Goal: Task Accomplishment & Management: Complete application form

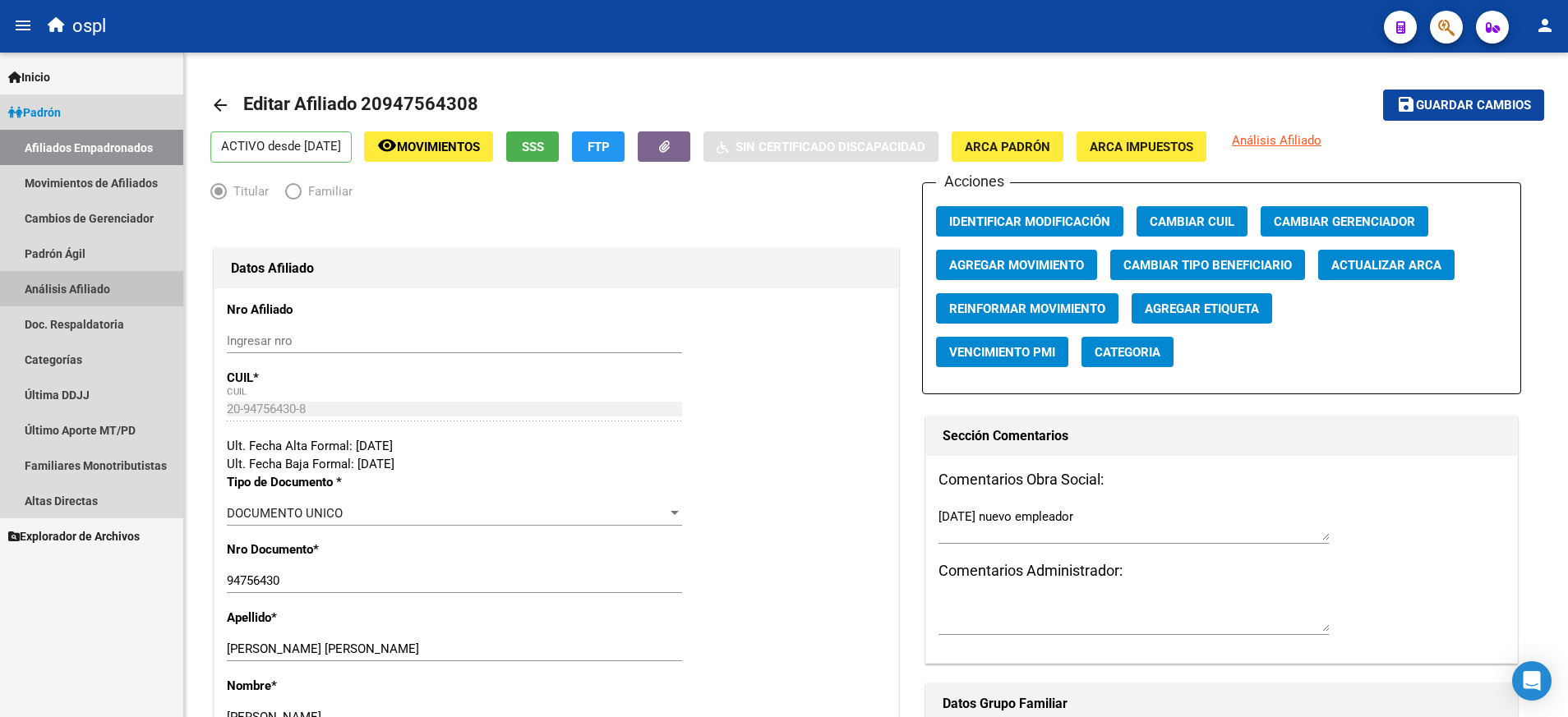
click at [115, 289] on link "Análisis Afiliado" at bounding box center [92, 289] width 183 height 35
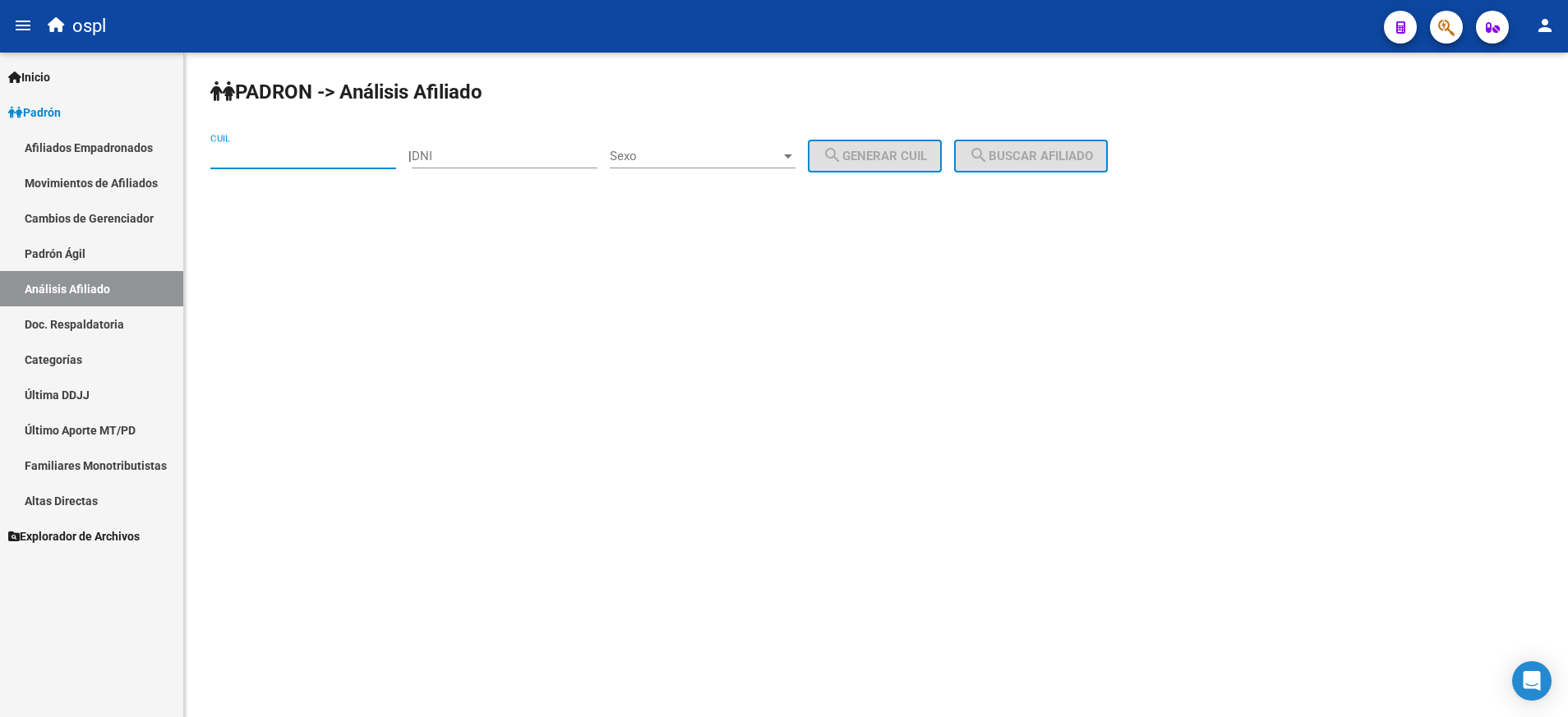
click at [285, 159] on input "CUIL" at bounding box center [302, 155] width 186 height 15
paste input "23-36381258-9"
type input "23-36381258-9"
click at [1057, 143] on button "search Buscar afiliado" at bounding box center [1031, 156] width 154 height 33
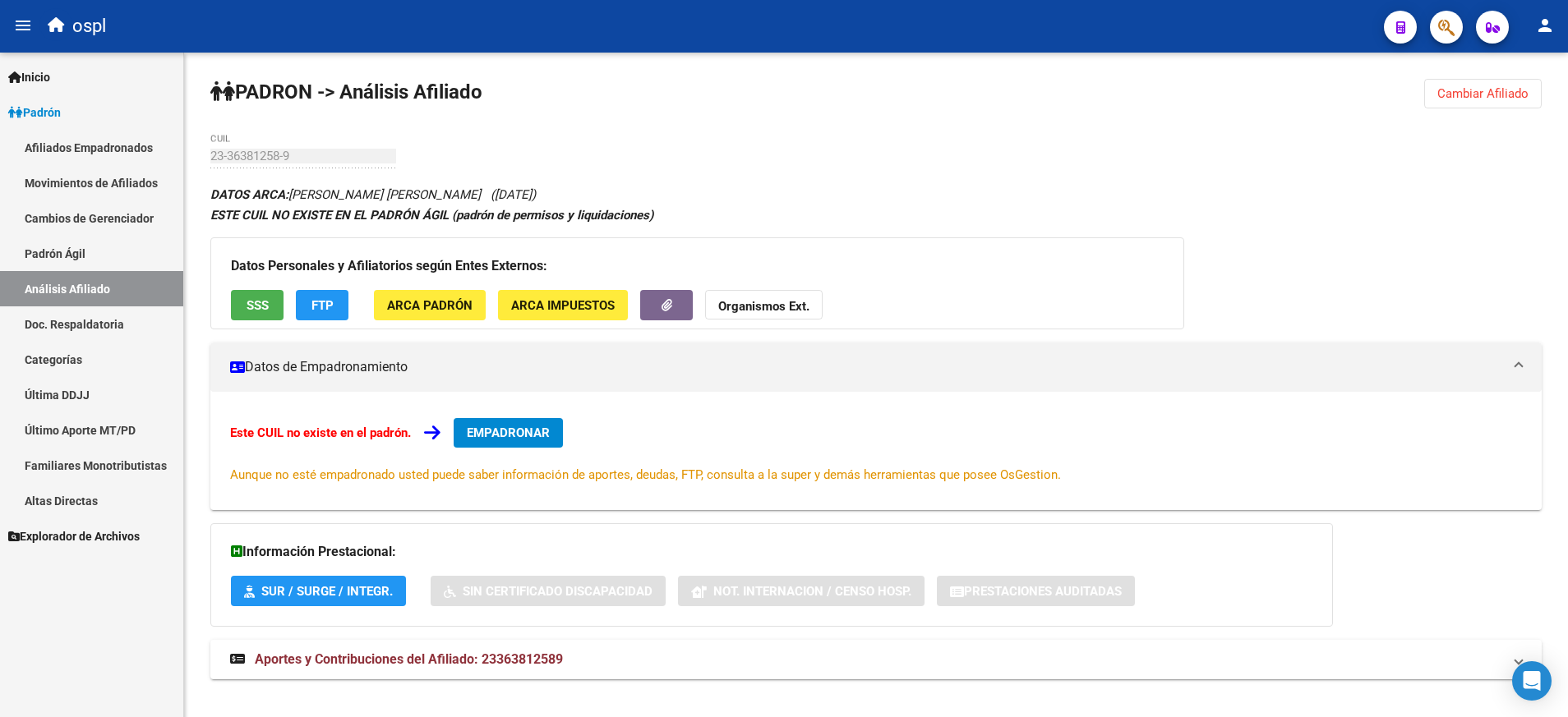
scroll to position [20, 0]
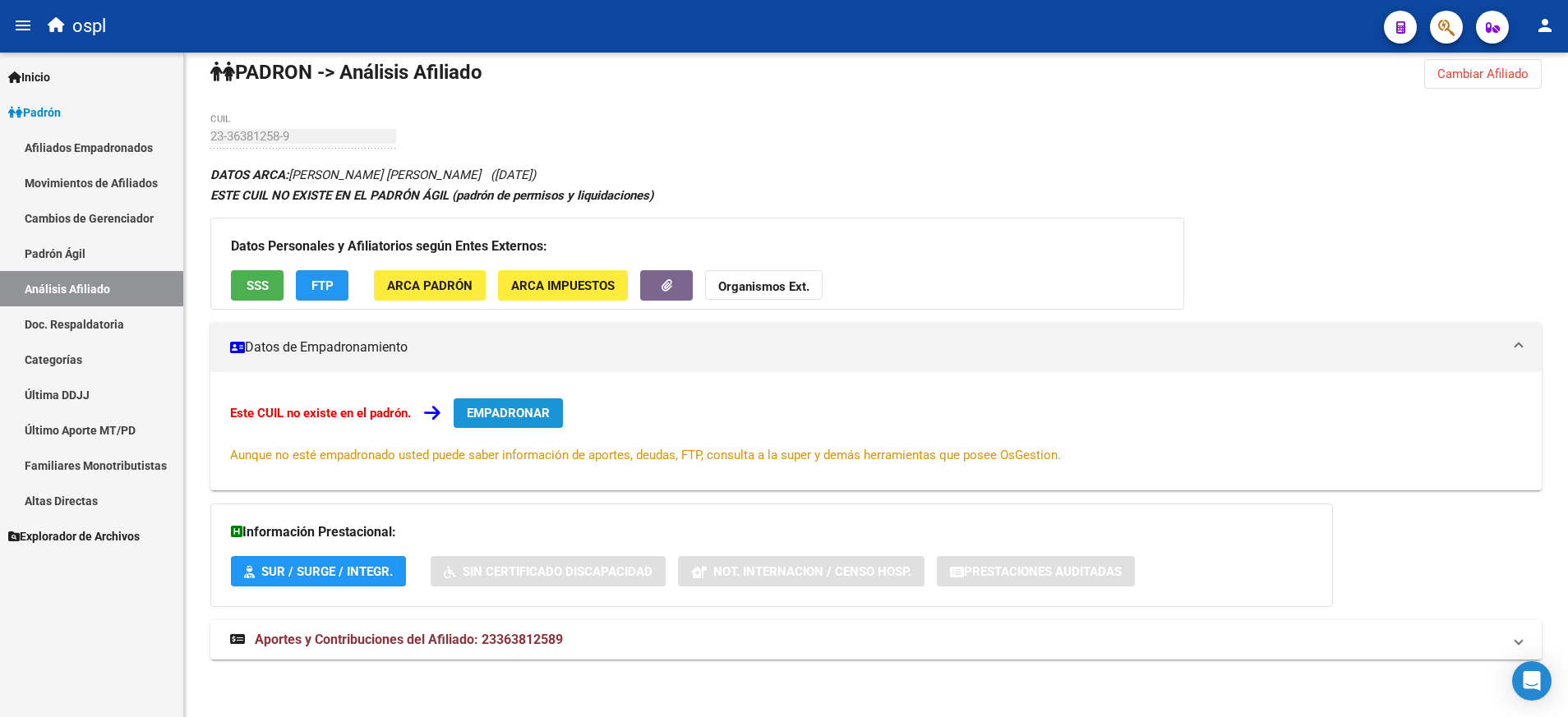
click at [520, 409] on span "EMPADRONAR" at bounding box center [508, 413] width 83 height 15
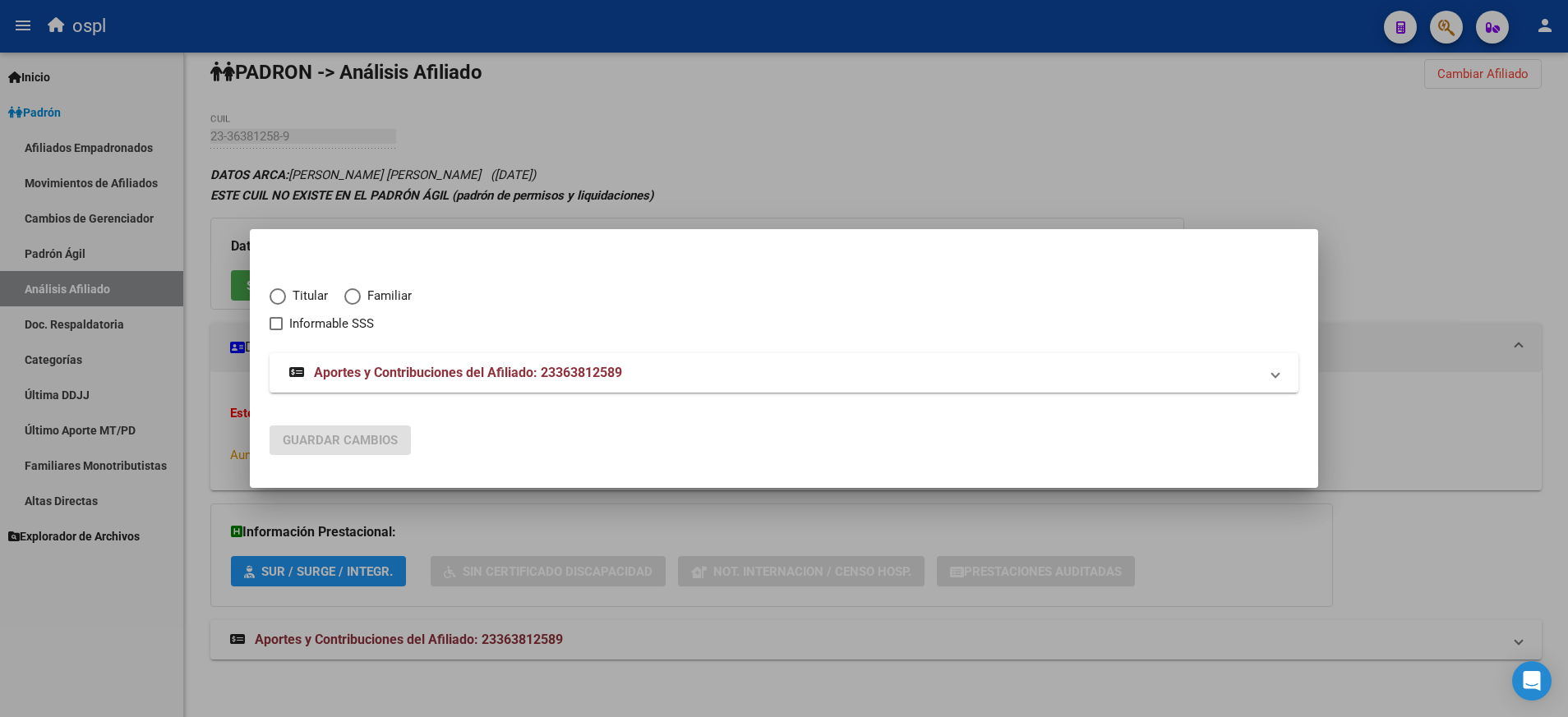
click at [289, 288] on span "Titular" at bounding box center [307, 296] width 42 height 19
click at [286, 289] on input "Titular" at bounding box center [277, 296] width 16 height 16
radio input "true"
checkbox input "true"
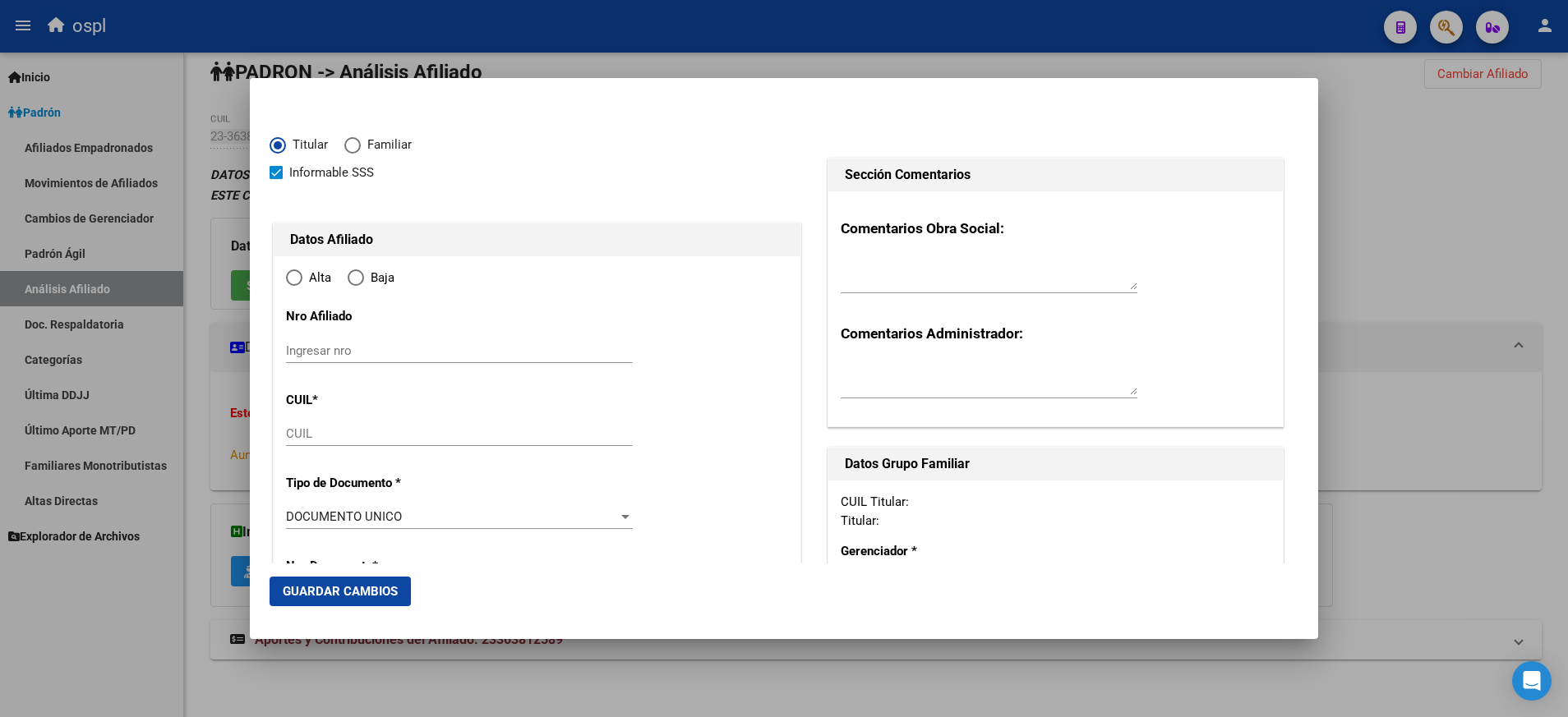
type input "23-36381258-9"
radio input "true"
type input "36381258"
type input "[PERSON_NAME]"
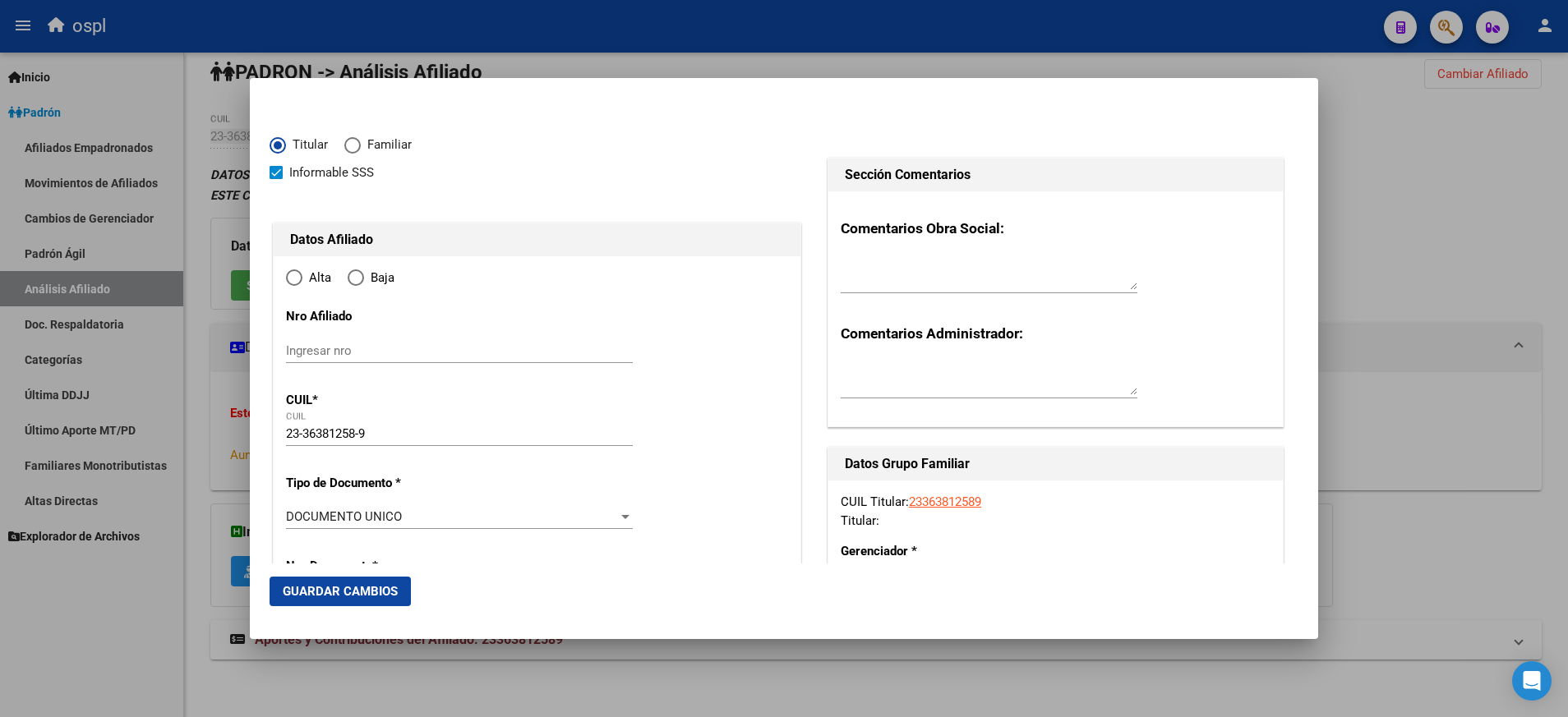
type input "[DATE]"
type input "IBICUY"
type input "2846"
type input "[DATE][PERSON_NAME]"
type input "IBICUY"
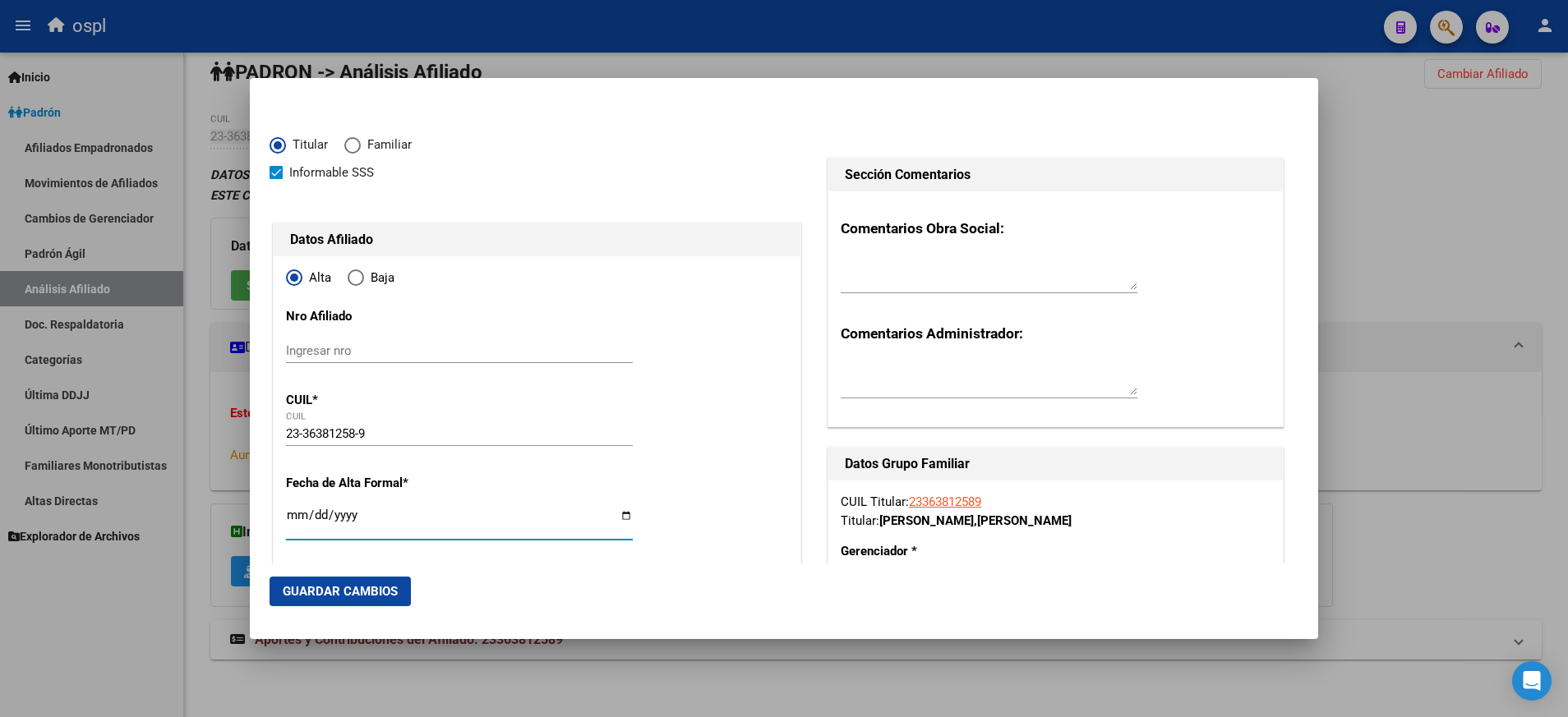
click at [618, 513] on input "Ingresar fecha" at bounding box center [459, 522] width 346 height 26
click at [619, 516] on input "Ingresar fecha" at bounding box center [459, 522] width 346 height 26
click at [618, 515] on input "[DATE]" at bounding box center [459, 522] width 346 height 26
type input "[DATE]"
click at [388, 595] on span "Guardar Cambios" at bounding box center [340, 591] width 115 height 15
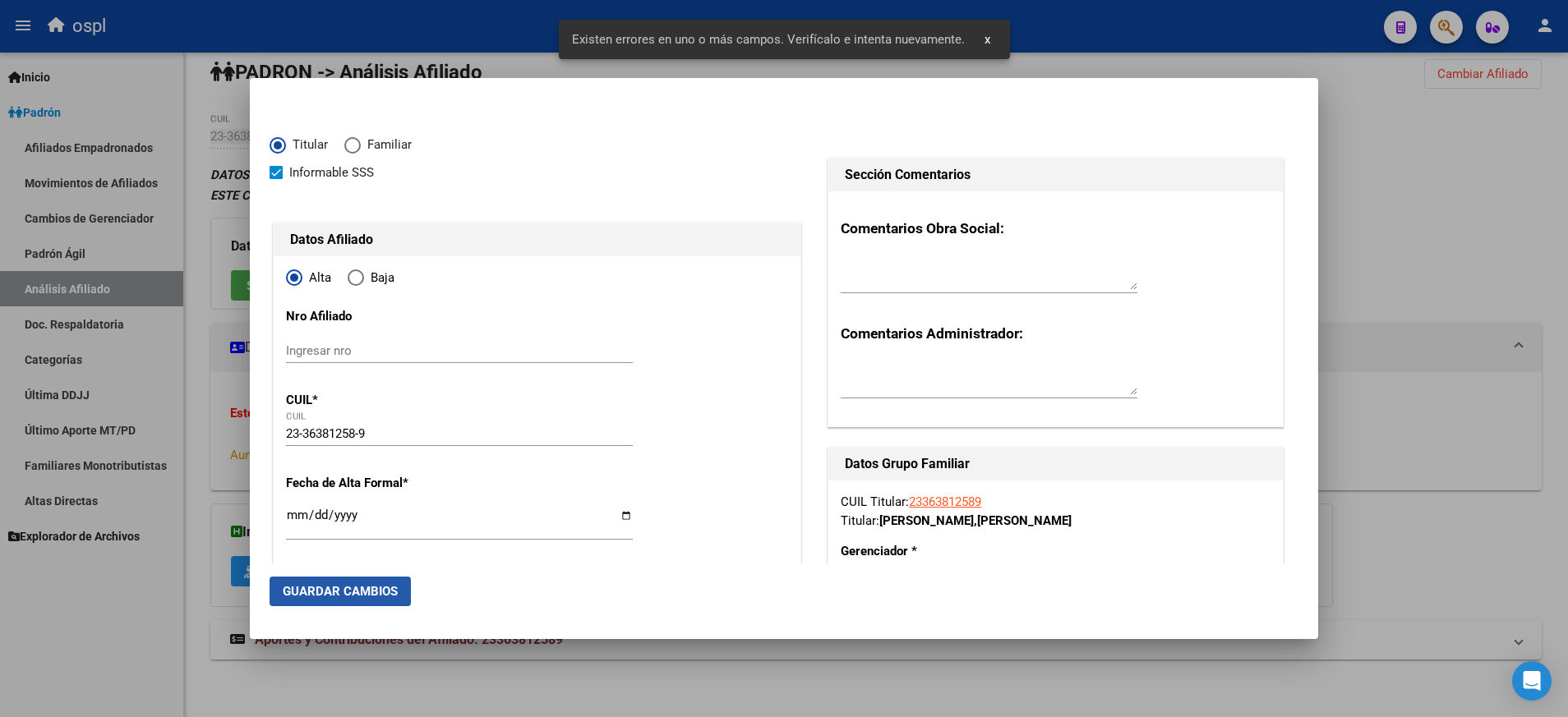
click at [388, 595] on span "Guardar Cambios" at bounding box center [340, 591] width 115 height 15
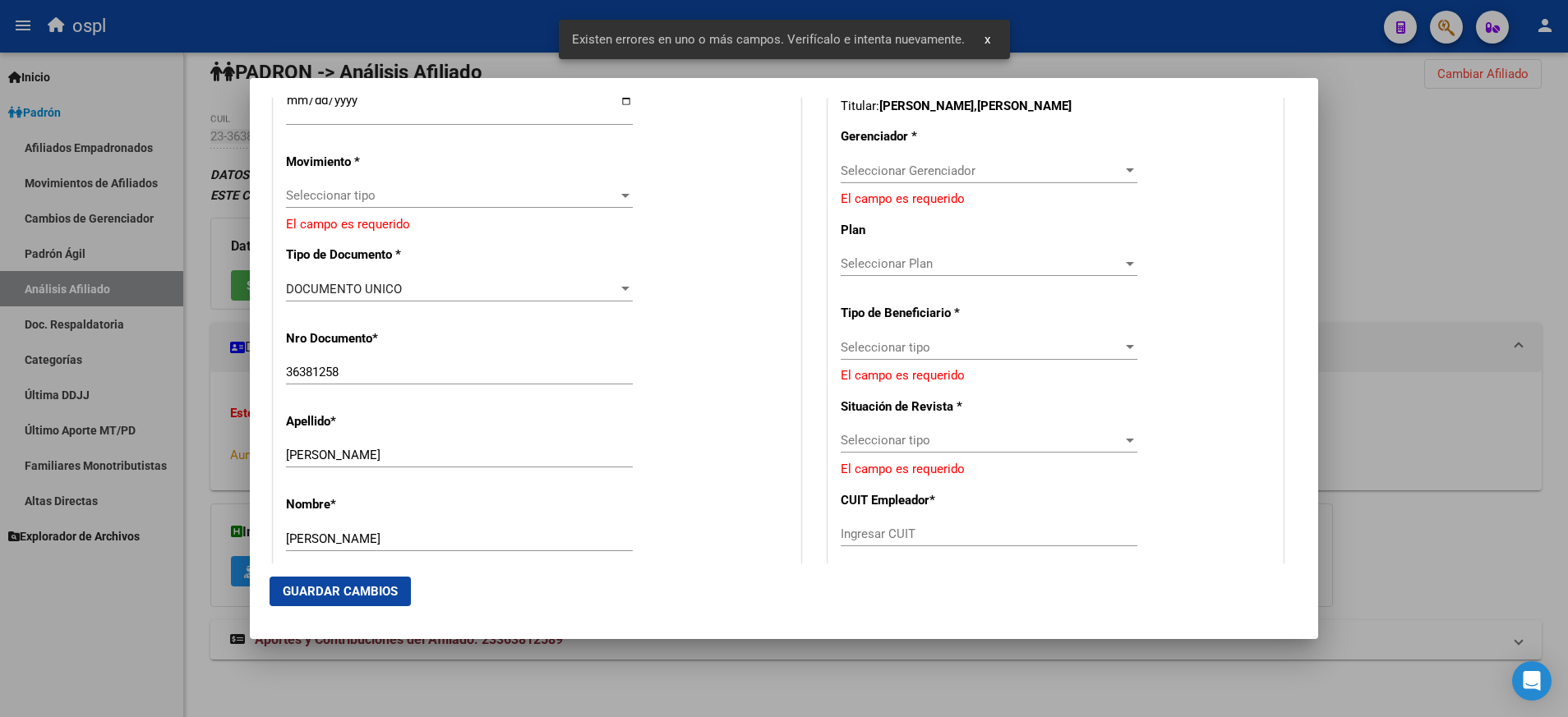
scroll to position [422, 0]
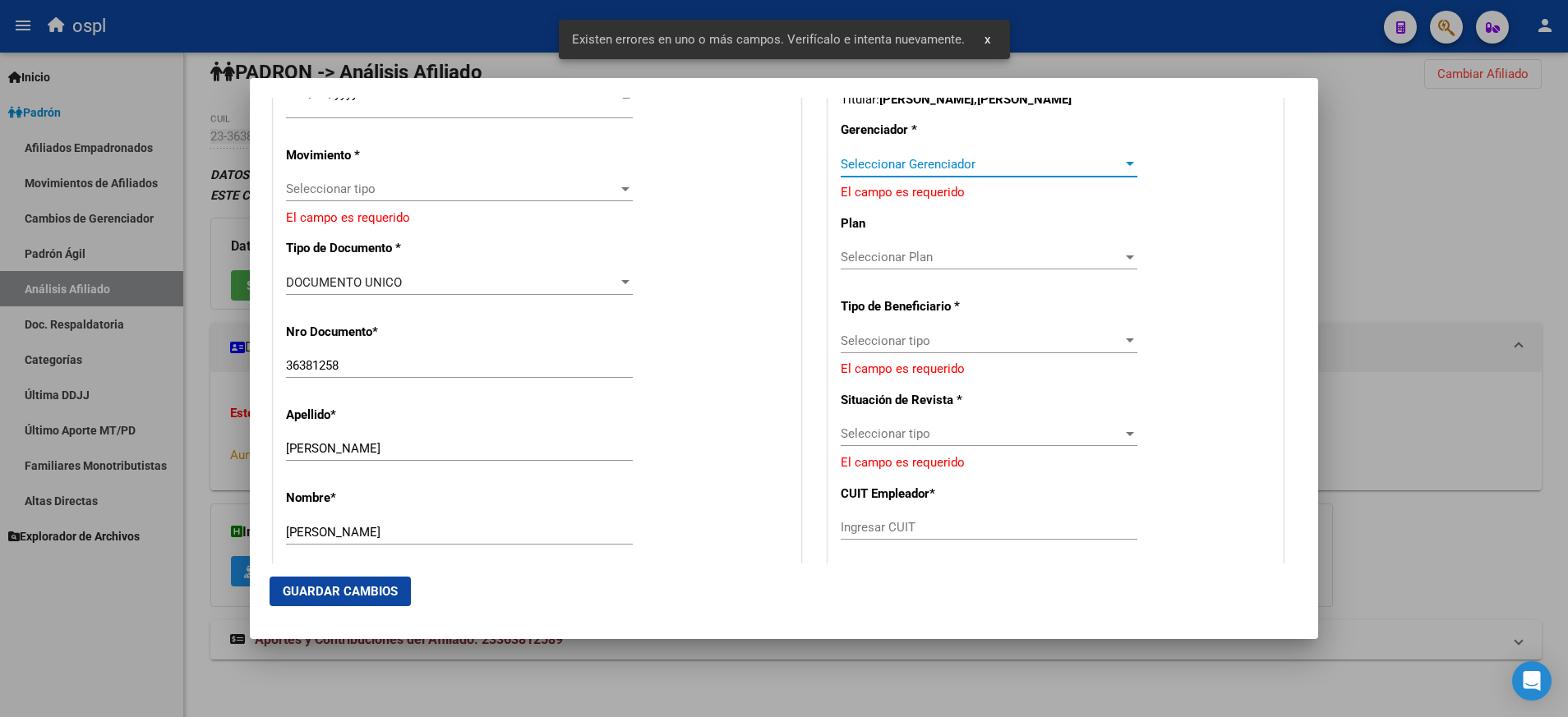
click at [1122, 161] on div at bounding box center [1129, 164] width 15 height 13
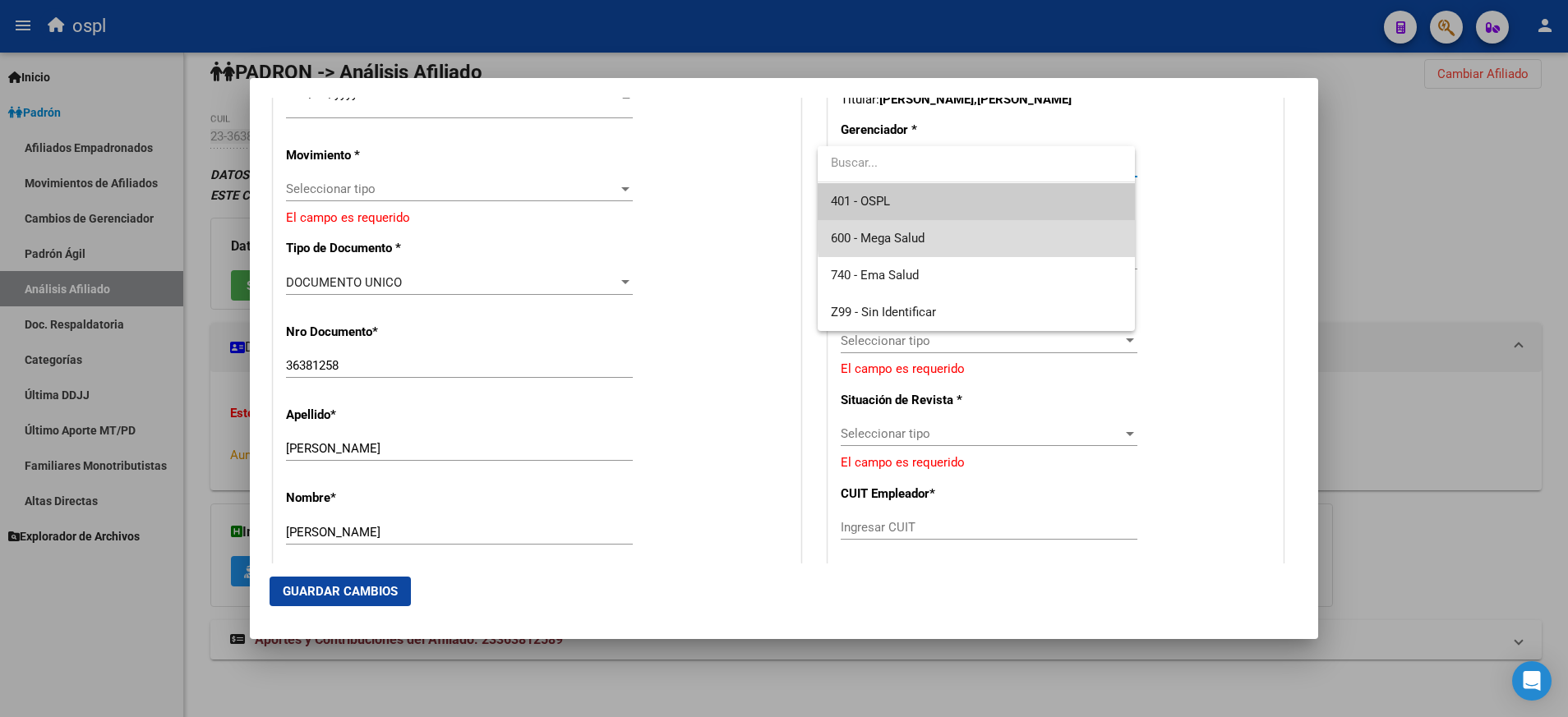
click at [1049, 231] on span "600 - Mega Salud" at bounding box center [975, 238] width 291 height 37
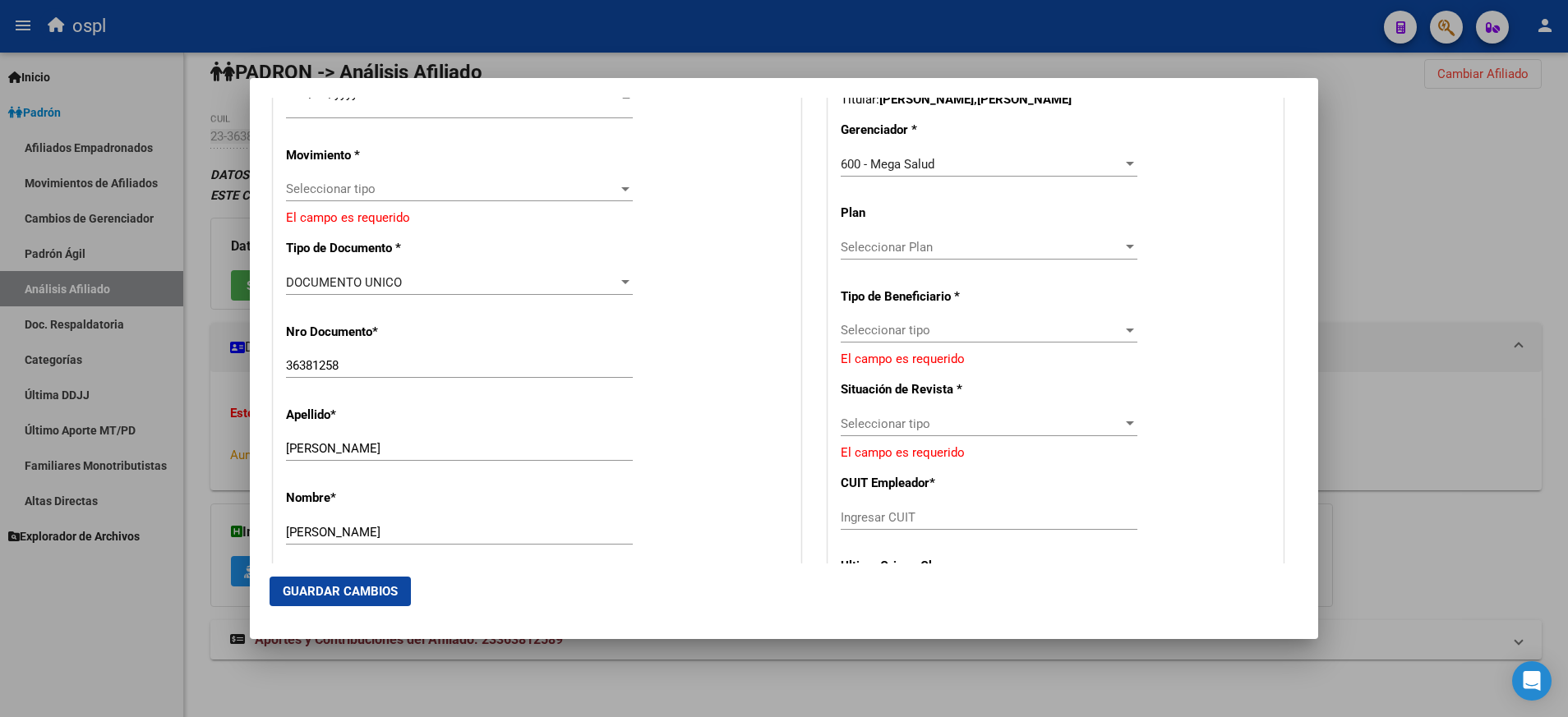
click at [1114, 319] on div "Seleccionar tipo Seleccionar tipo" at bounding box center [988, 330] width 296 height 25
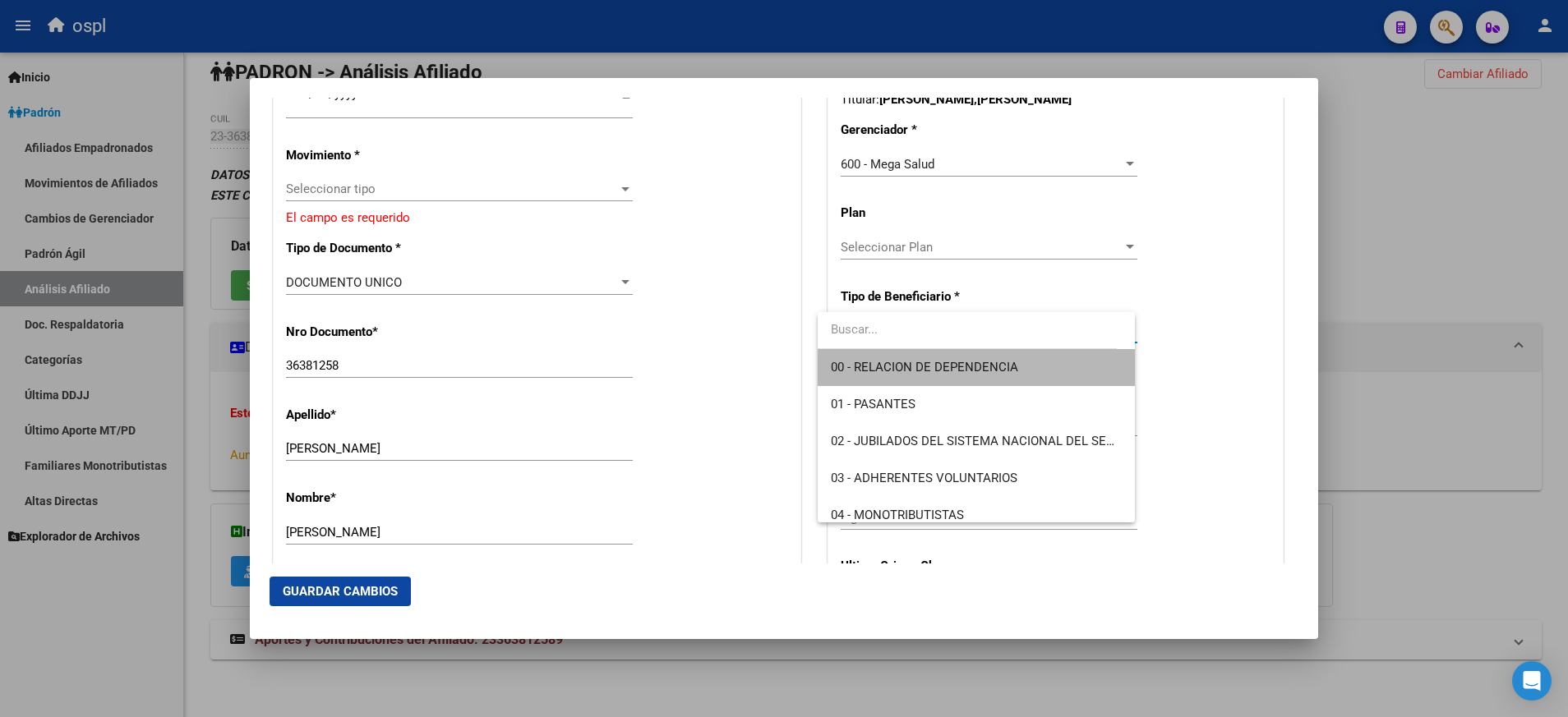
click at [1060, 365] on span "00 - RELACION DE DEPENDENCIA" at bounding box center [975, 367] width 291 height 37
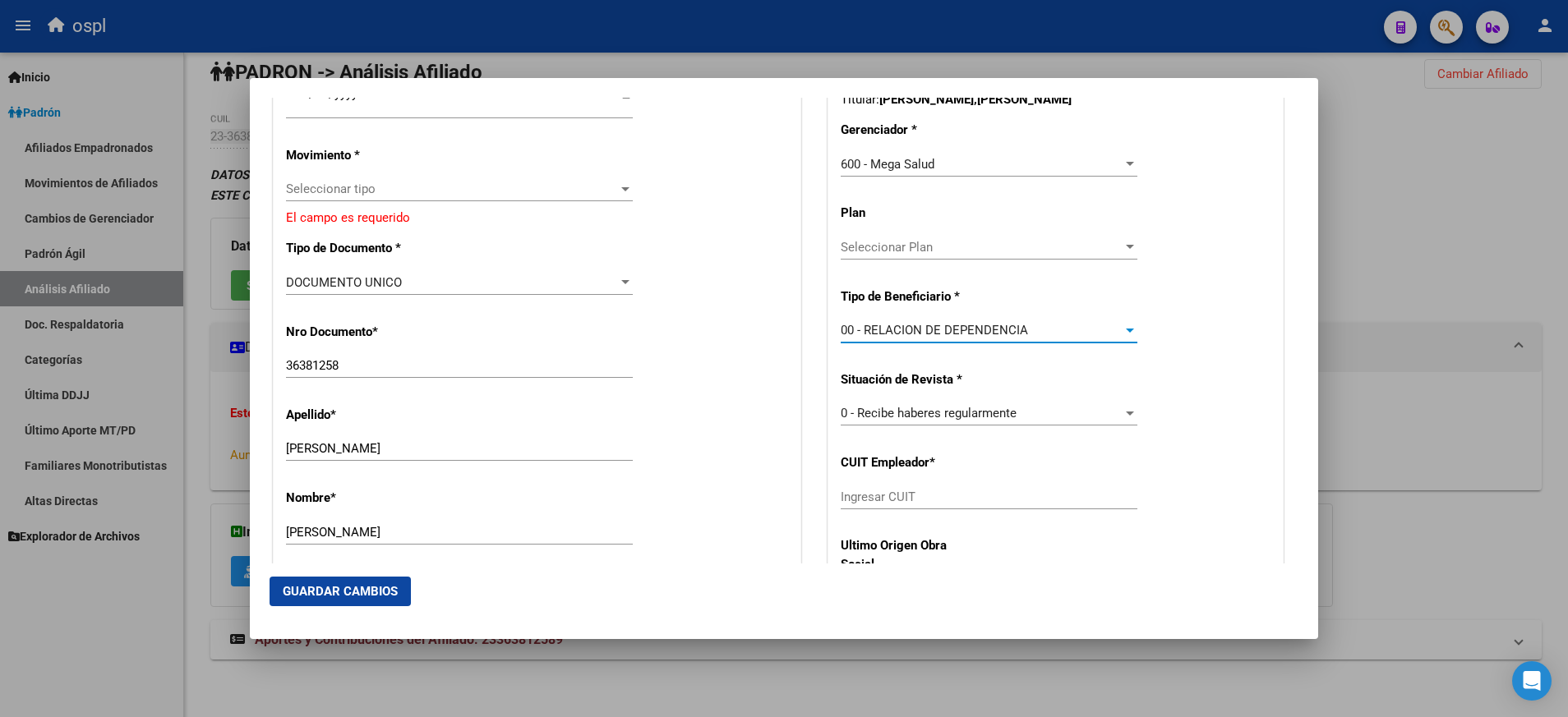
type input "30-71448132-7"
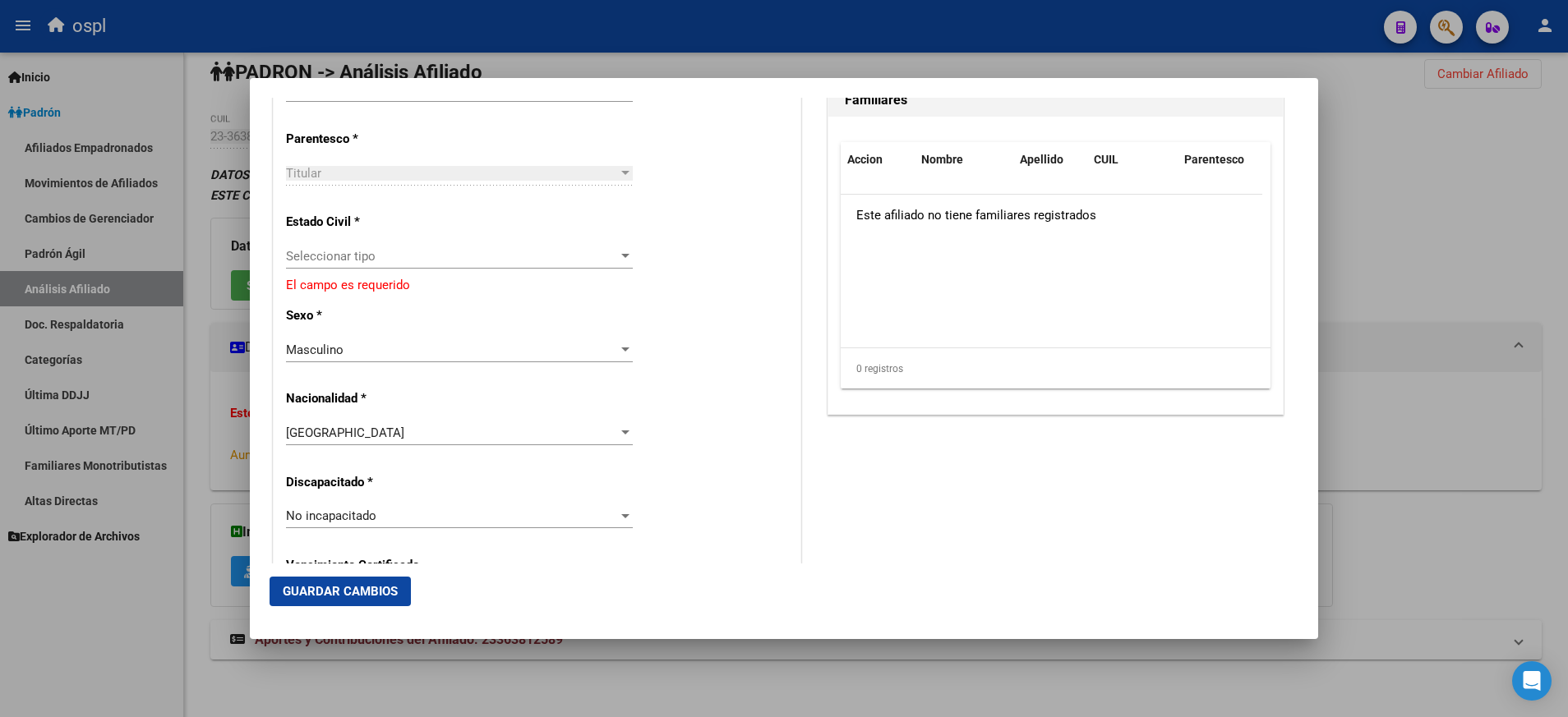
scroll to position [957, 0]
click at [613, 263] on div "Seleccionar tipo" at bounding box center [459, 256] width 346 height 15
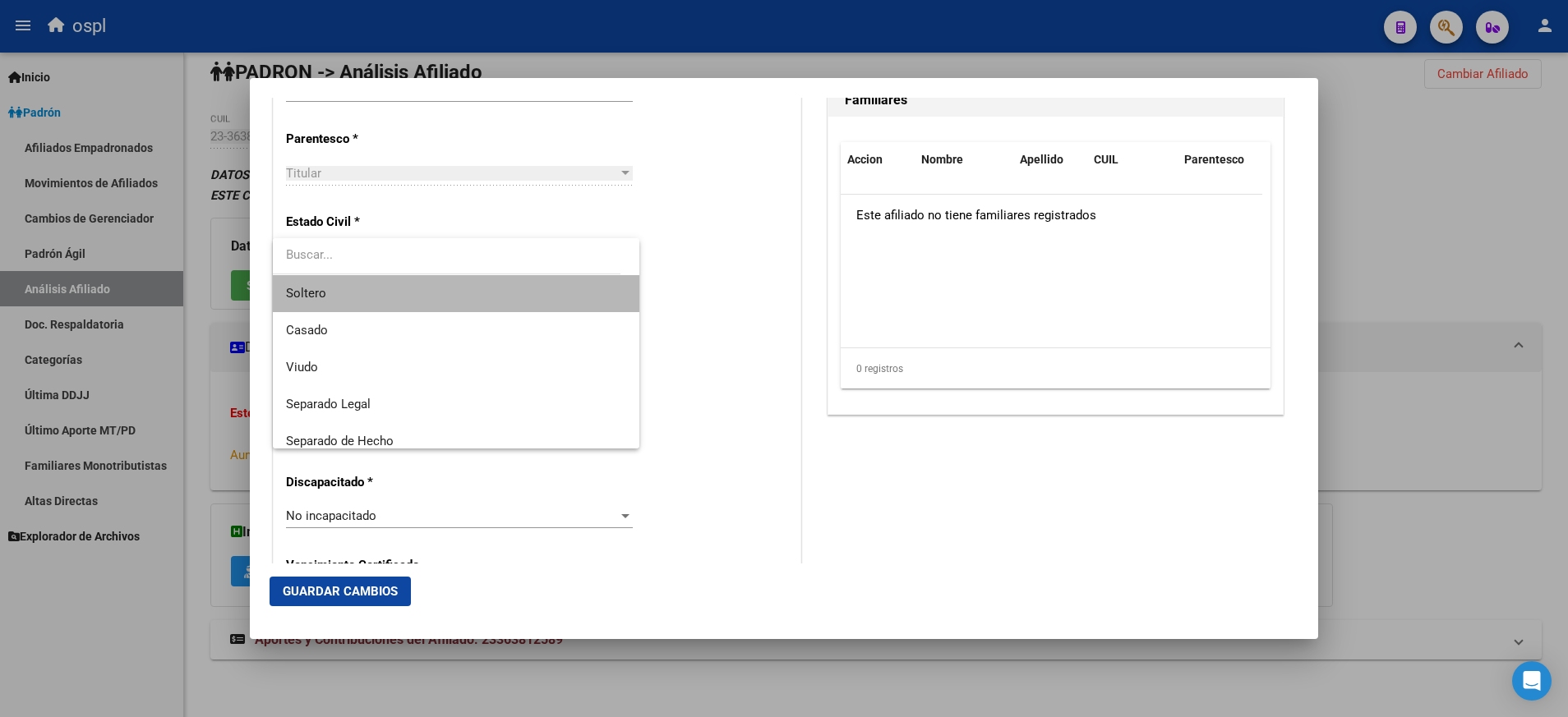
click at [583, 291] on span "Soltero" at bounding box center [456, 294] width 340 height 37
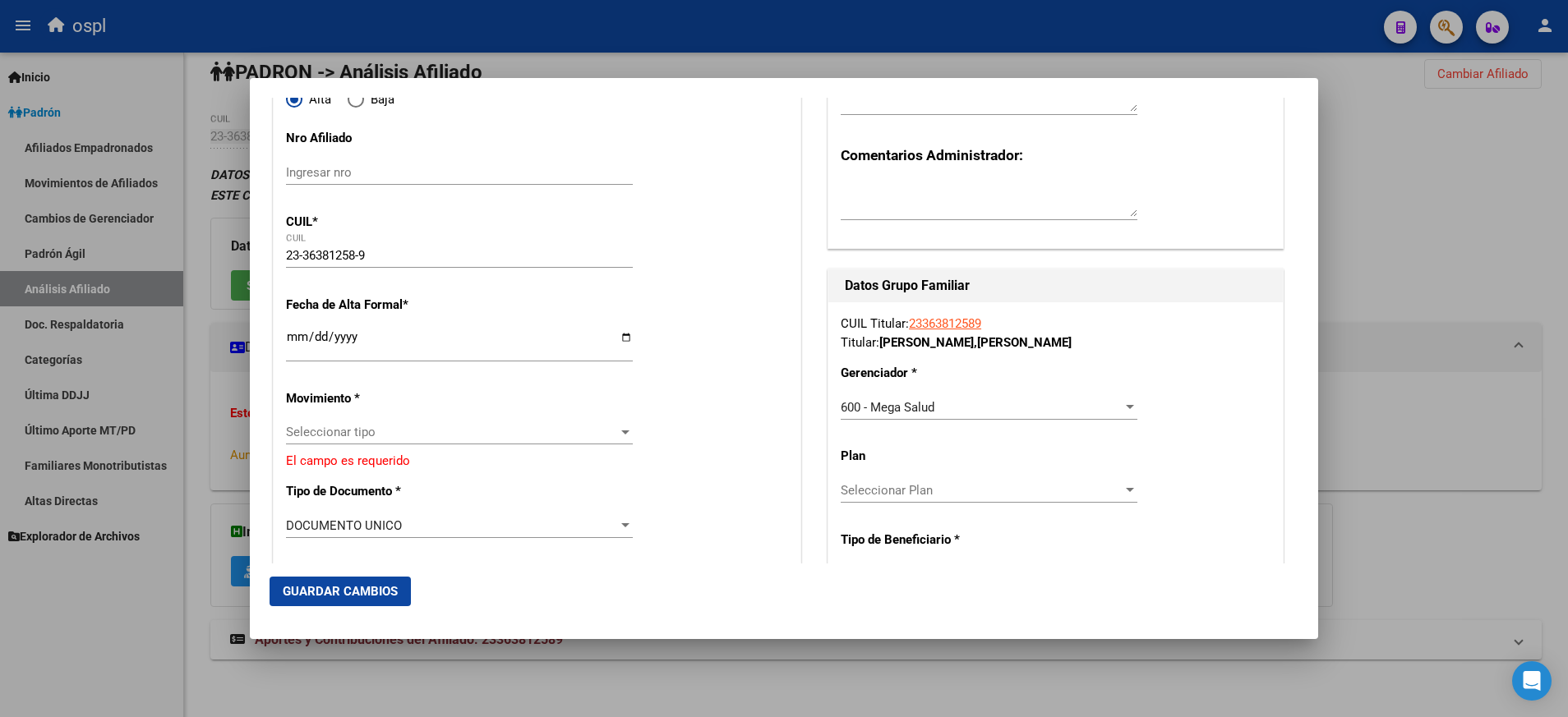
scroll to position [0, 0]
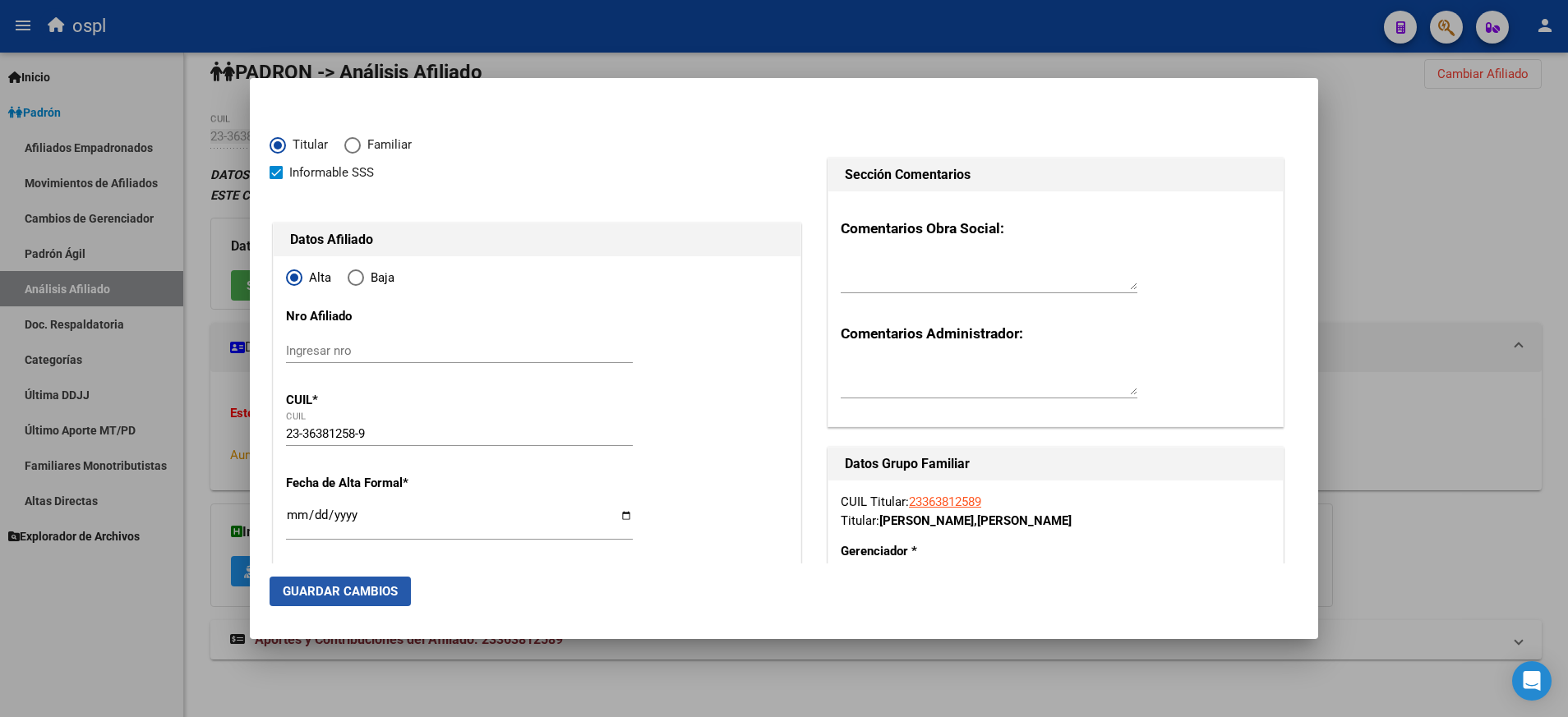
click at [374, 586] on span "Guardar Cambios" at bounding box center [340, 591] width 115 height 15
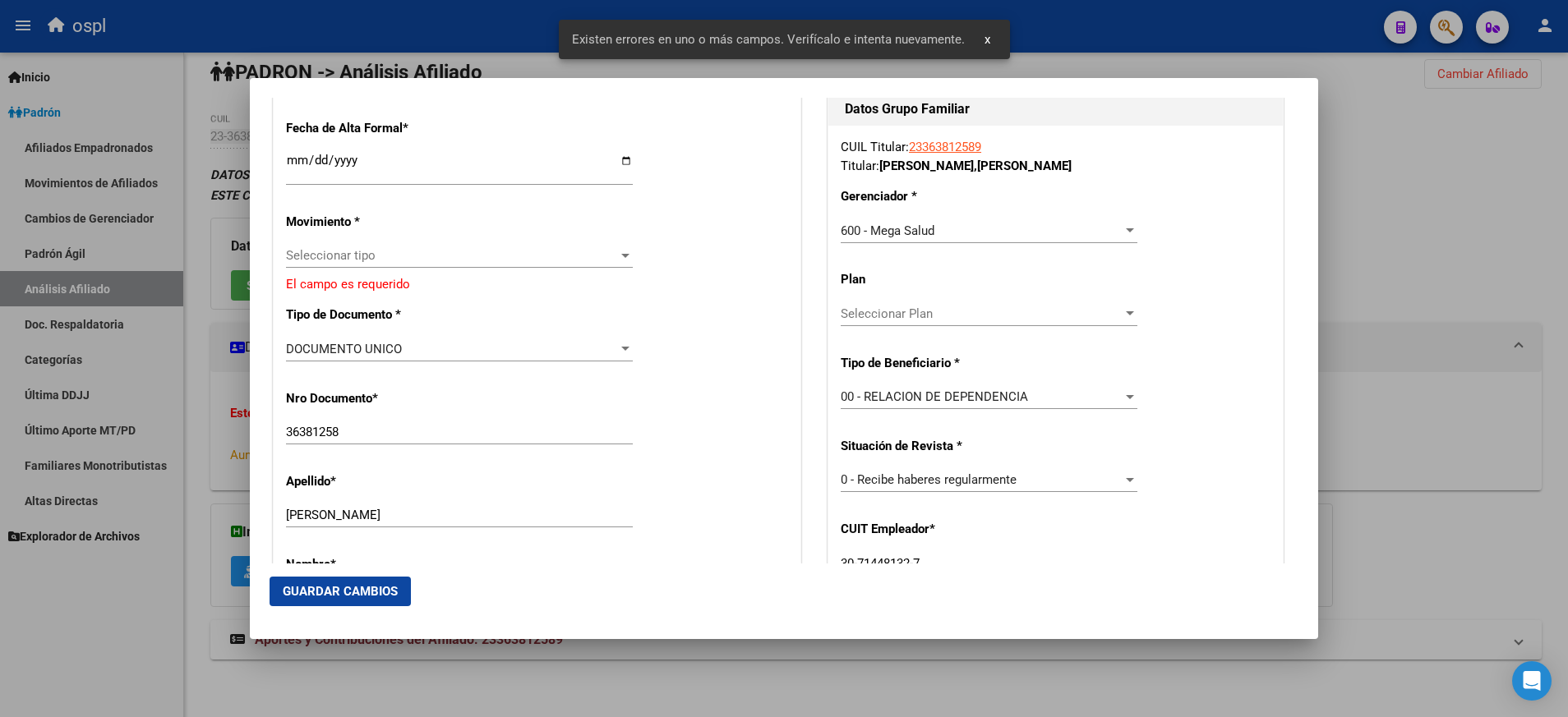
scroll to position [356, 0]
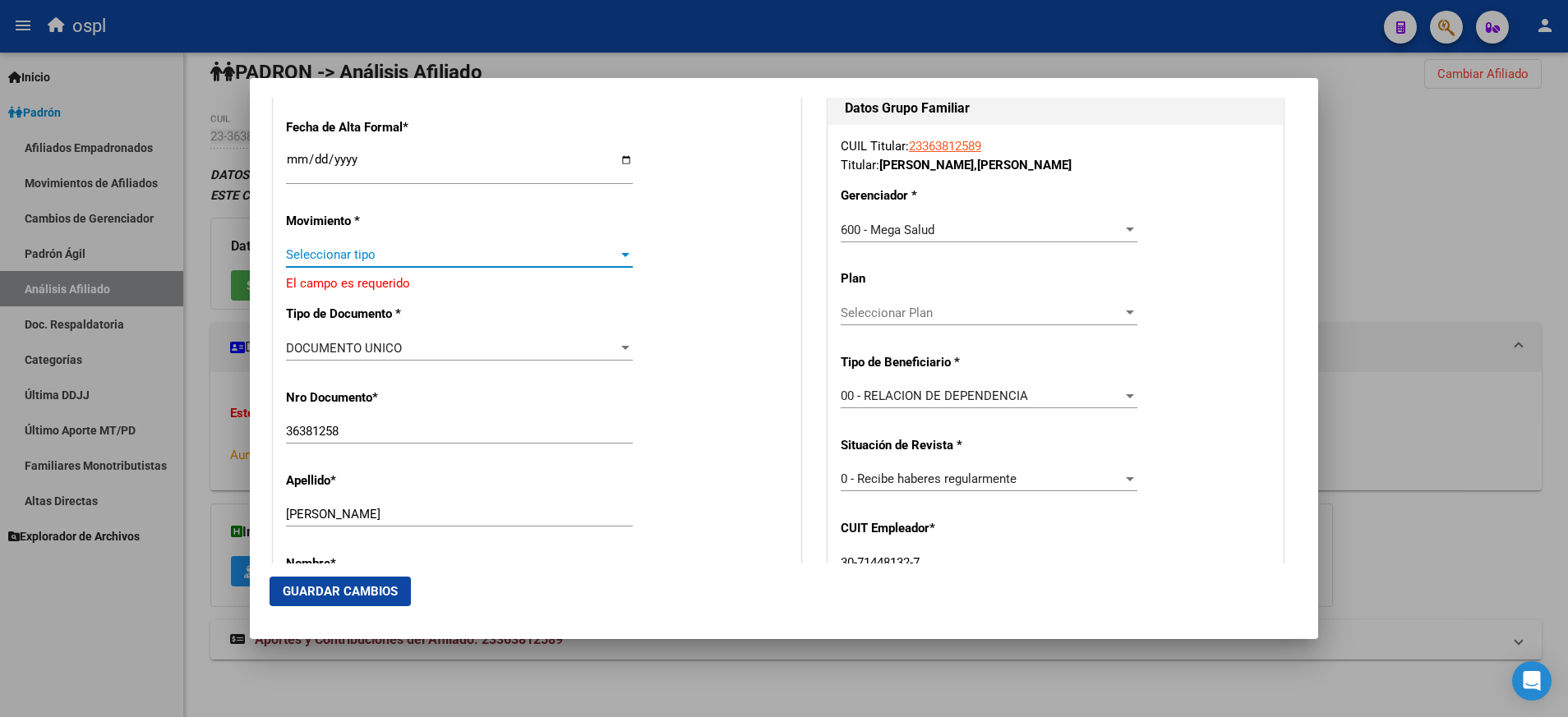
click at [625, 254] on div at bounding box center [625, 254] width 15 height 13
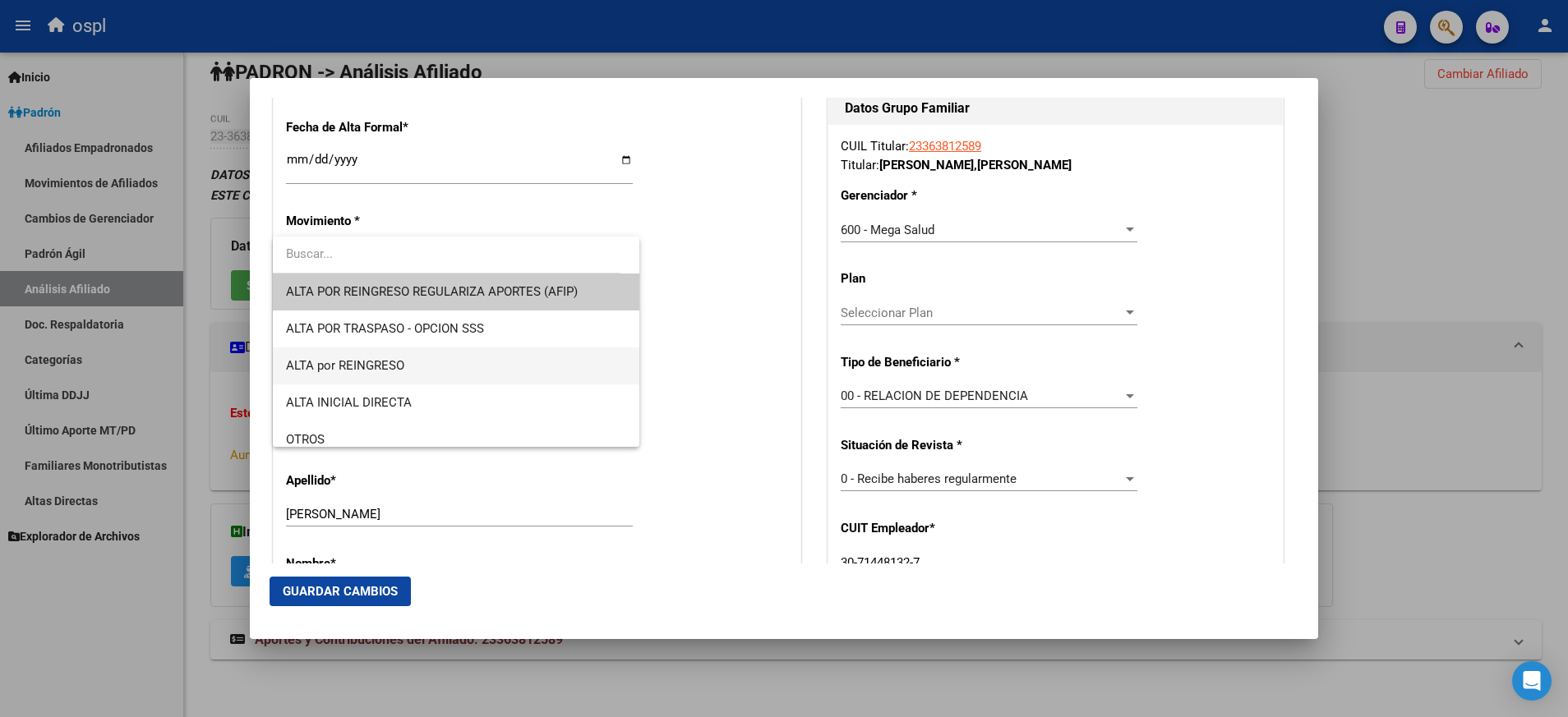
click at [583, 384] on span "ALTA por REINGRESO" at bounding box center [456, 365] width 340 height 37
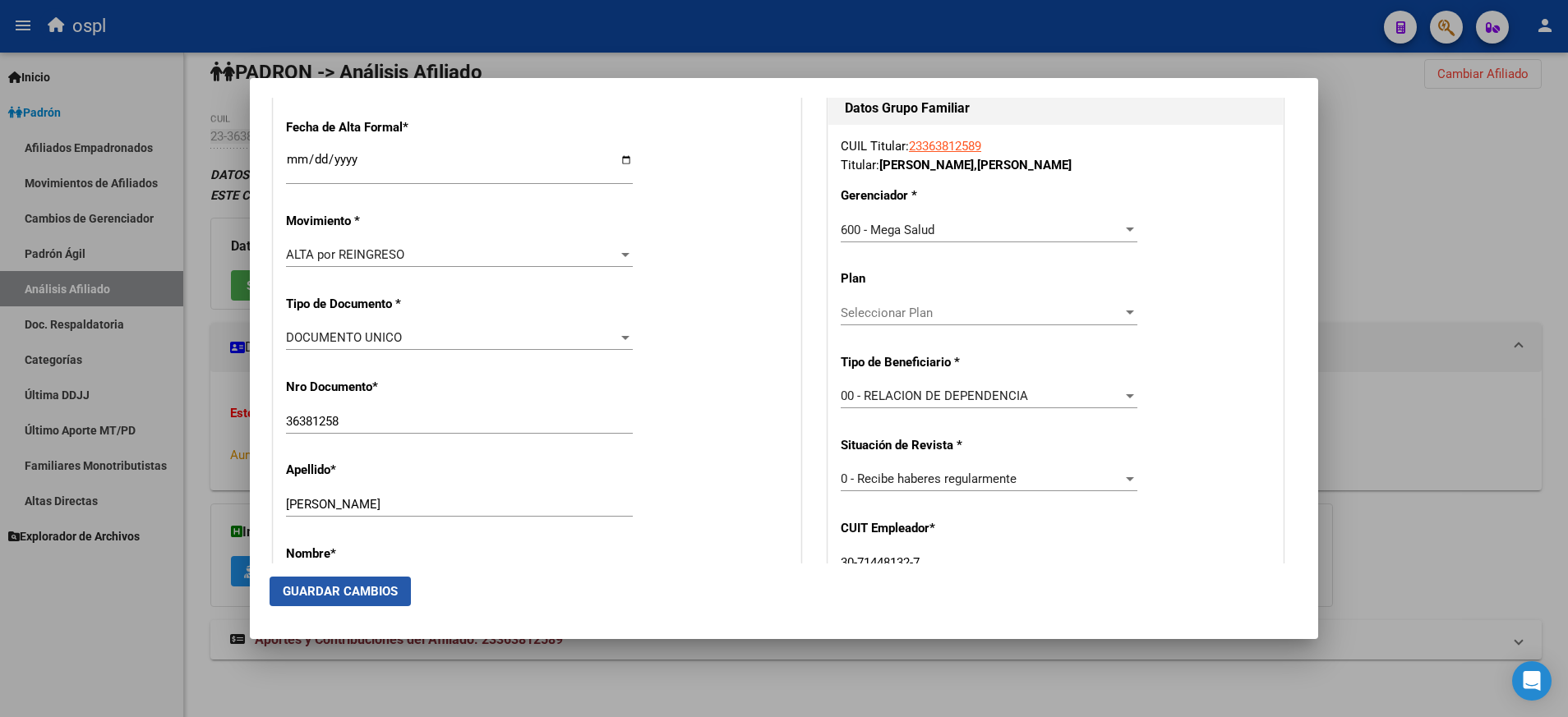
click at [380, 592] on span "Guardar Cambios" at bounding box center [340, 591] width 115 height 15
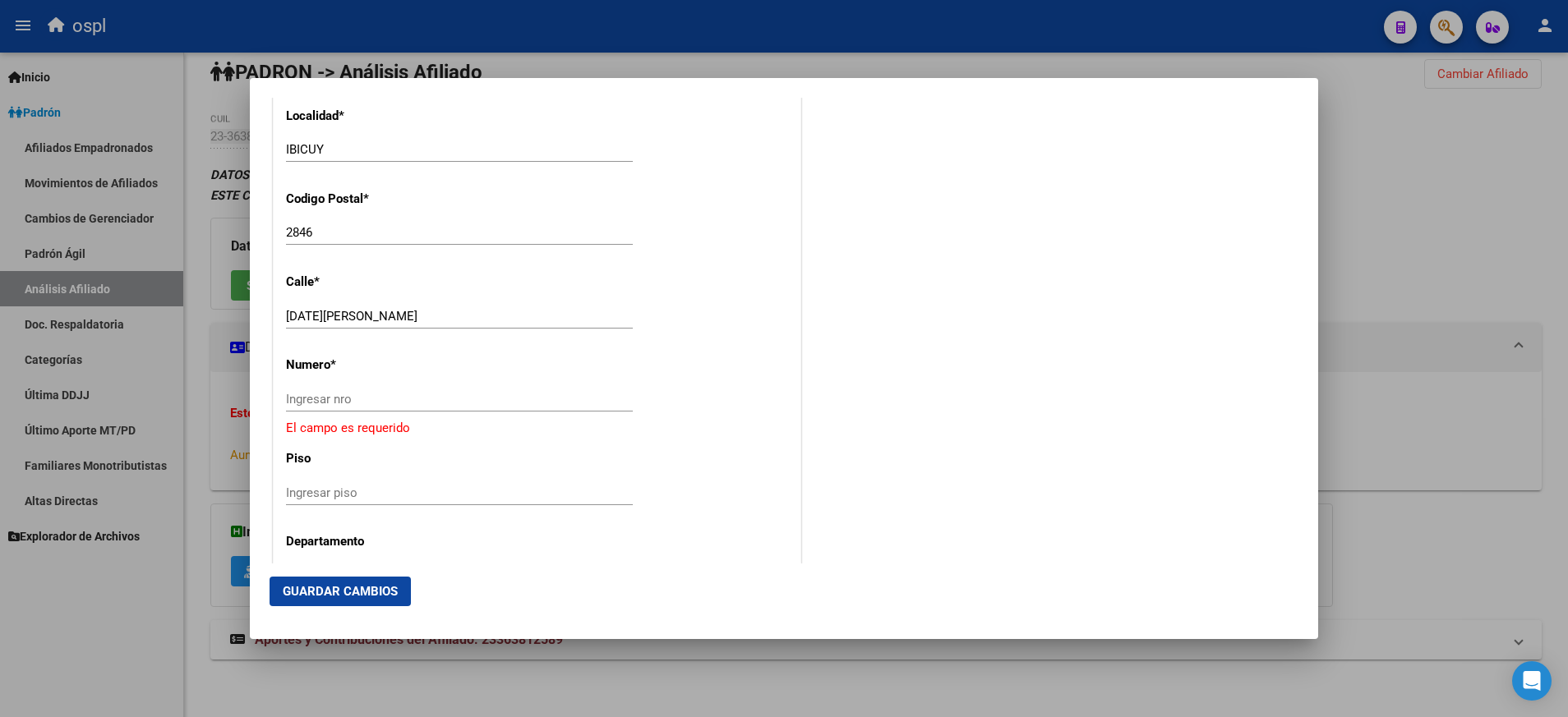
scroll to position [1669, 0]
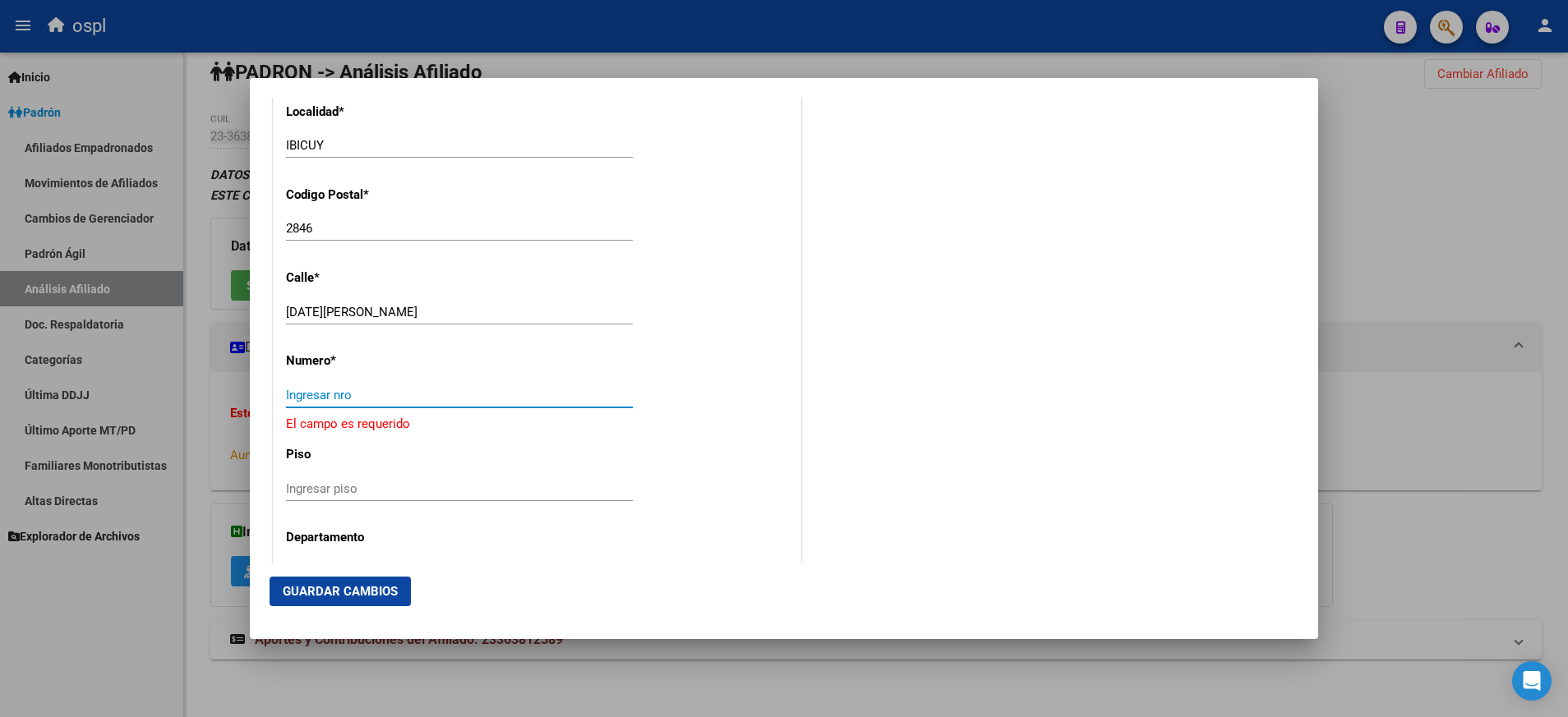
click at [549, 392] on input "Ingresar nro" at bounding box center [459, 395] width 346 height 15
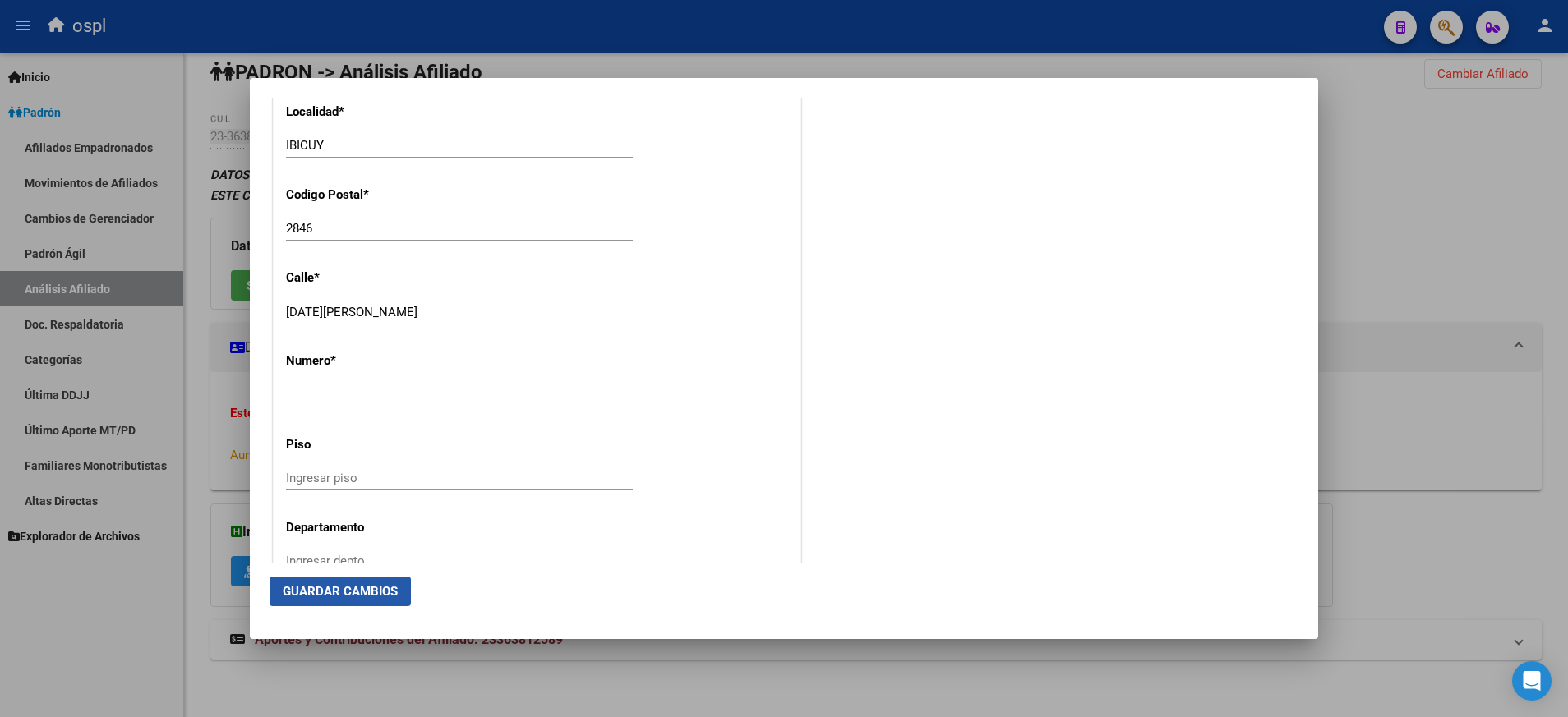
click at [381, 588] on span "Guardar Cambios" at bounding box center [340, 591] width 115 height 15
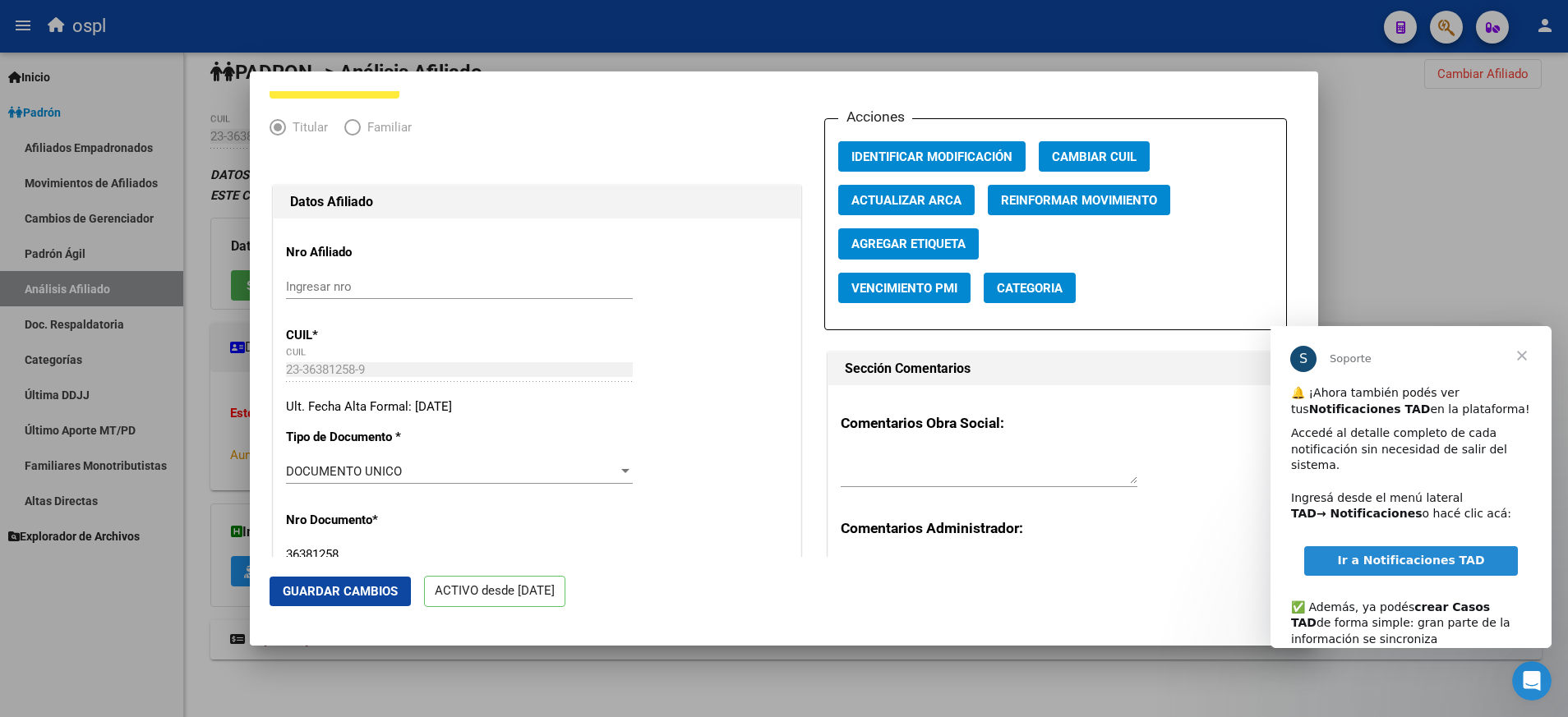
scroll to position [0, 0]
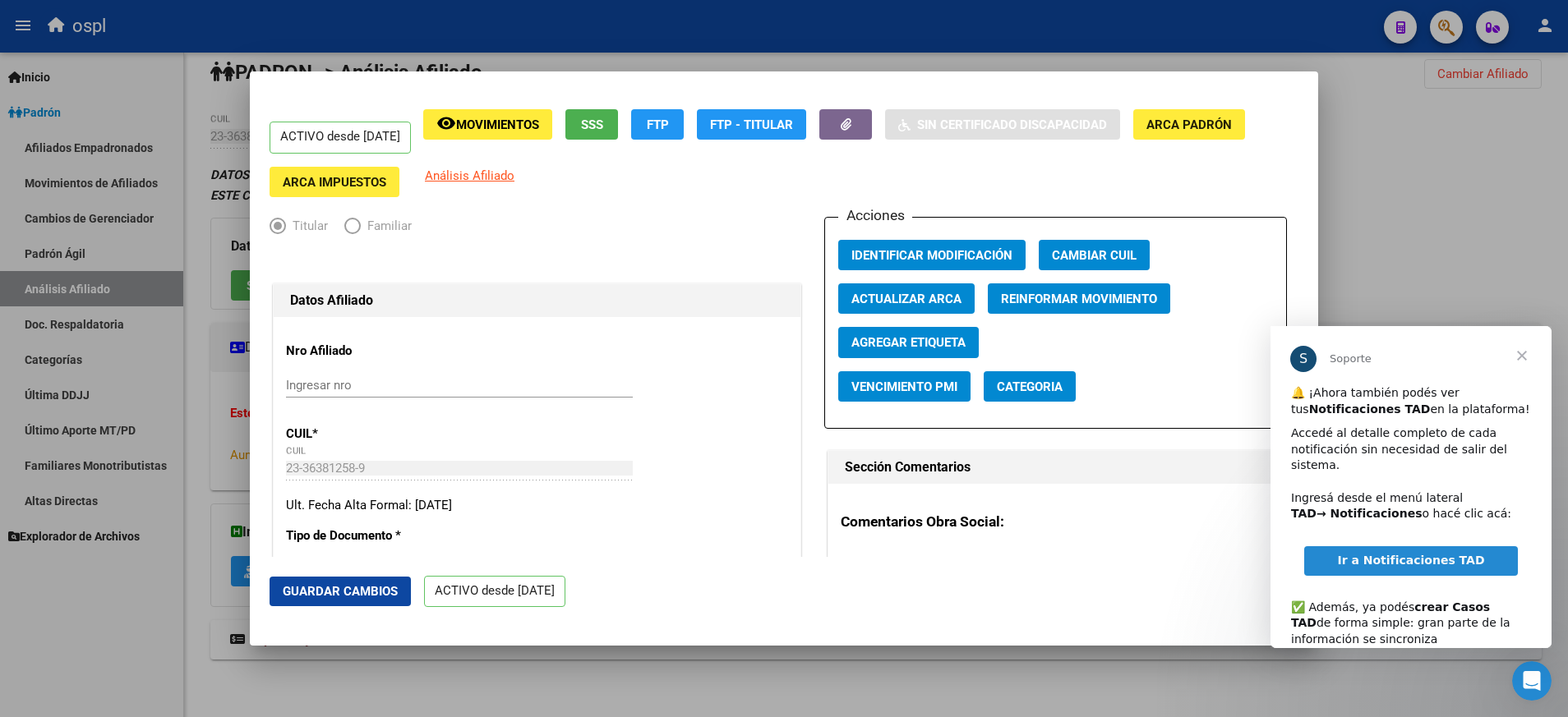
drag, startPoint x: 494, startPoint y: 441, endPoint x: 283, endPoint y: 466, distance: 212.5
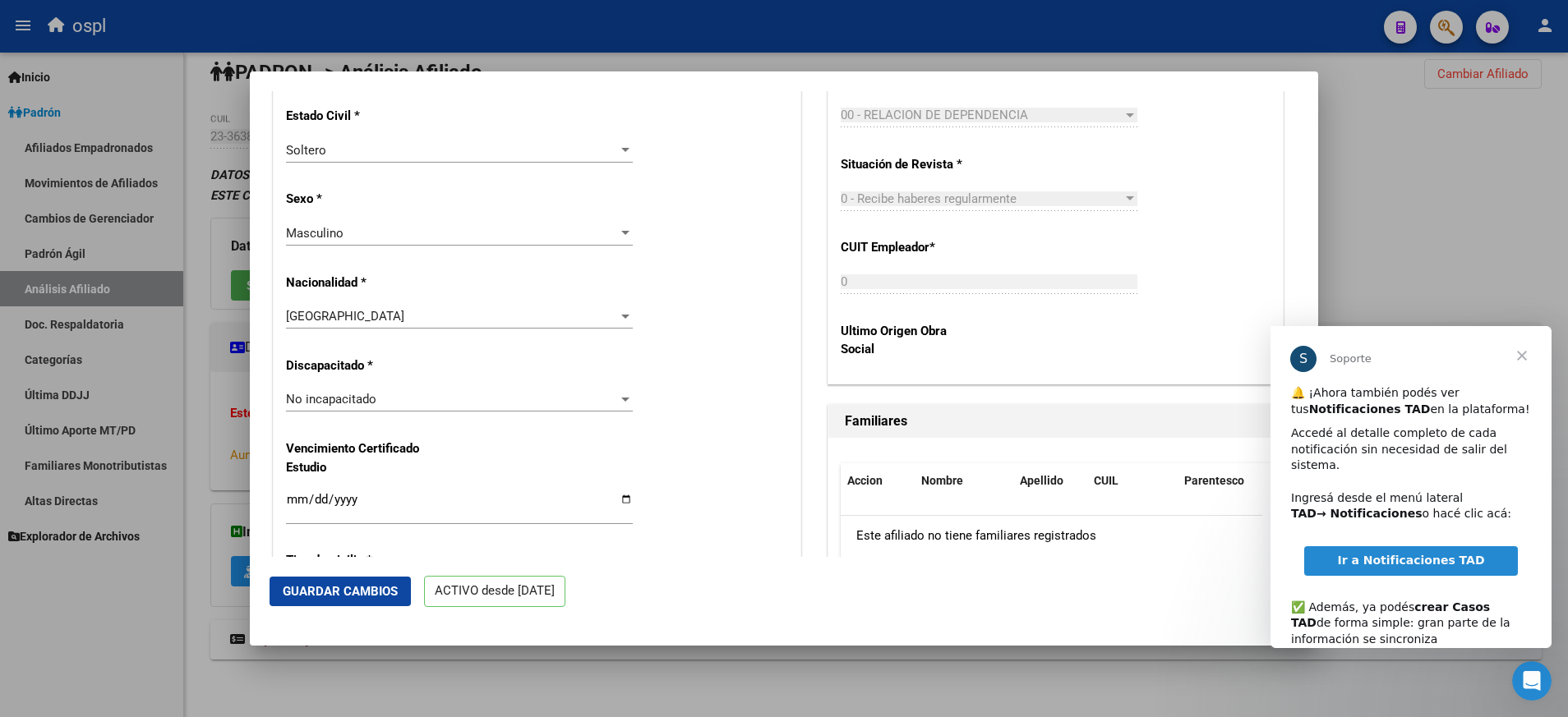
scroll to position [934, 0]
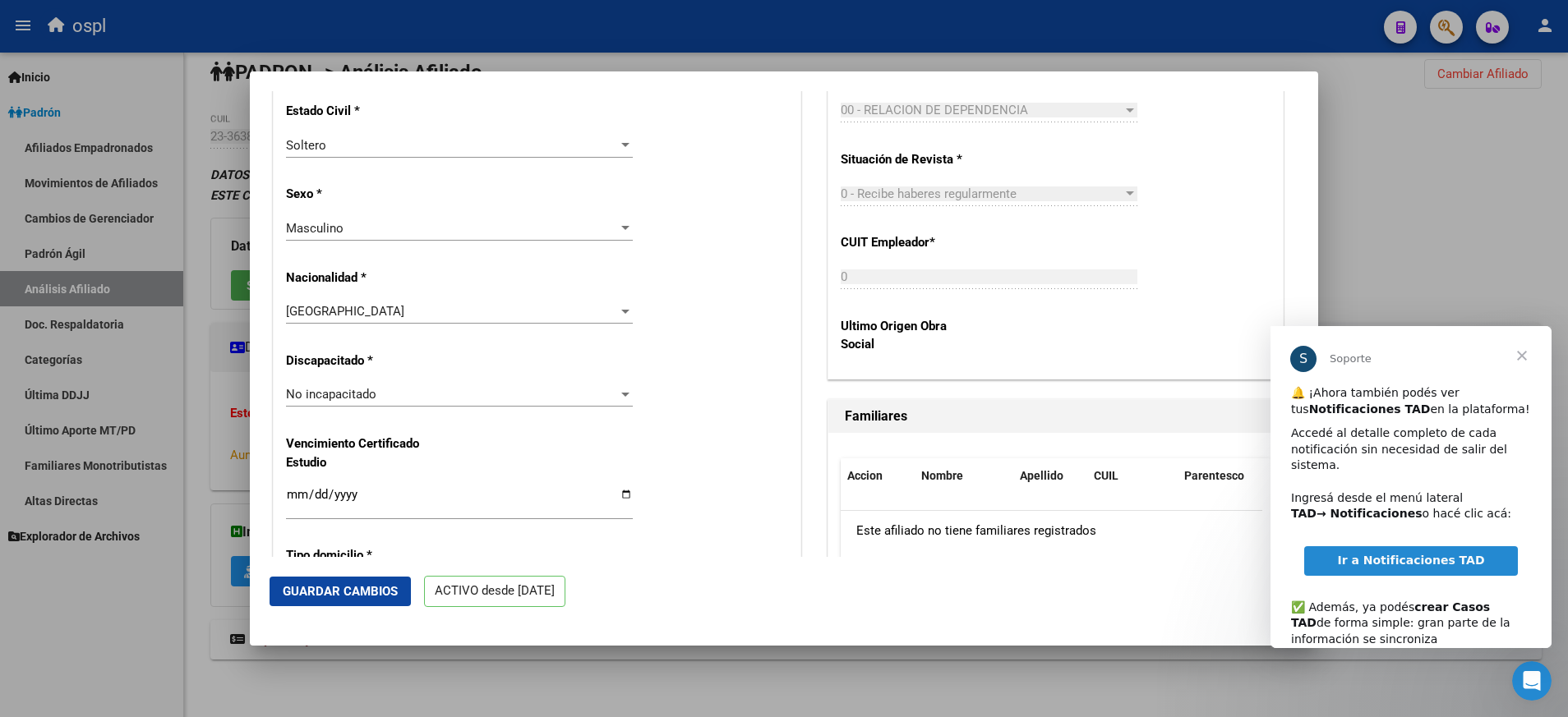
click at [558, 478] on div "Nro Afiliado Ingresar nro CUIL * 23-36381258-9 CUIL ARCA [PERSON_NAME] Ult. Fec…" at bounding box center [537, 464] width 527 height 2161
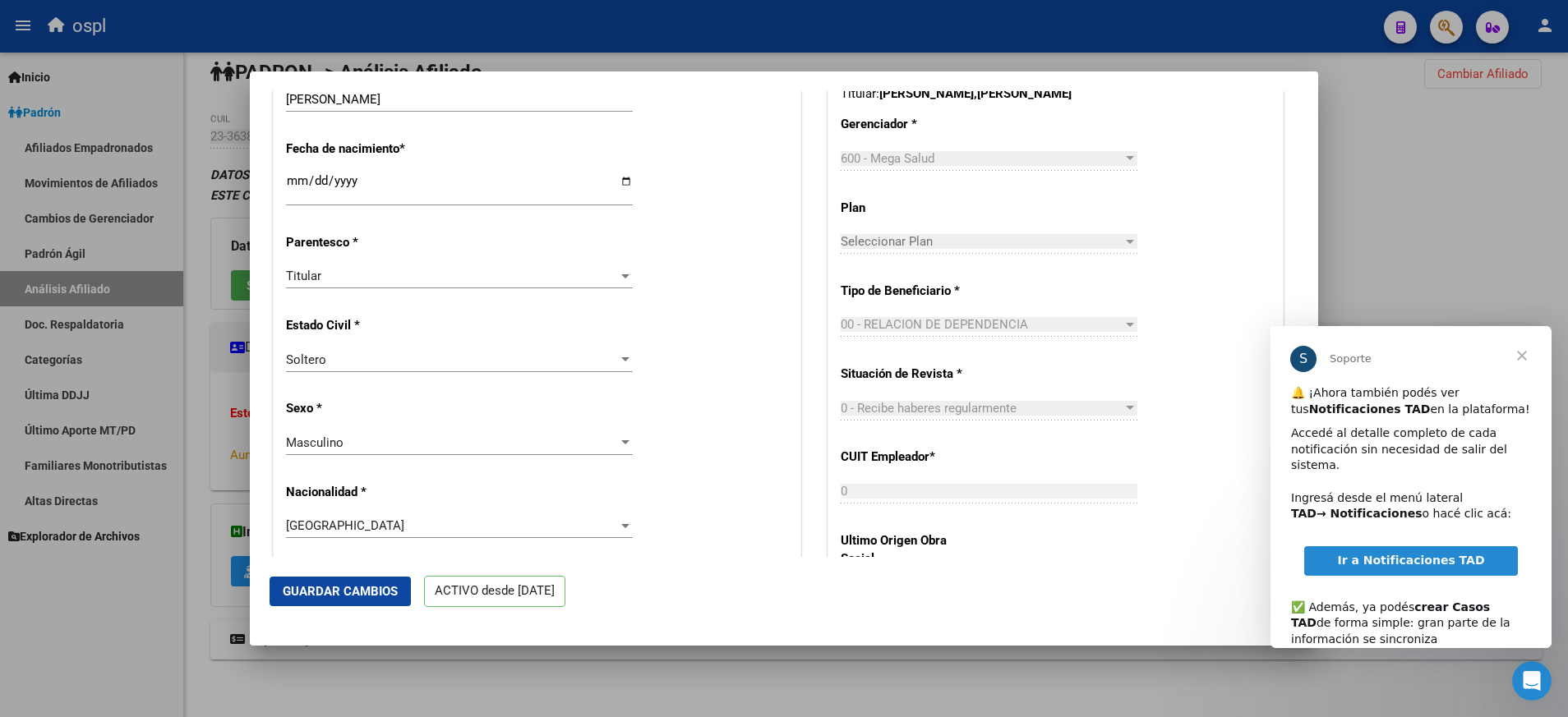
scroll to position [720, 0]
click at [360, 586] on span "Guardar Cambios" at bounding box center [340, 591] width 115 height 15
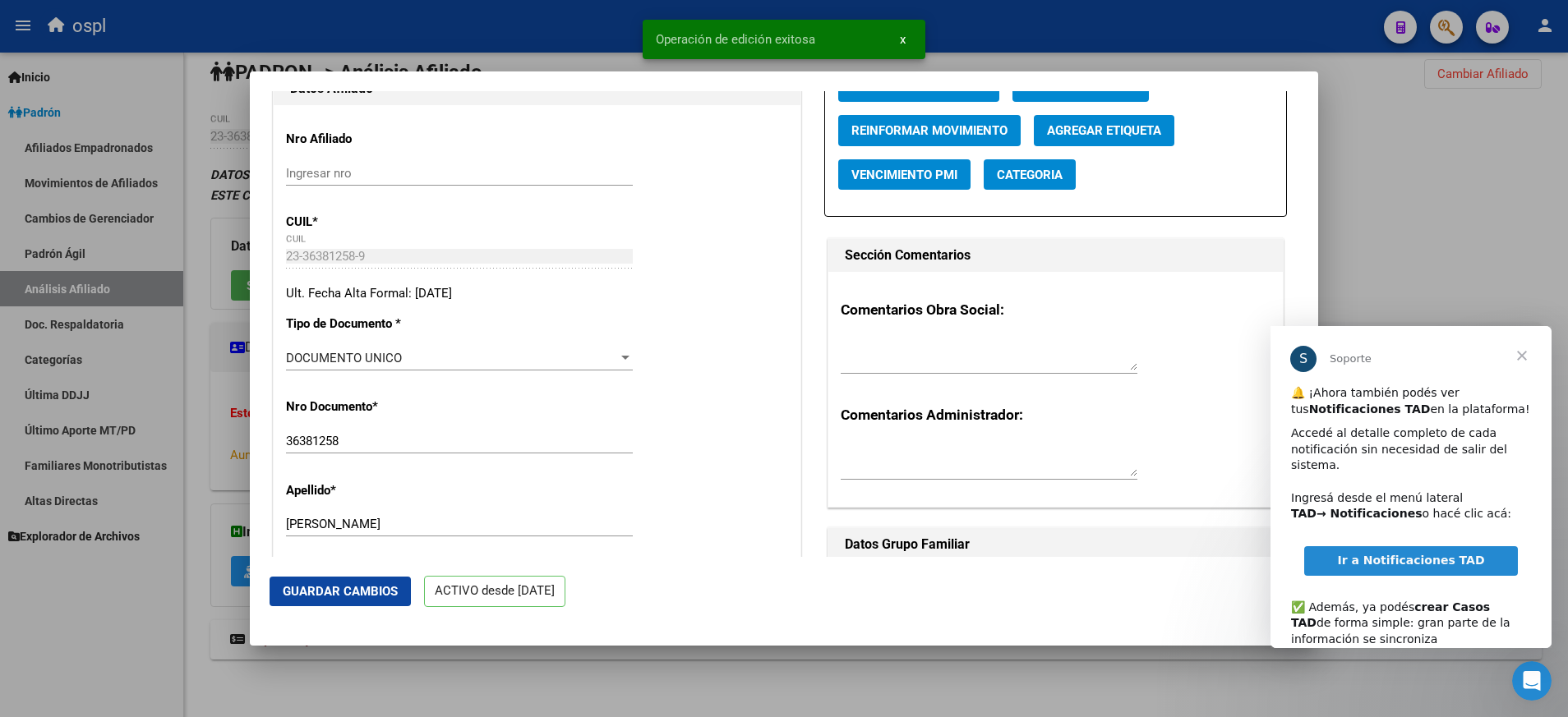
scroll to position [0, 0]
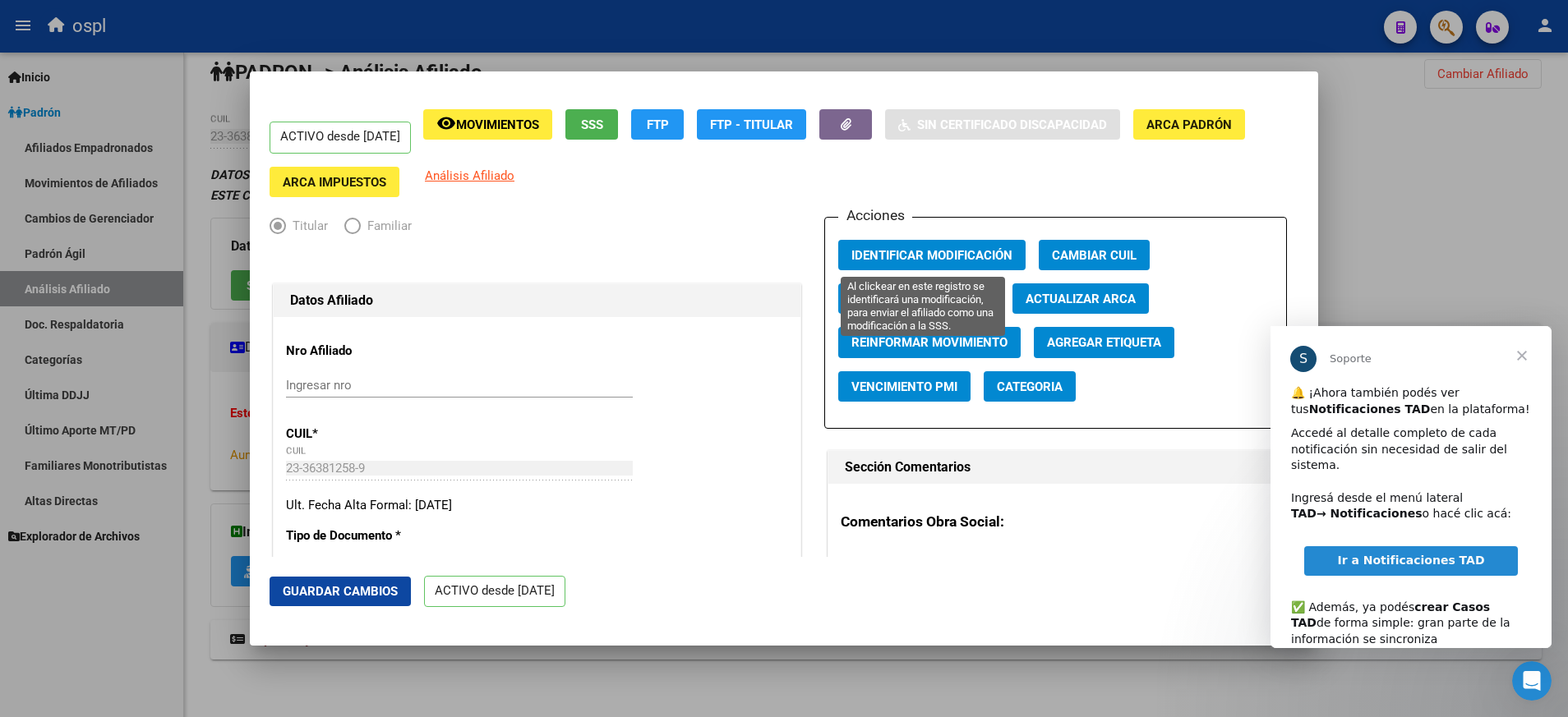
click at [926, 244] on button "Identificar Modificación" at bounding box center [931, 255] width 187 height 30
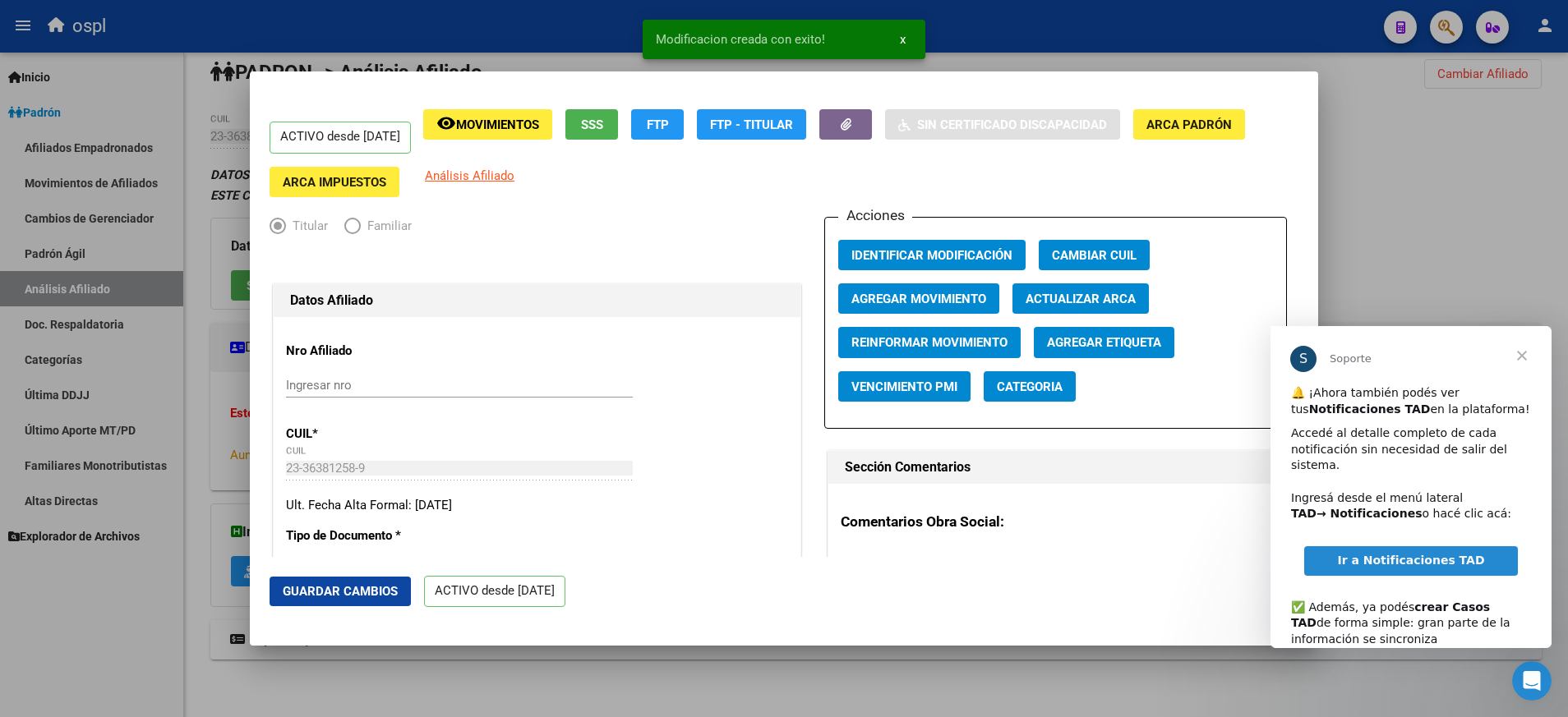
click at [1412, 197] on div at bounding box center [784, 358] width 1568 height 717
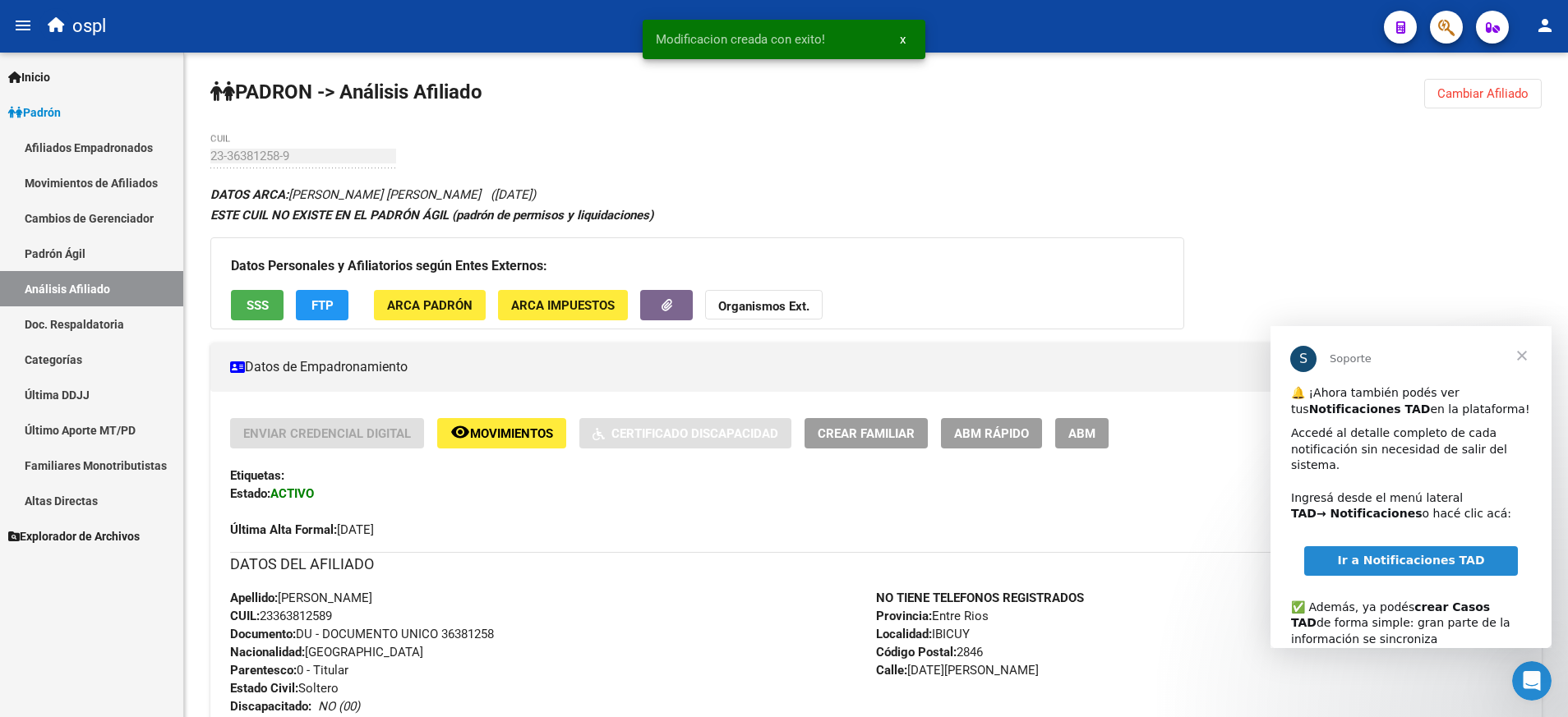
click at [1412, 197] on div "DATOS ARCA: [PERSON_NAME] [PERSON_NAME] ([DATE]) ESTE CUIL NO EXISTE EN EL [PER…" at bounding box center [875, 730] width 1331 height 1093
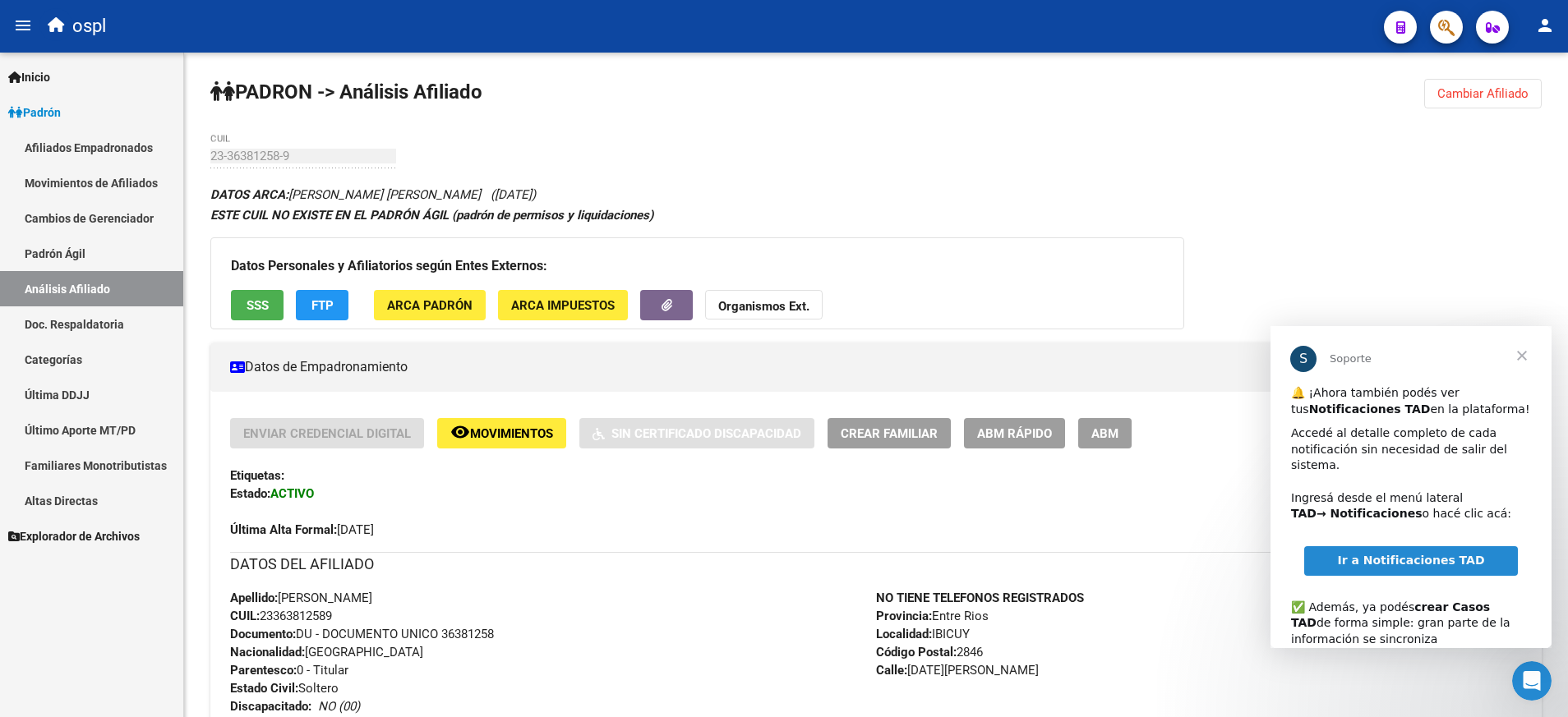
drag, startPoint x: 571, startPoint y: 422, endPoint x: 634, endPoint y: 599, distance: 187.9
click at [594, 346] on mat-expansion-panel-header "Datos de Empadronamiento" at bounding box center [875, 367] width 1331 height 49
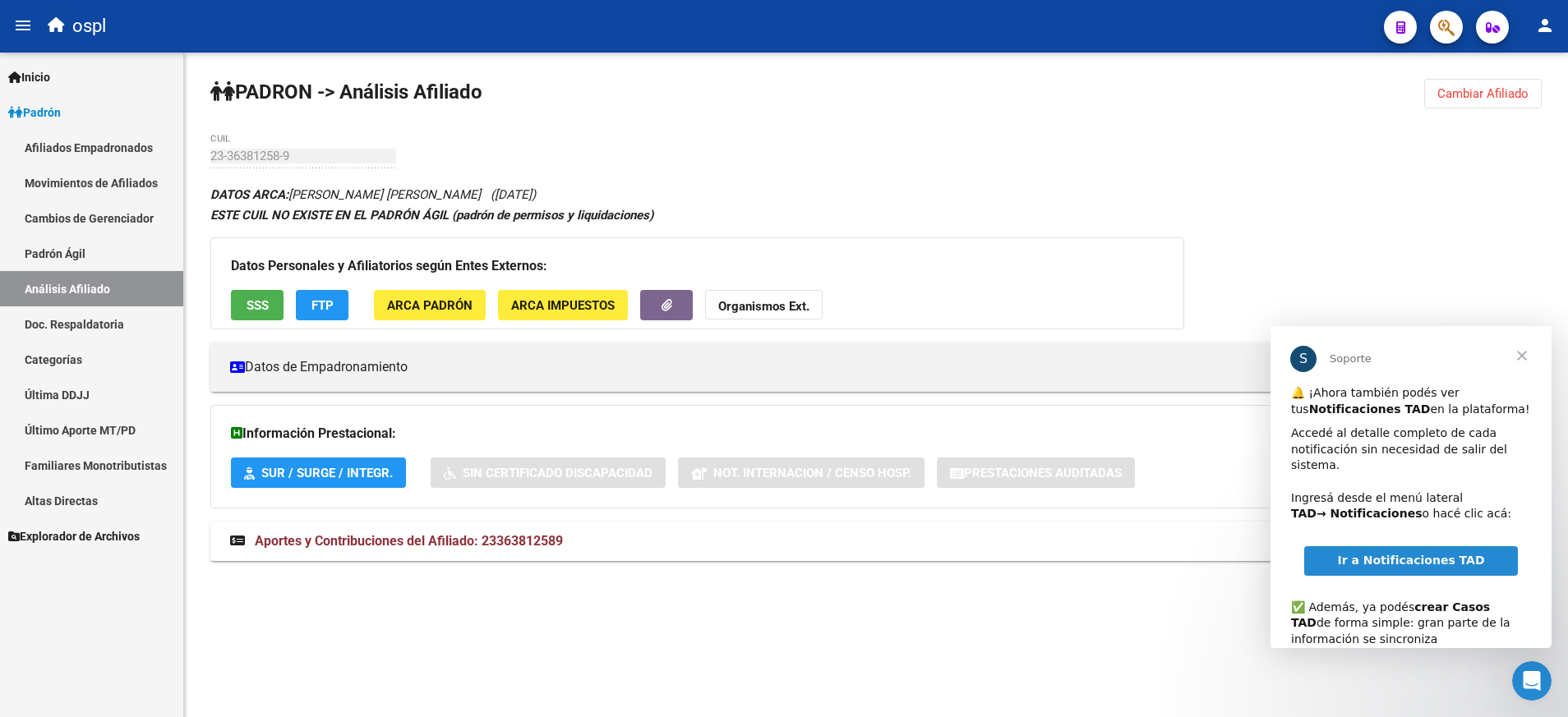
click at [536, 353] on mat-expansion-panel-header "Datos de Empadronamiento" at bounding box center [875, 367] width 1331 height 49
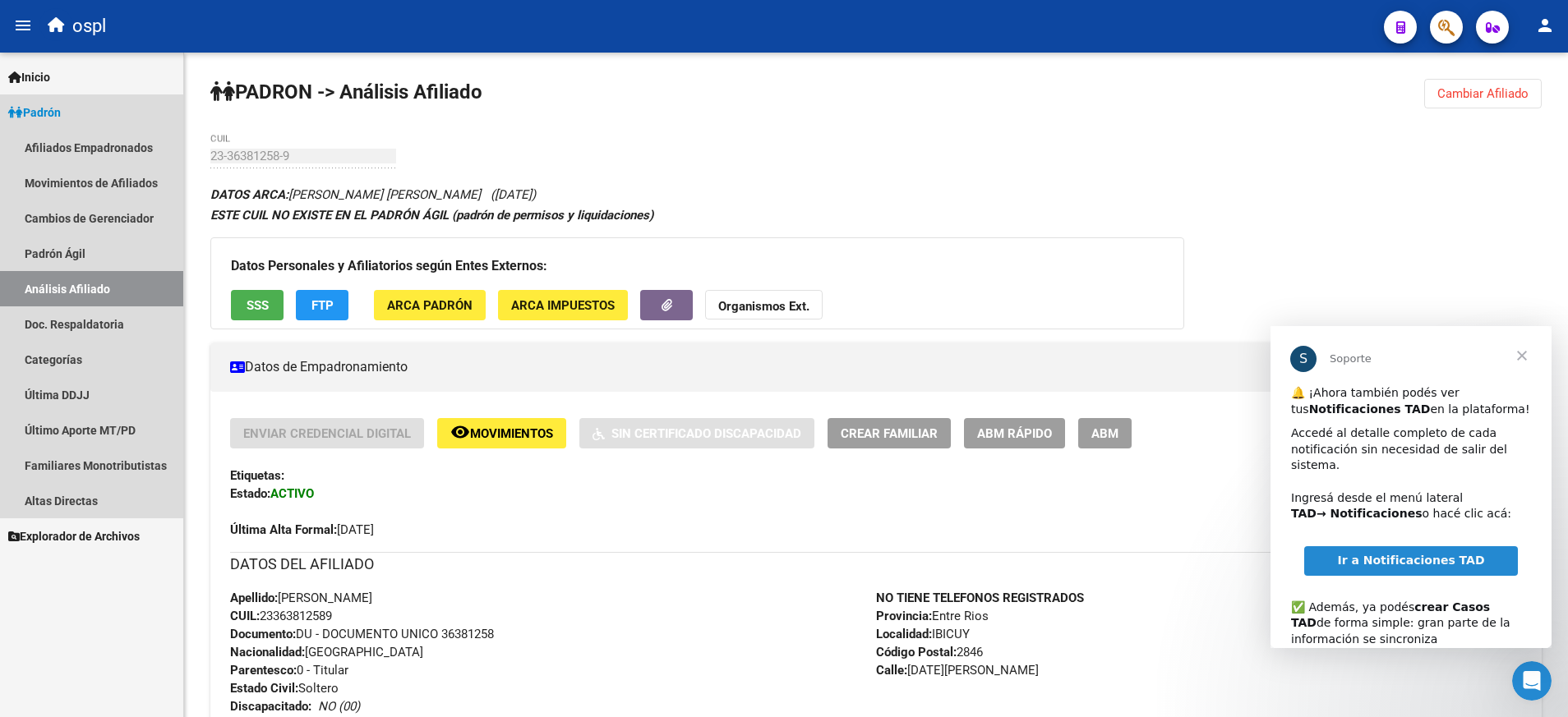
click at [99, 122] on link "Padrón" at bounding box center [92, 111] width 183 height 35
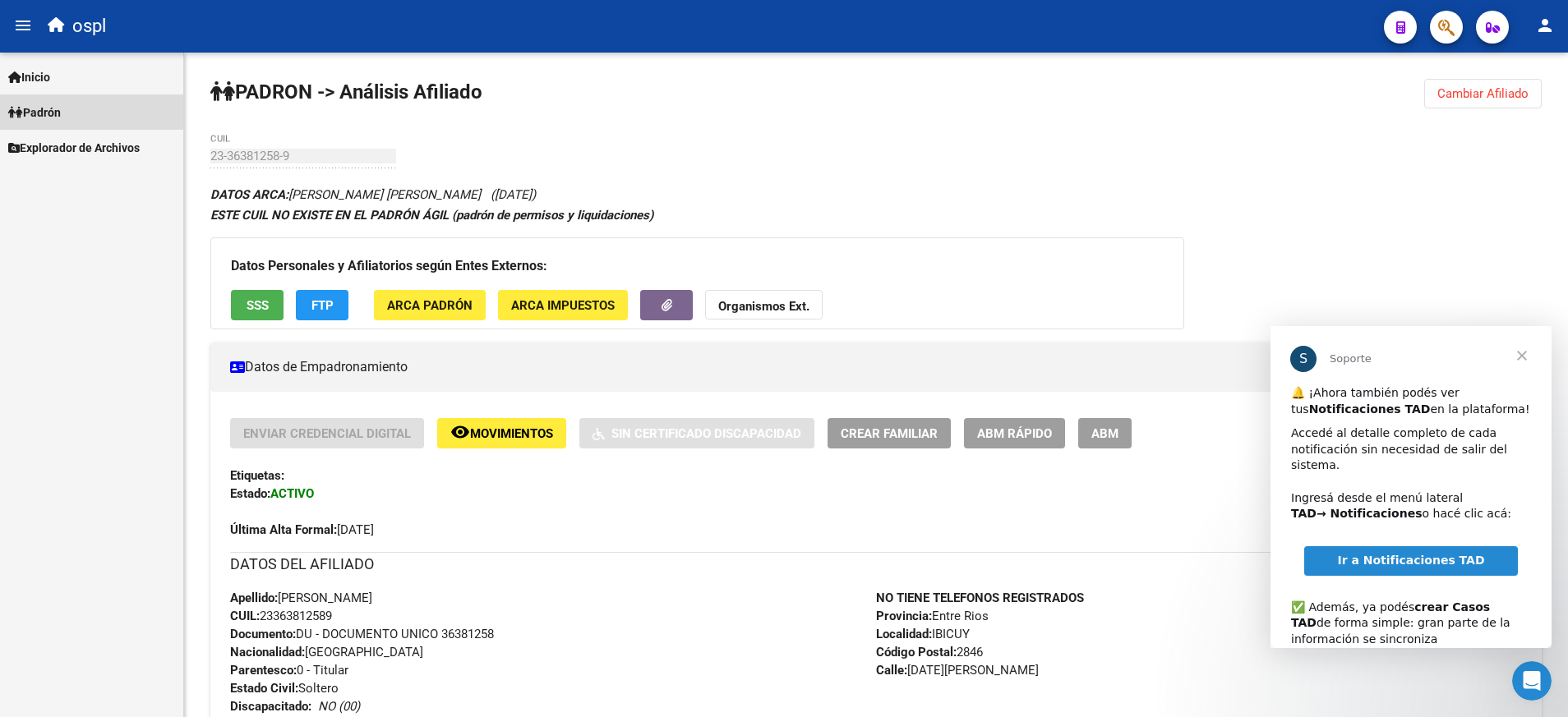
click at [60, 104] on span "Padrón" at bounding box center [35, 112] width 53 height 18
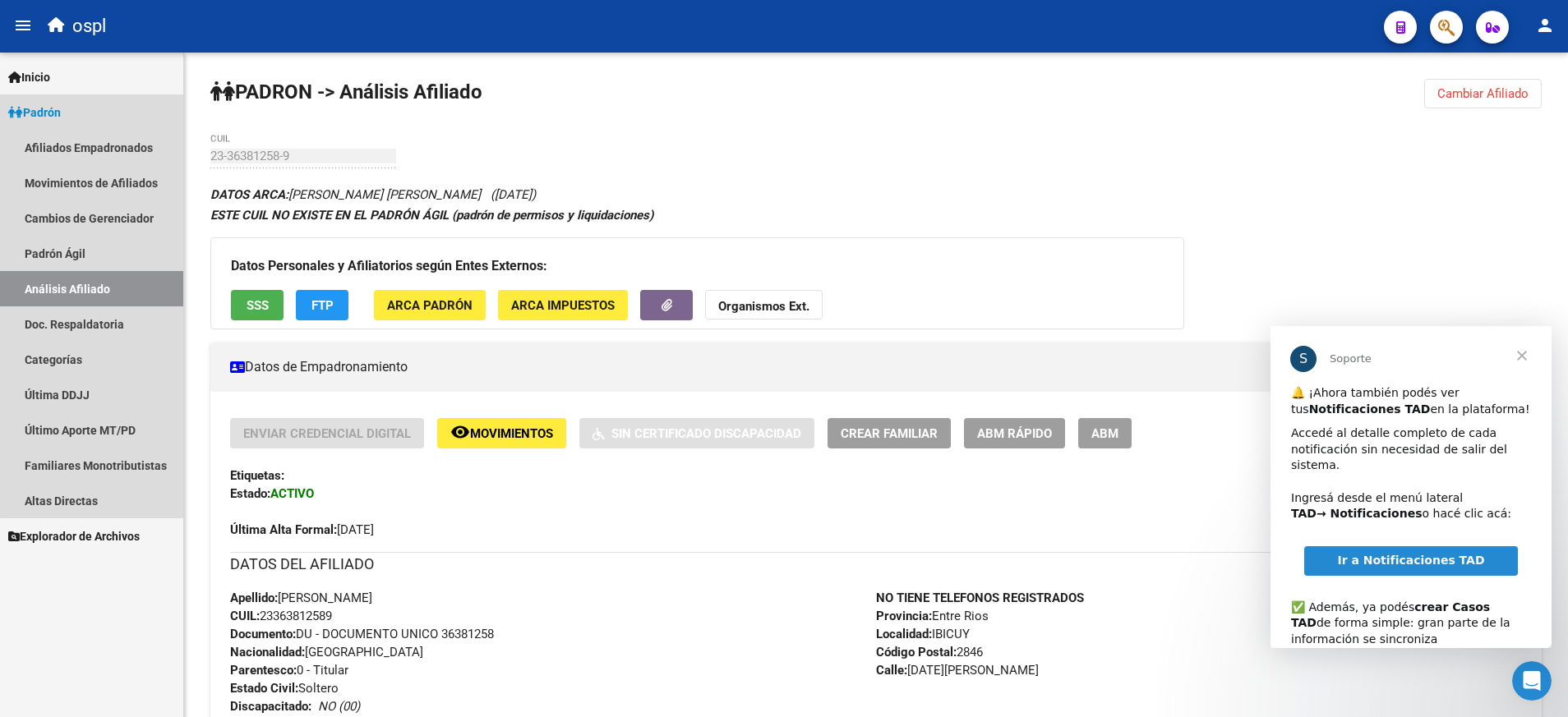
click at [117, 280] on link "Análisis Afiliado" at bounding box center [92, 289] width 183 height 35
click at [99, 257] on link "Padrón Ágil" at bounding box center [92, 253] width 183 height 35
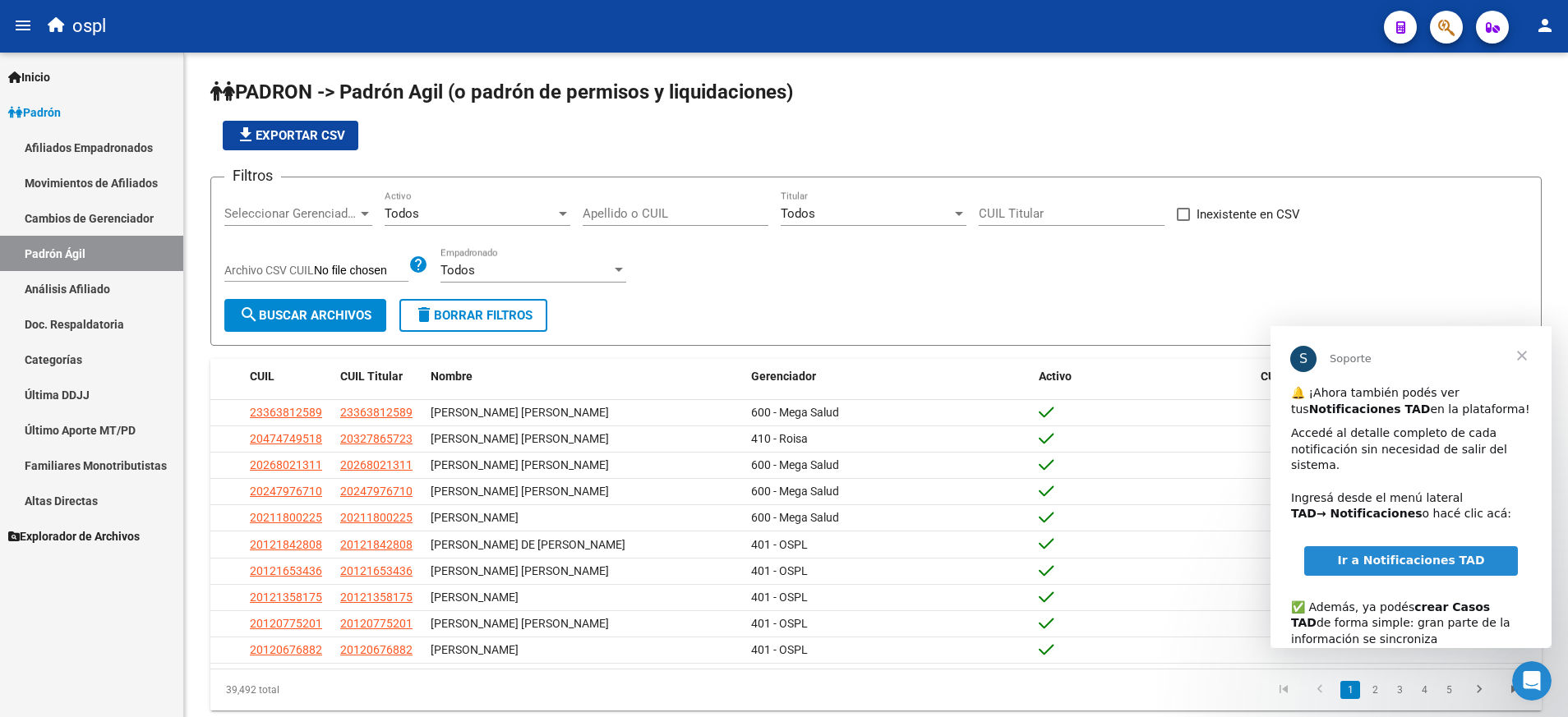
click at [613, 196] on div "Apellido o CUIL" at bounding box center [675, 208] width 186 height 35
paste input "24385158811"
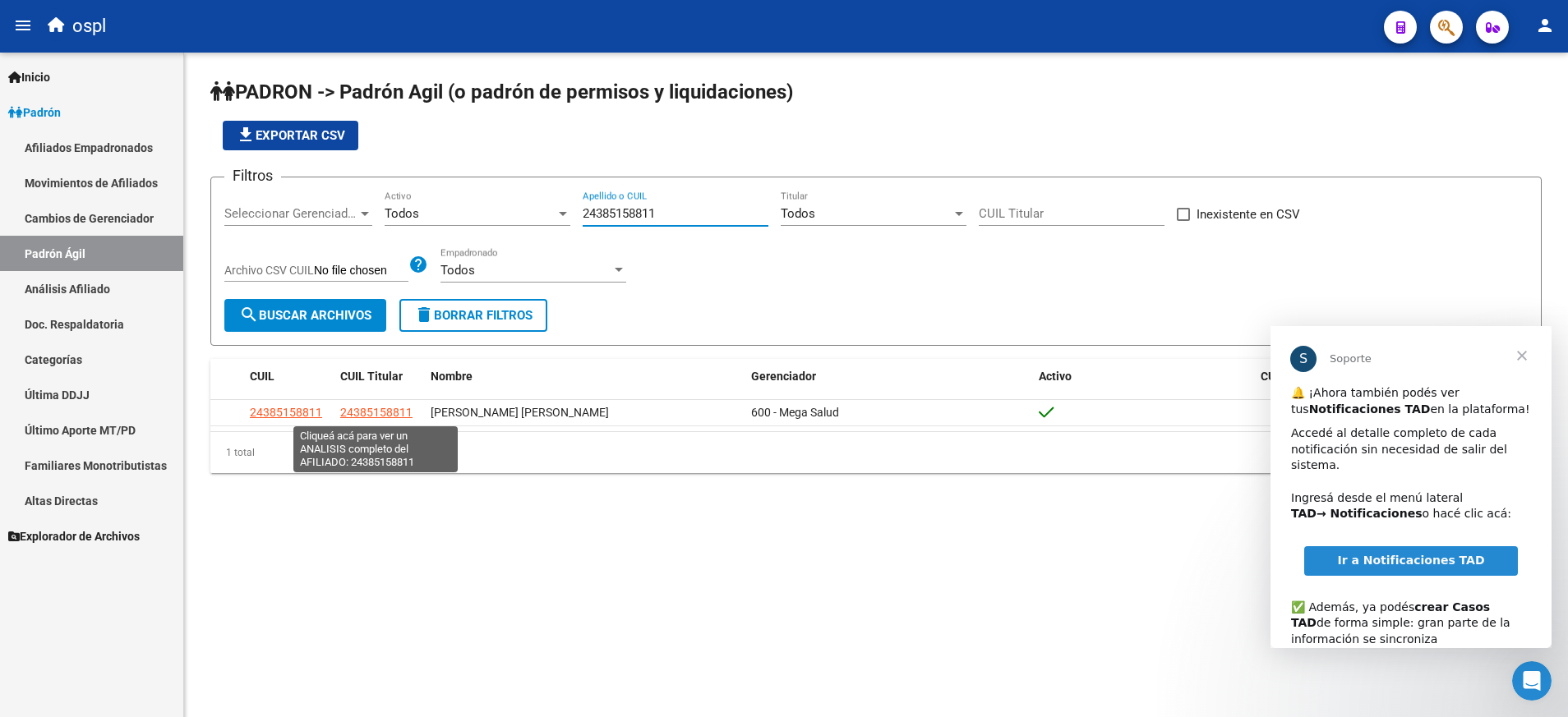
type input "24385158811"
click at [366, 409] on span "24385158811" at bounding box center [377, 412] width 73 height 13
type textarea "24385158811"
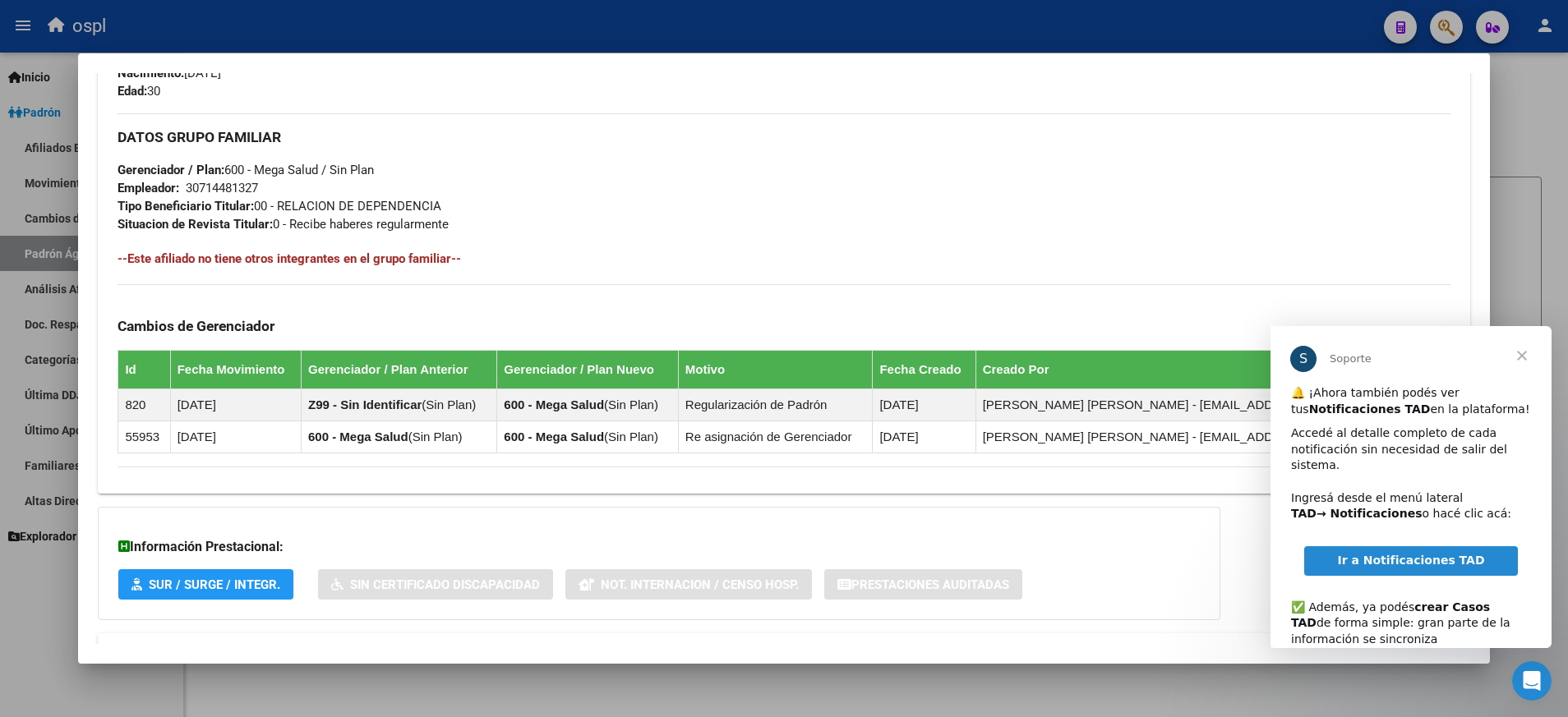
scroll to position [813, 0]
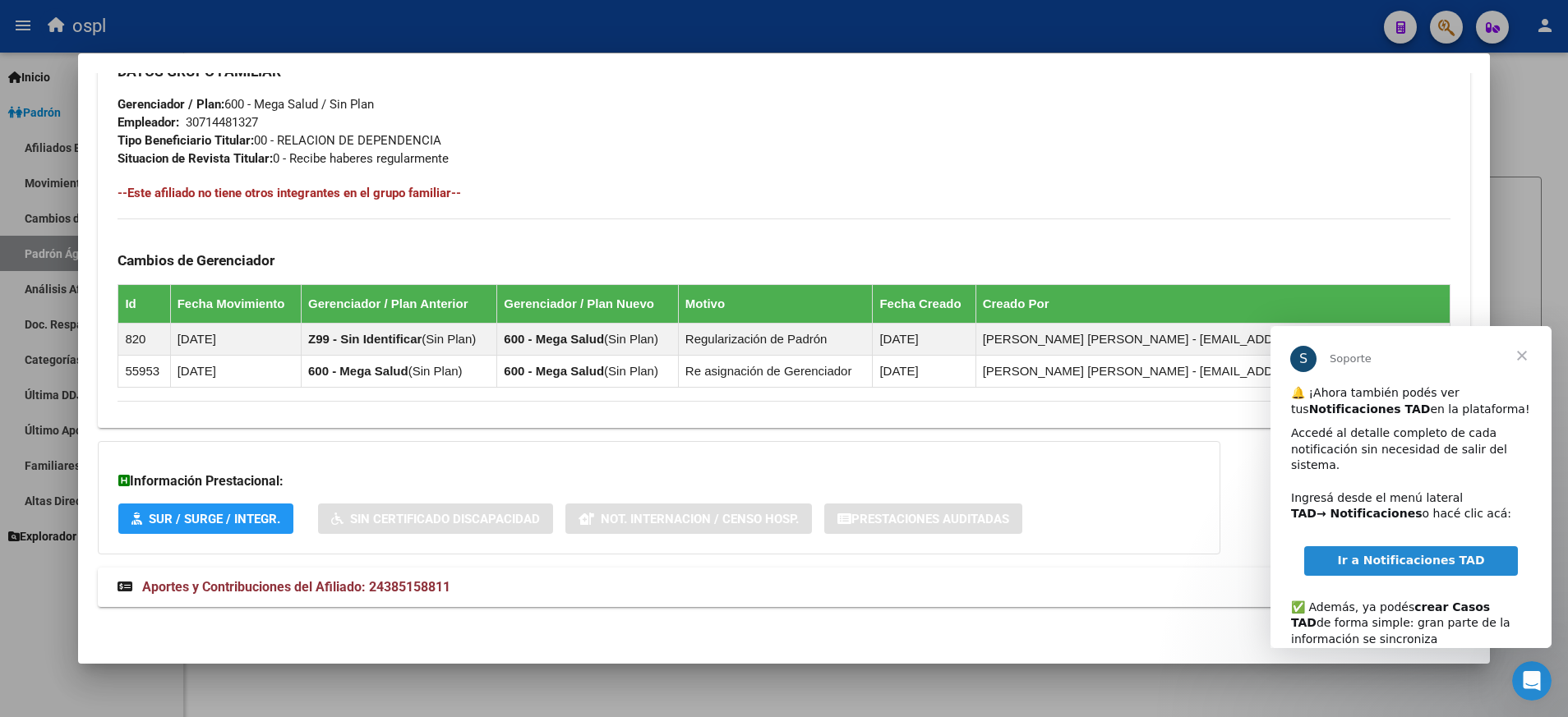
click at [397, 592] on span "Aportes y Contribuciones del Afiliado: 24385158811" at bounding box center [296, 587] width 308 height 16
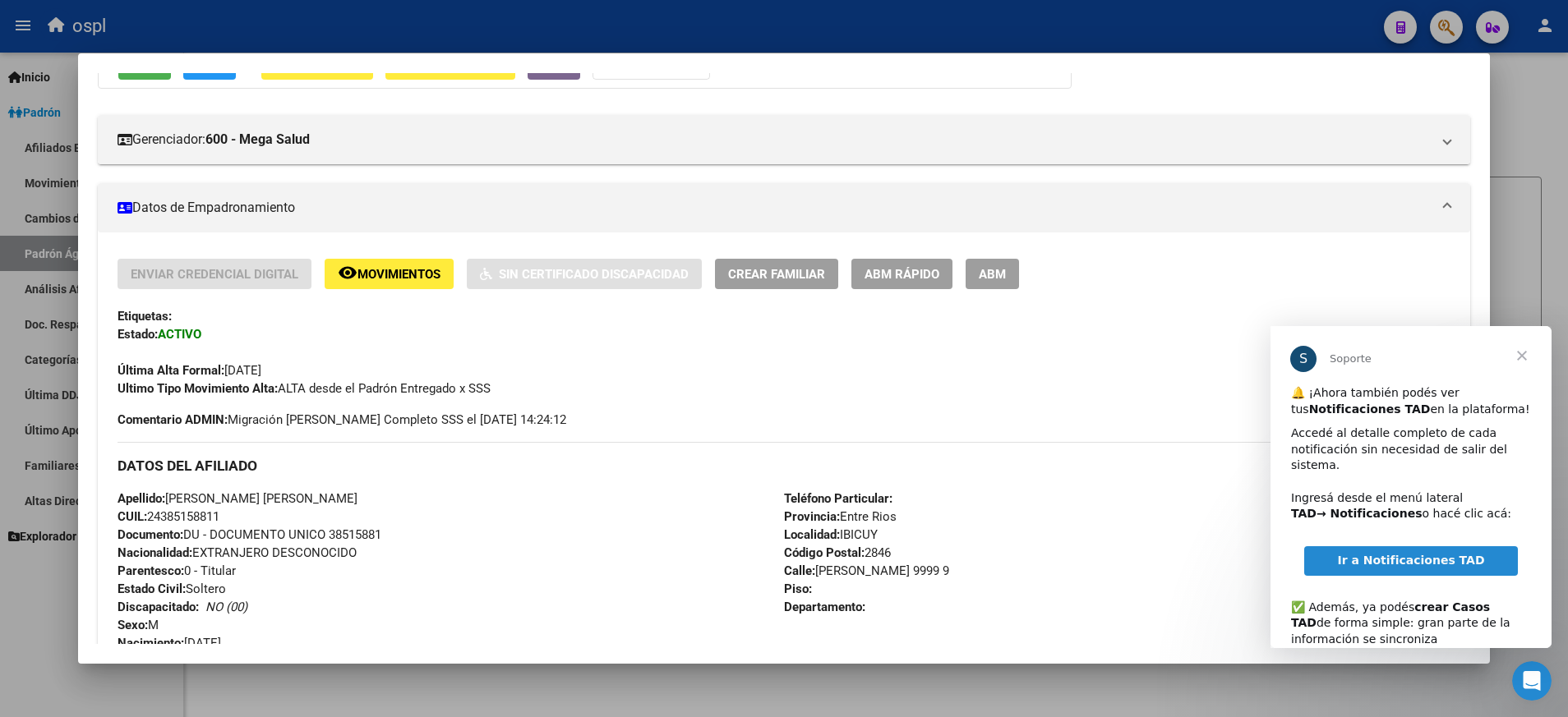
scroll to position [176, 0]
click at [1402, 562] on span "Ir a Notificaciones TAD" at bounding box center [1410, 560] width 147 height 13
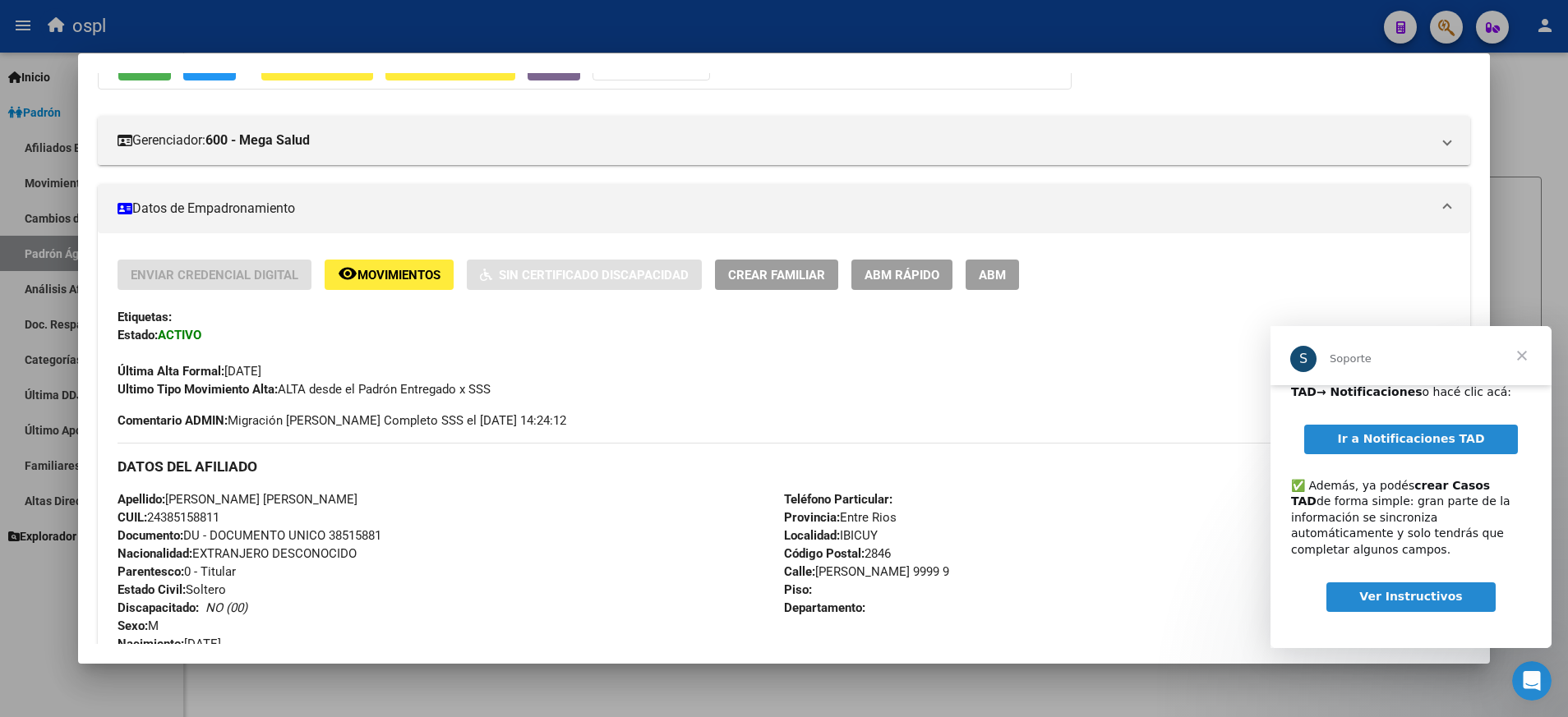
click at [1523, 355] on span "Cerrar" at bounding box center [1521, 356] width 59 height 59
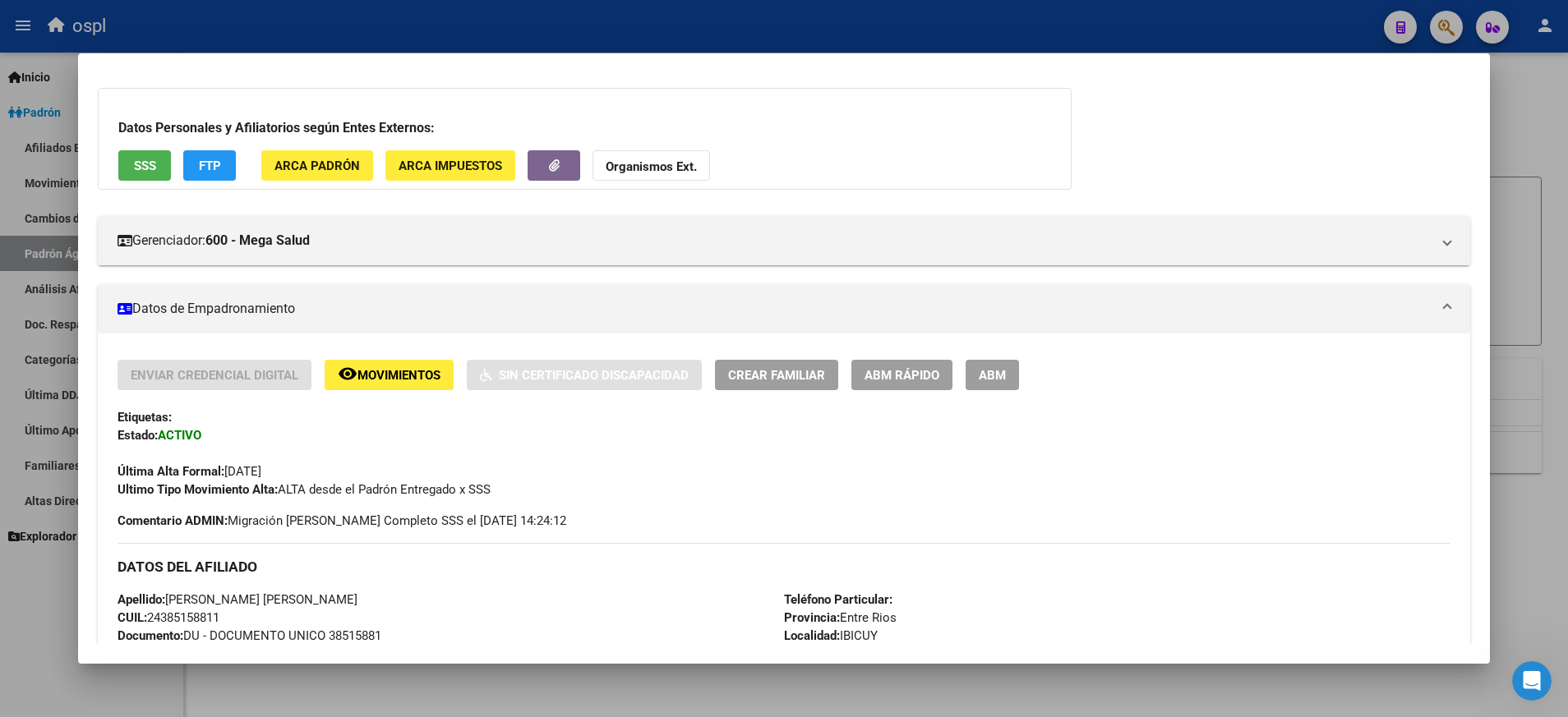
scroll to position [0, 0]
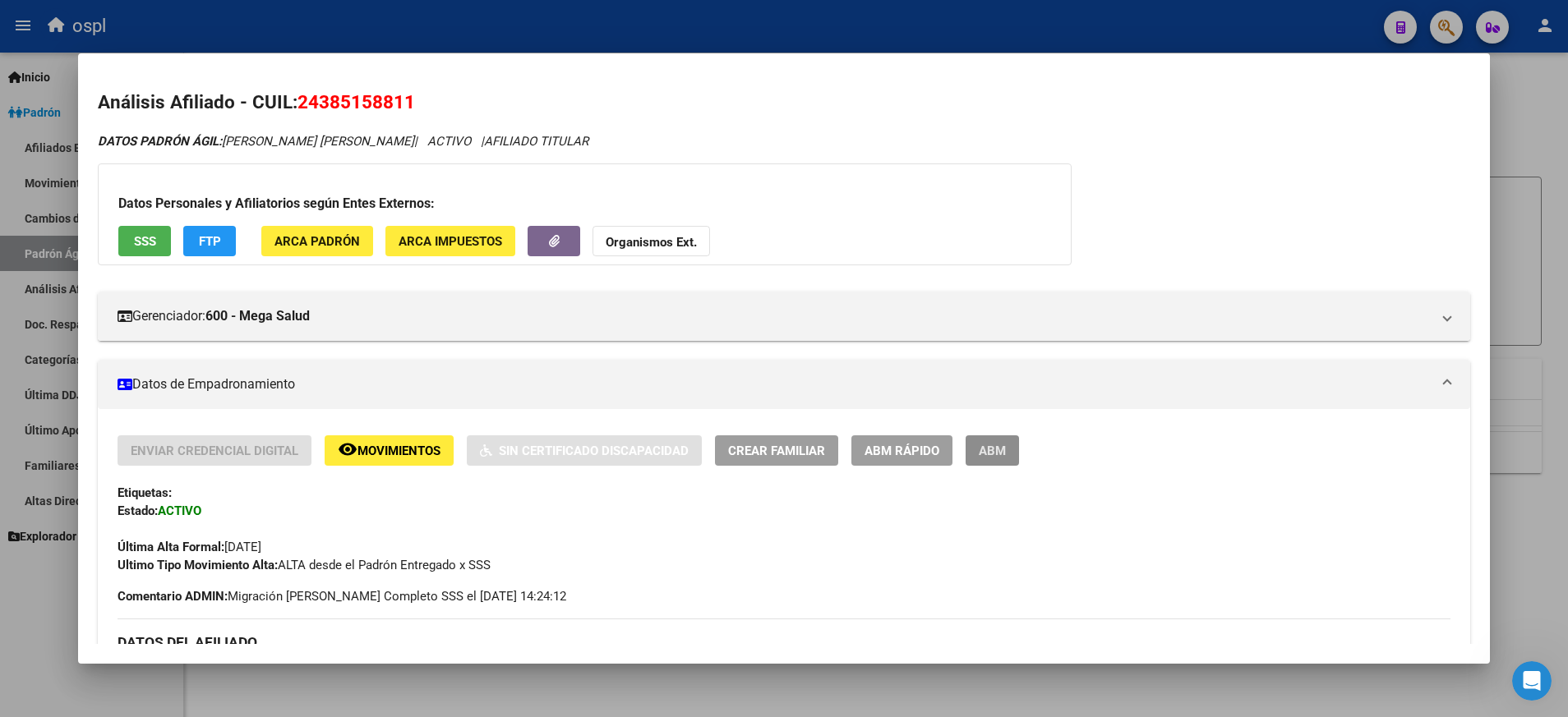
click at [1006, 455] on button "ABM" at bounding box center [992, 450] width 54 height 30
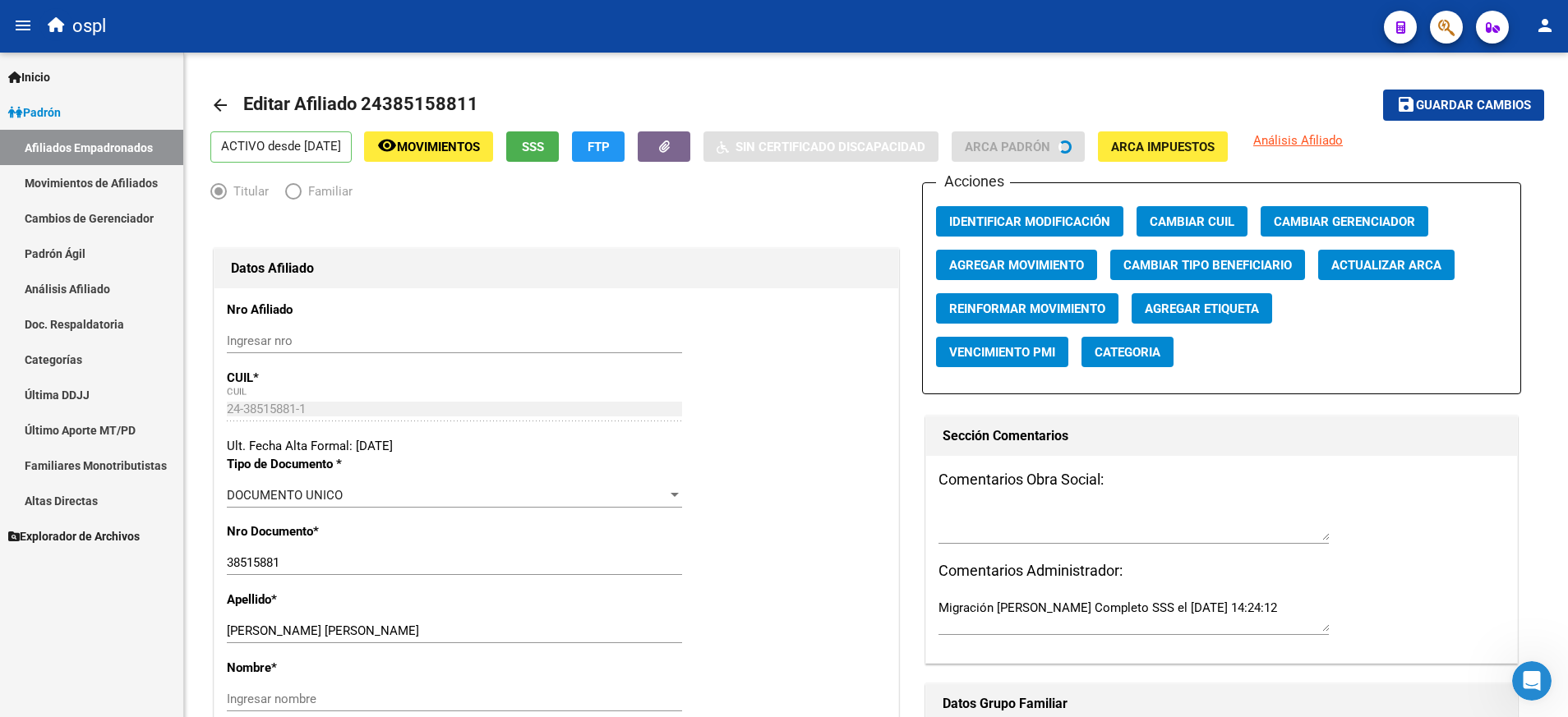
radio input "true"
type input "30-71448132-7"
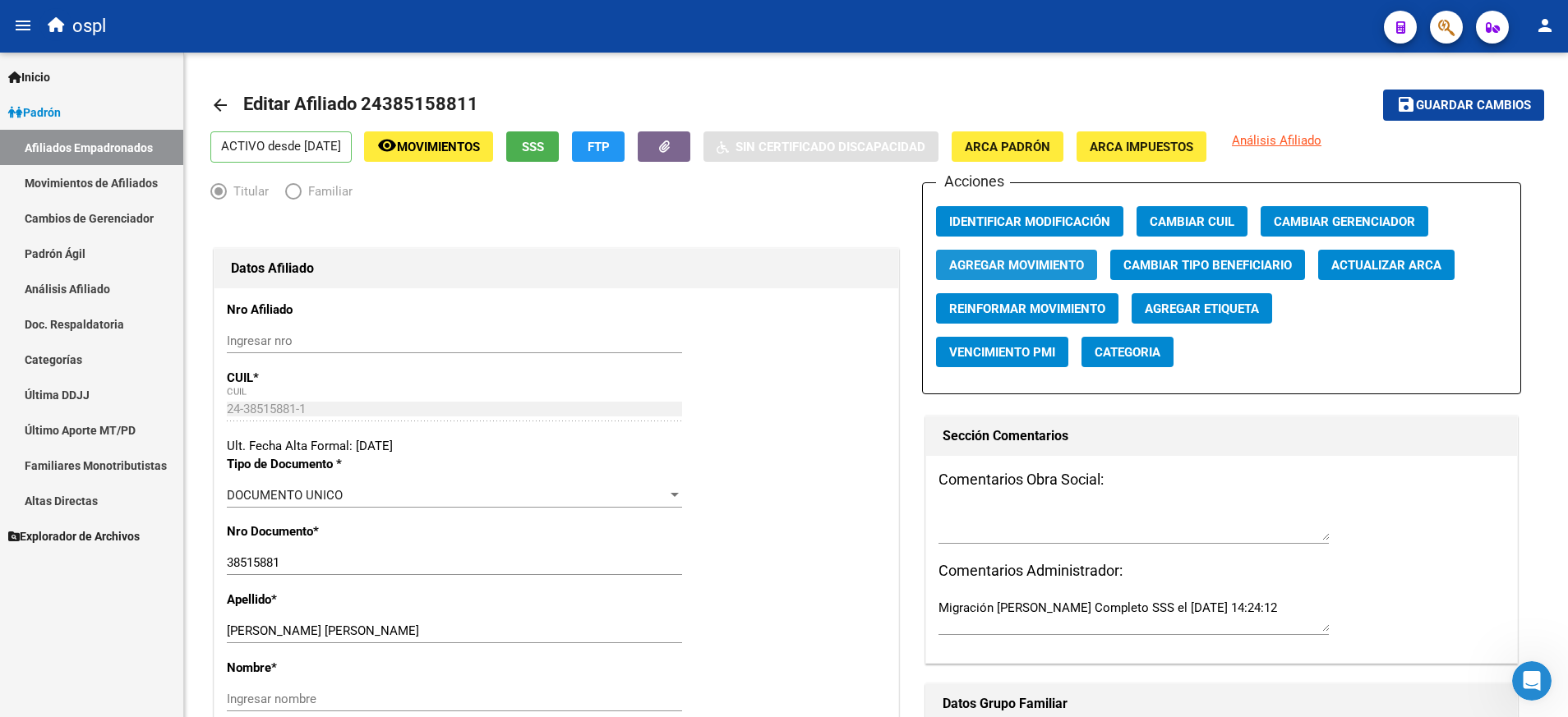
click at [1015, 266] on span "Agregar Movimiento" at bounding box center [1016, 265] width 135 height 15
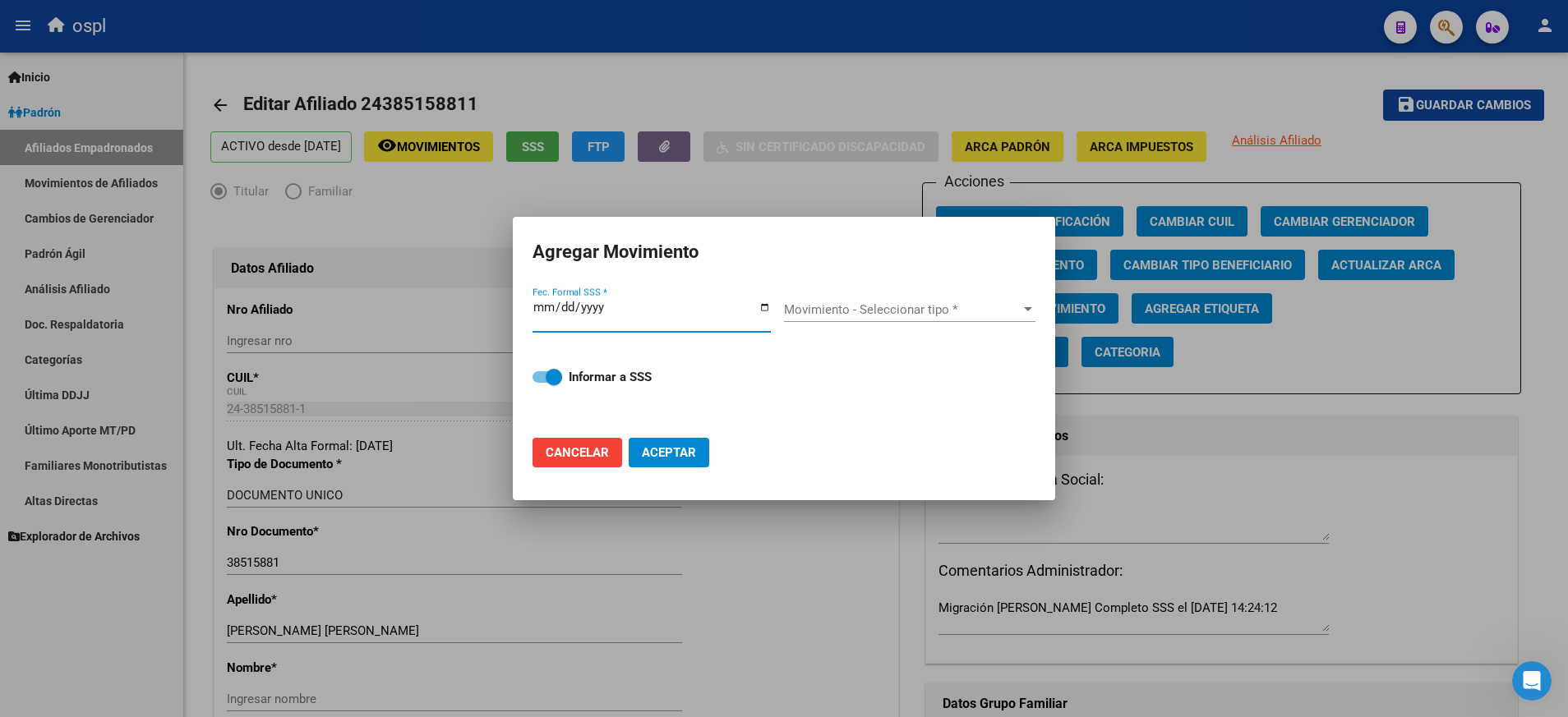
click at [763, 309] on input "Fec. Formal SSS *" at bounding box center [651, 314] width 238 height 26
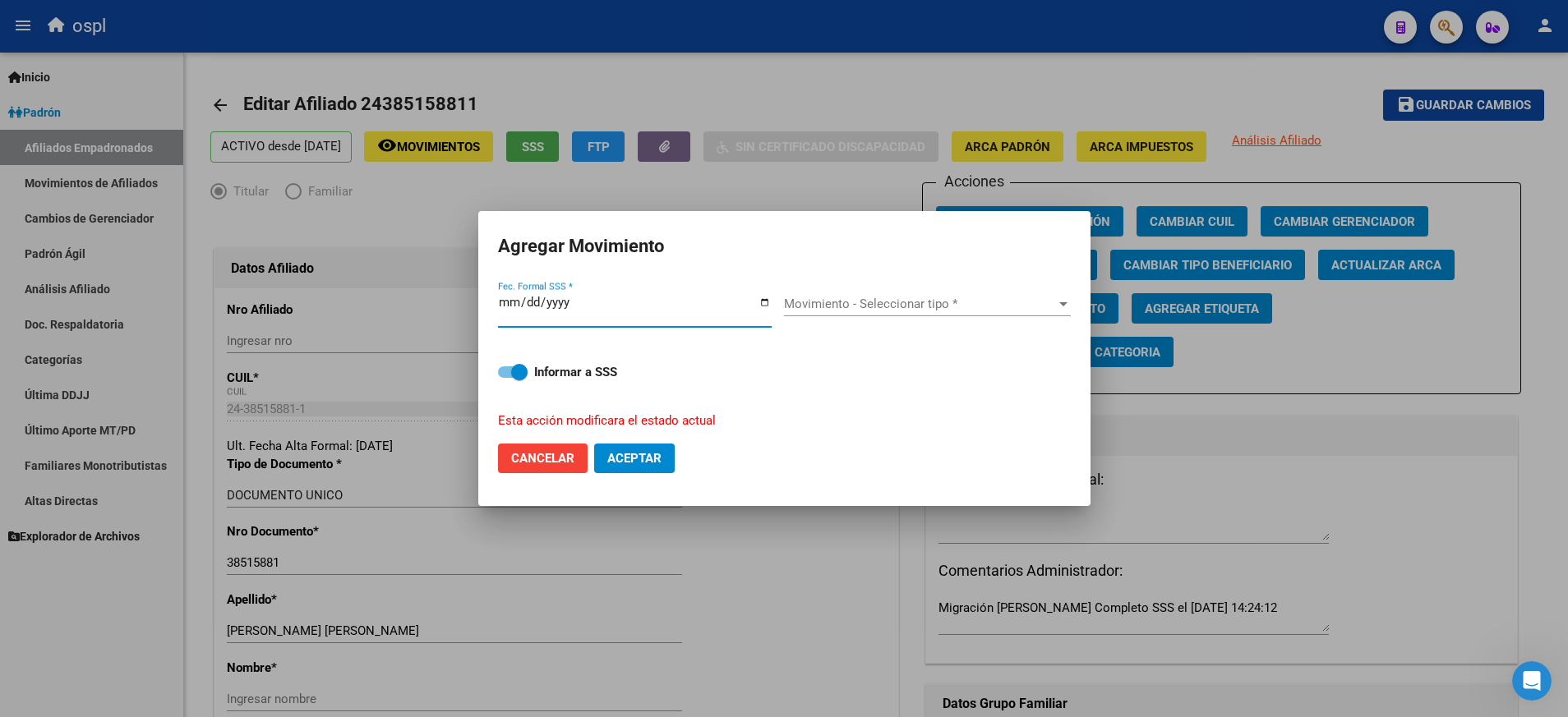
type input "[DATE]"
click at [1063, 298] on div at bounding box center [1063, 303] width 15 height 13
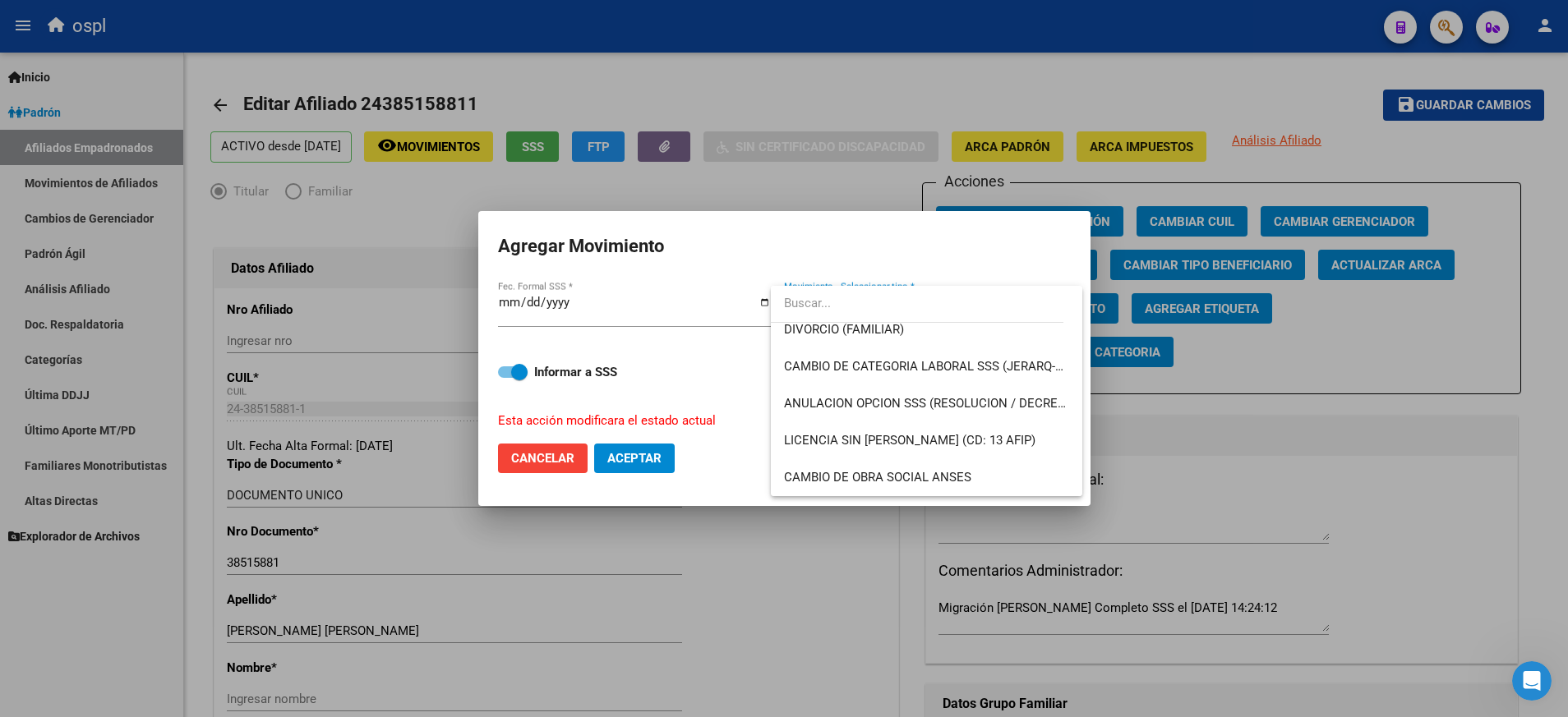
scroll to position [282, 0]
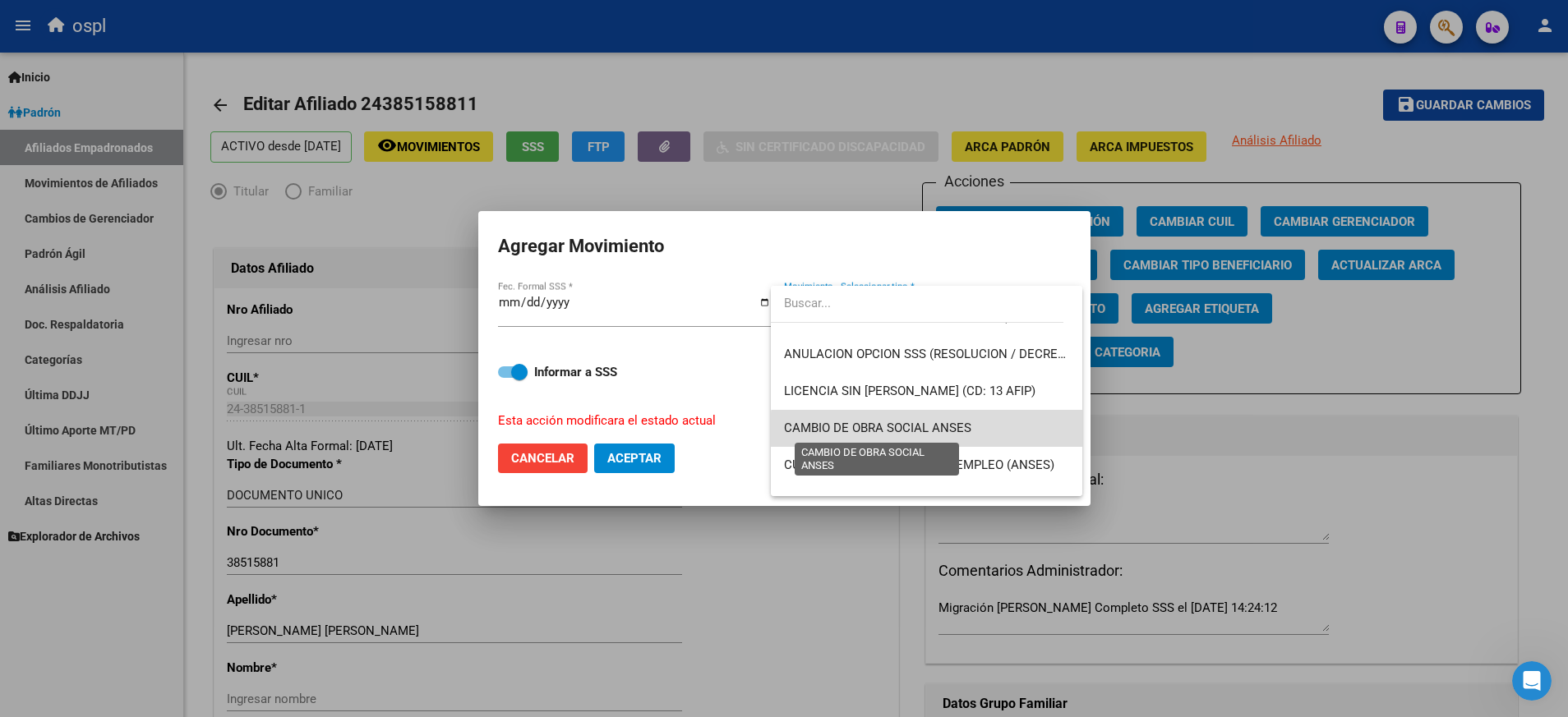
click at [964, 430] on span "CAMBIO DE OBRA SOCIAL ANSES" at bounding box center [877, 428] width 187 height 15
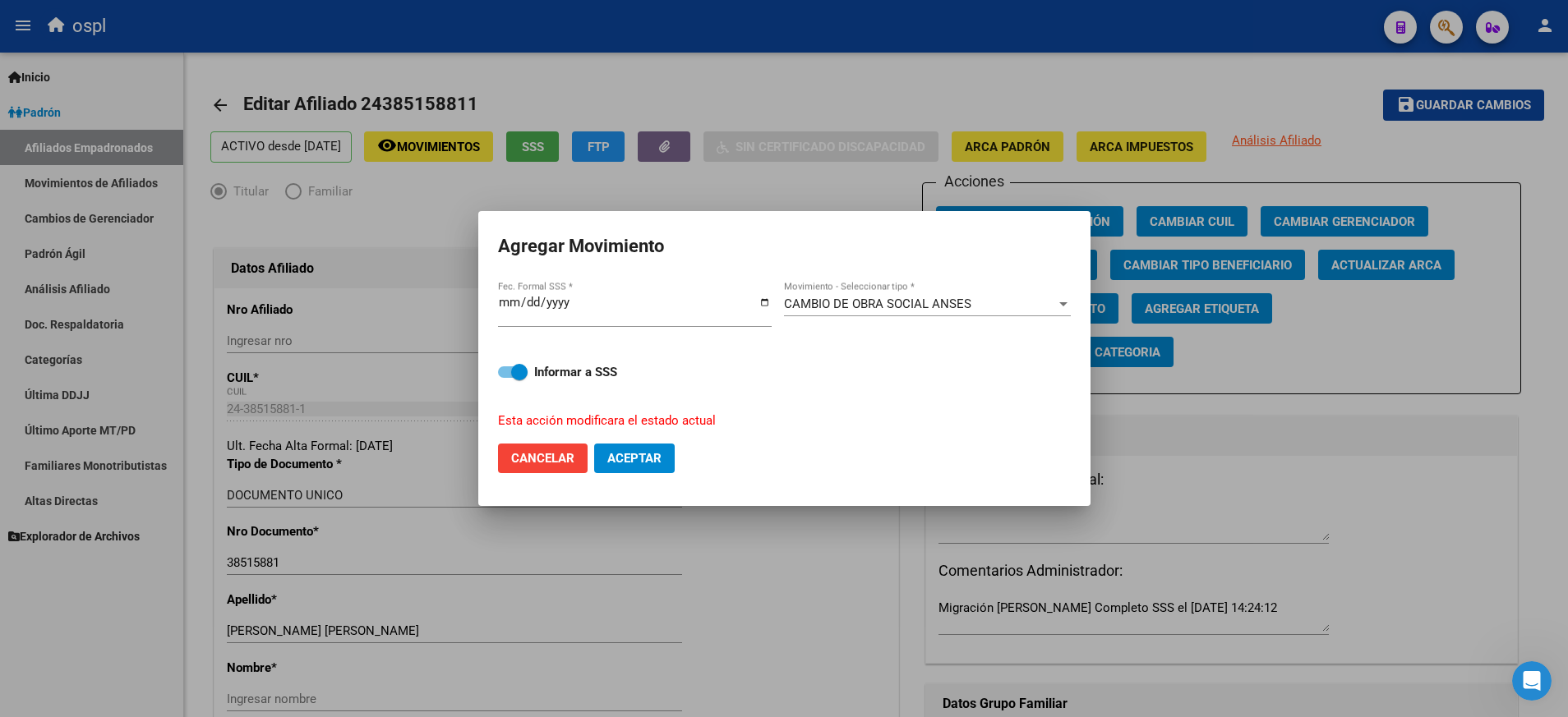
click at [1063, 295] on div "CAMBIO DE OBRA SOCIAL ANSES Movimiento - Seleccionar tipo *" at bounding box center [927, 304] width 287 height 25
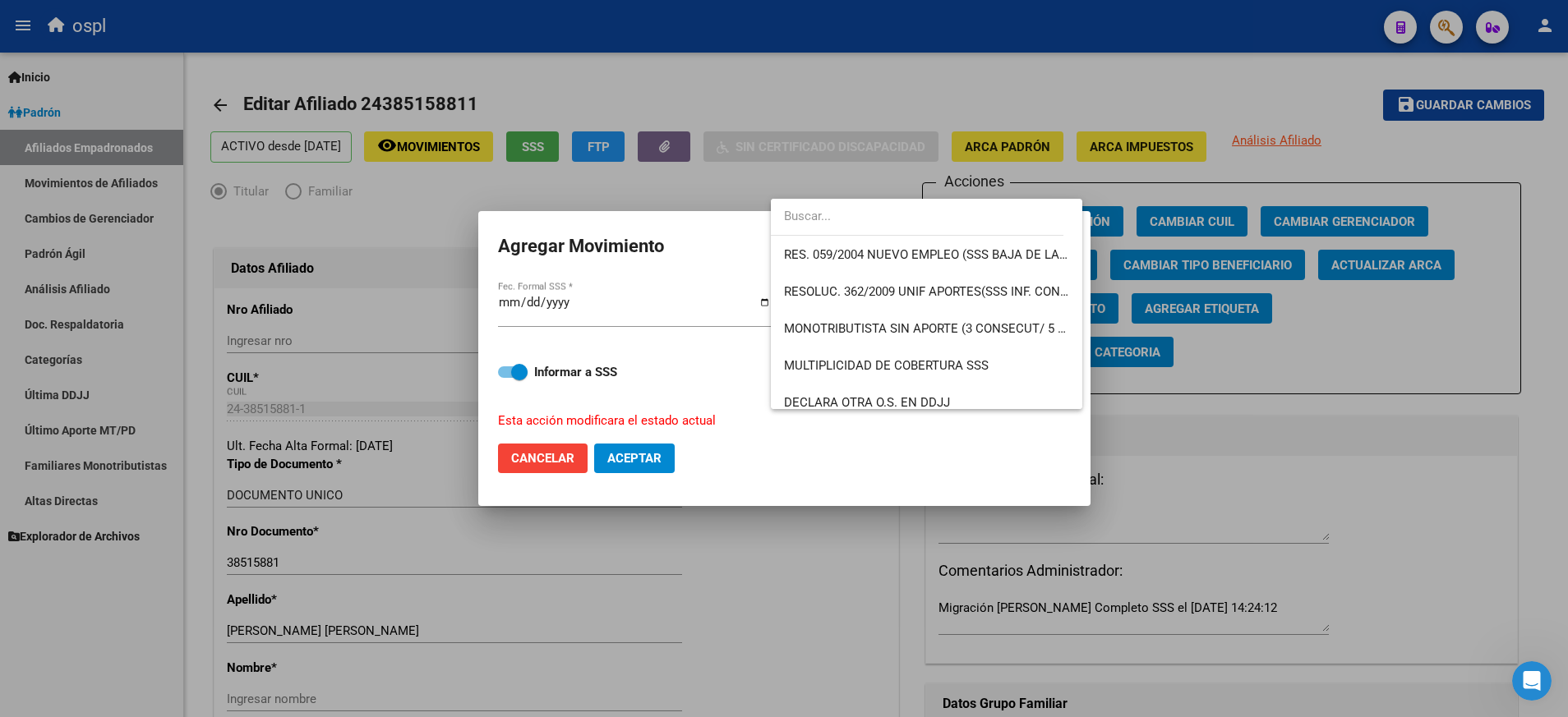
scroll to position [566, 0]
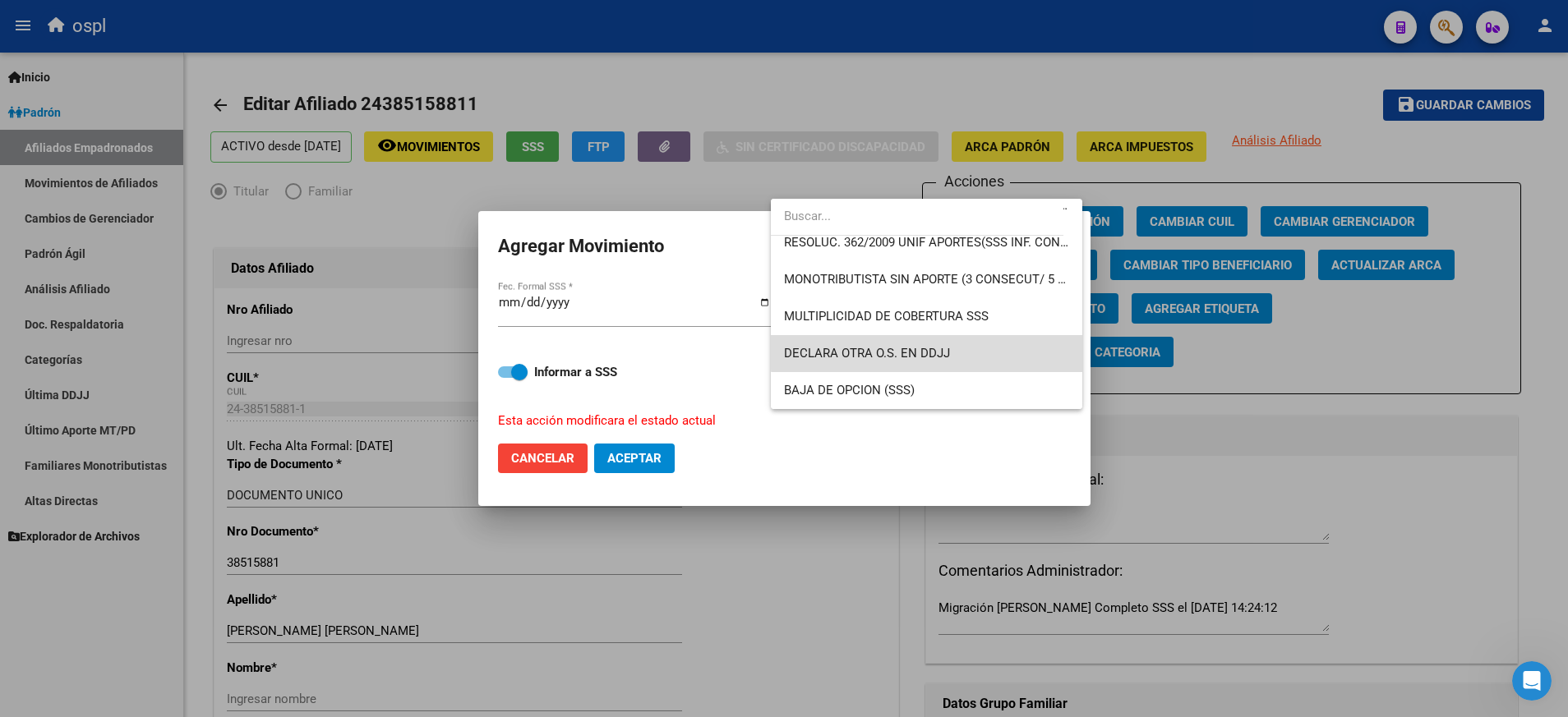
click at [992, 343] on span "DECLARA OTRA O.S. EN DDJJ" at bounding box center [926, 353] width 285 height 37
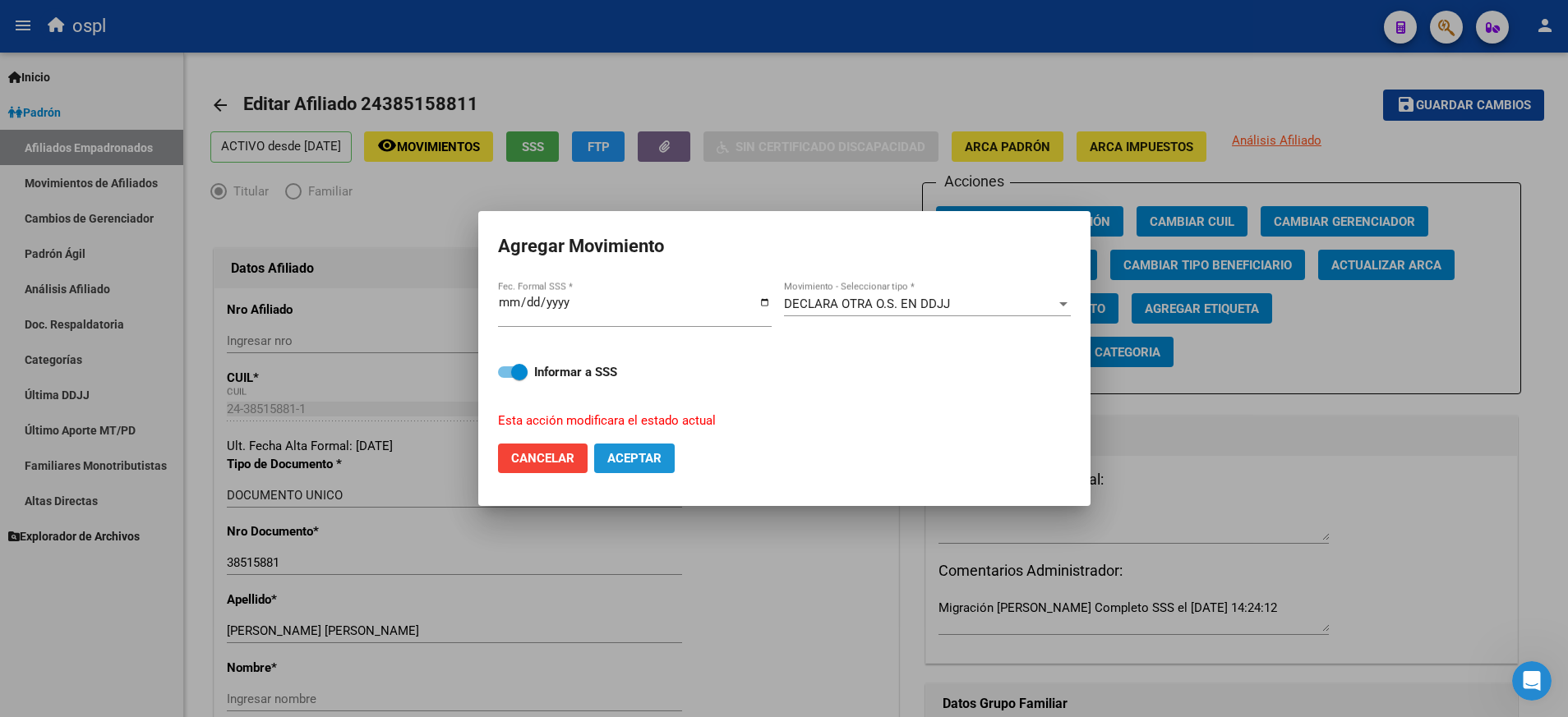
click at [629, 454] on span "Aceptar" at bounding box center [634, 458] width 54 height 15
checkbox input "false"
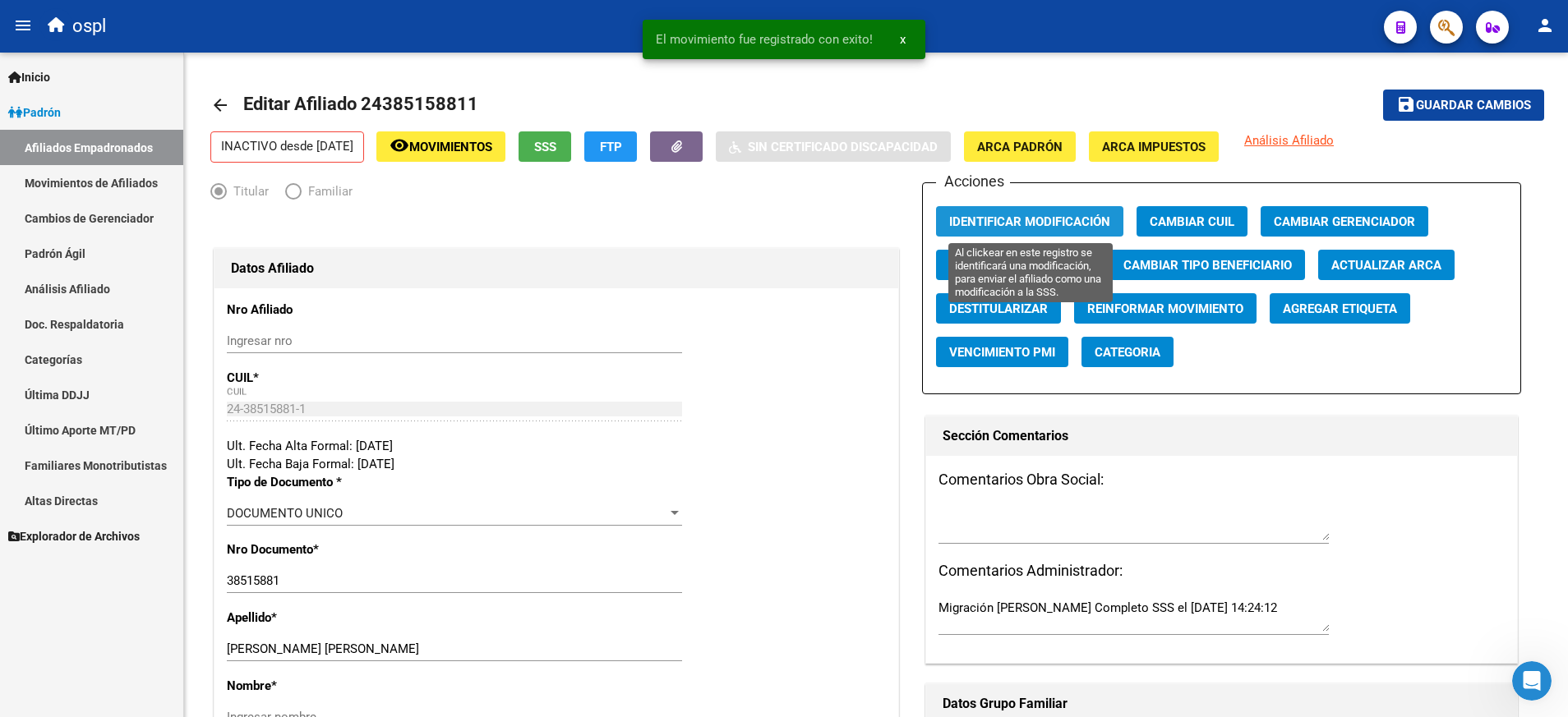
click at [1037, 221] on span "Identificar Modificación" at bounding box center [1029, 221] width 161 height 15
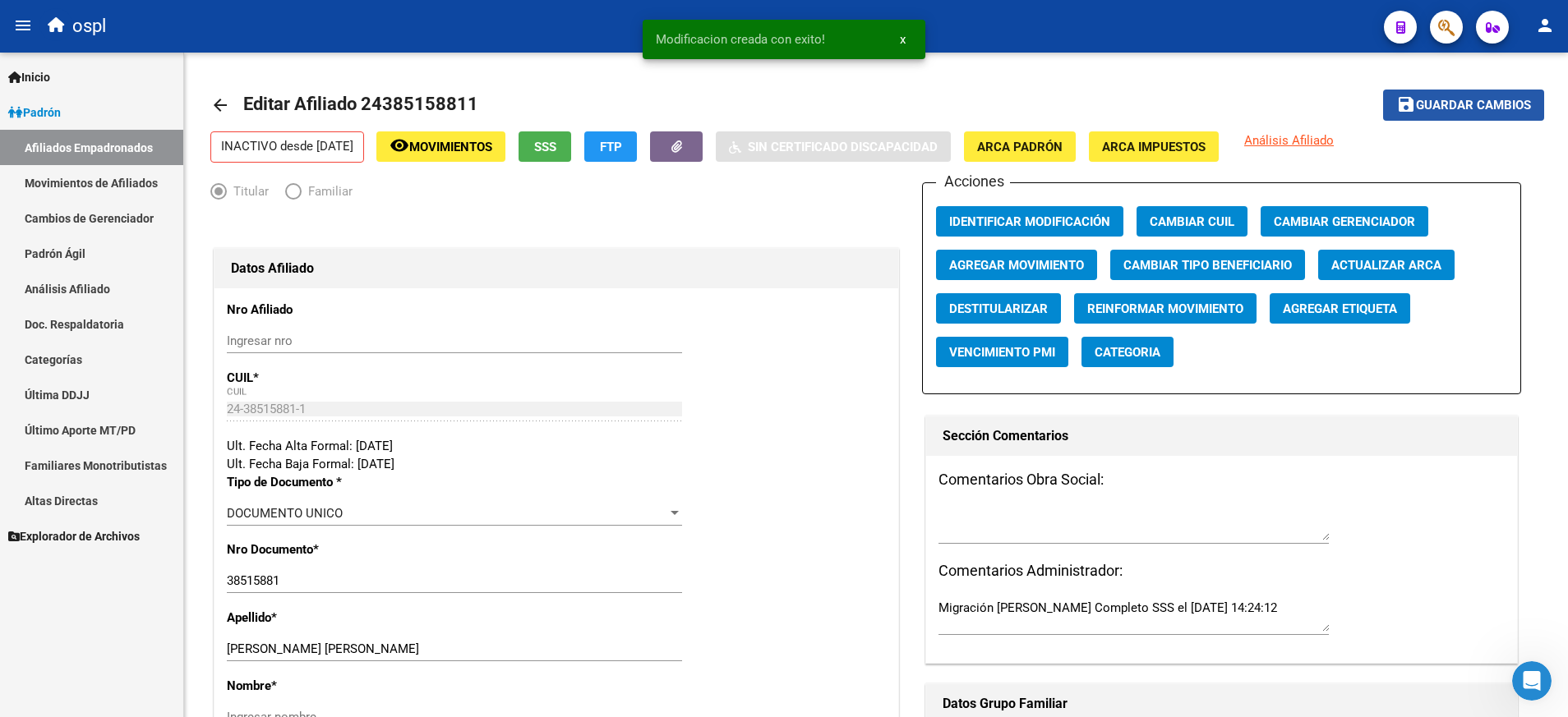
click at [1444, 110] on span "Guardar cambios" at bounding box center [1473, 105] width 115 height 15
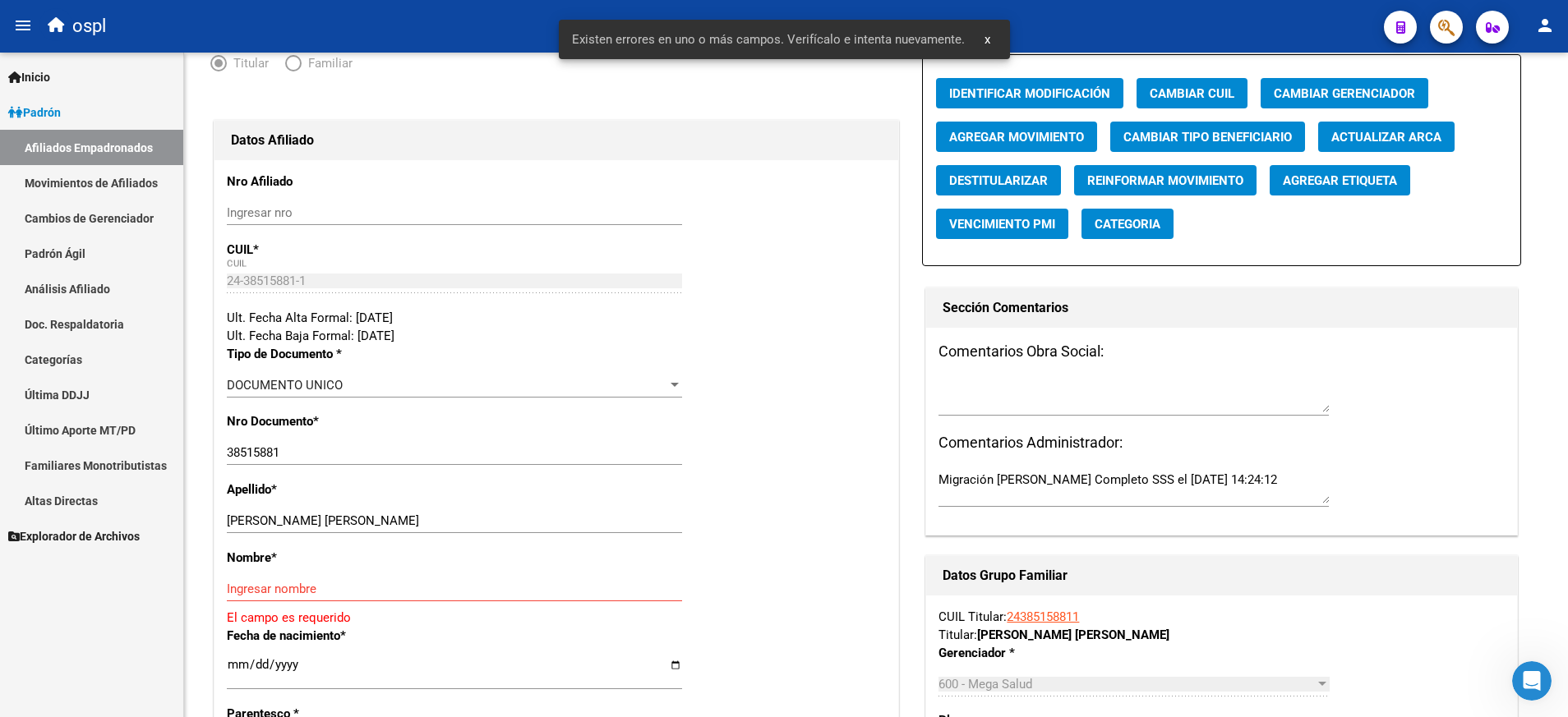
scroll to position [130, 0]
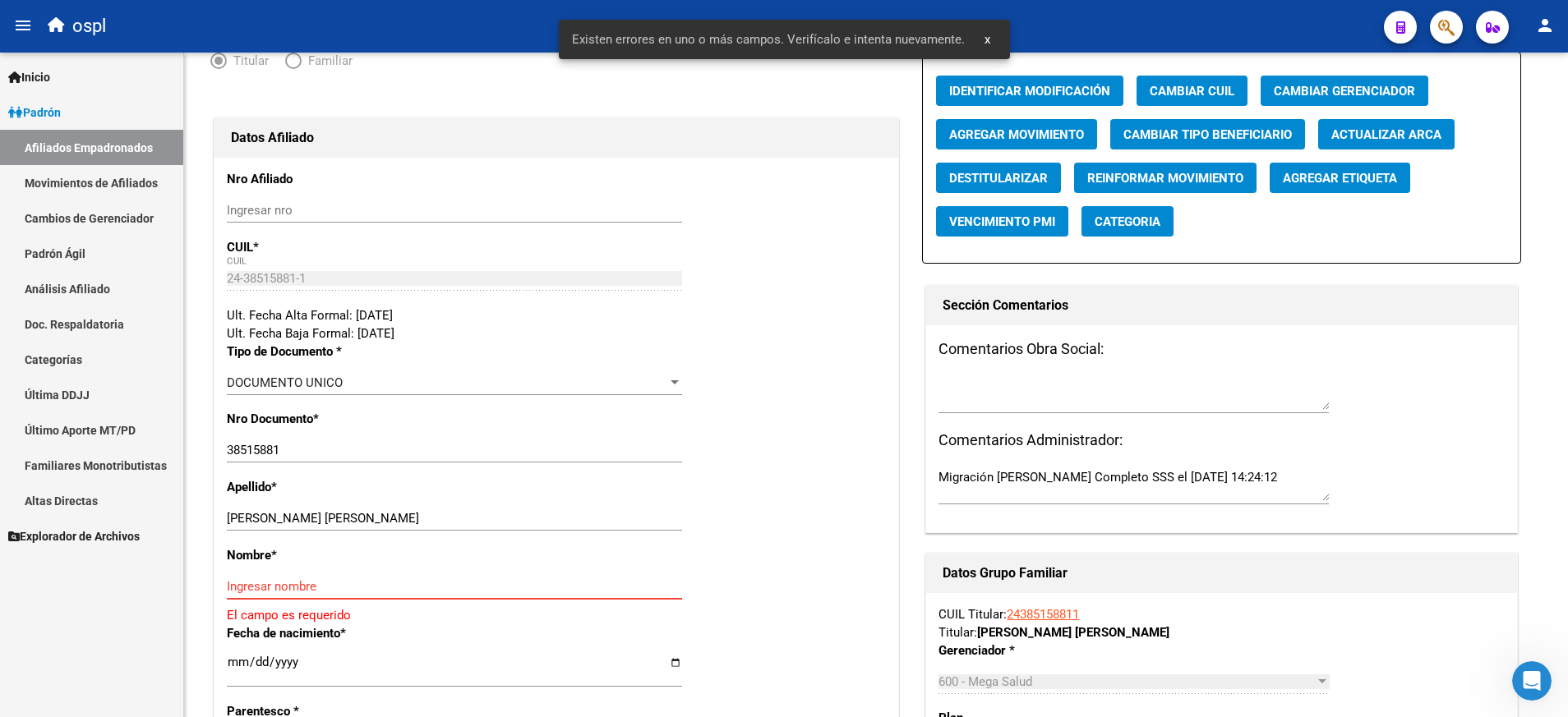
click at [445, 580] on input "Ingresar nombre" at bounding box center [454, 586] width 455 height 15
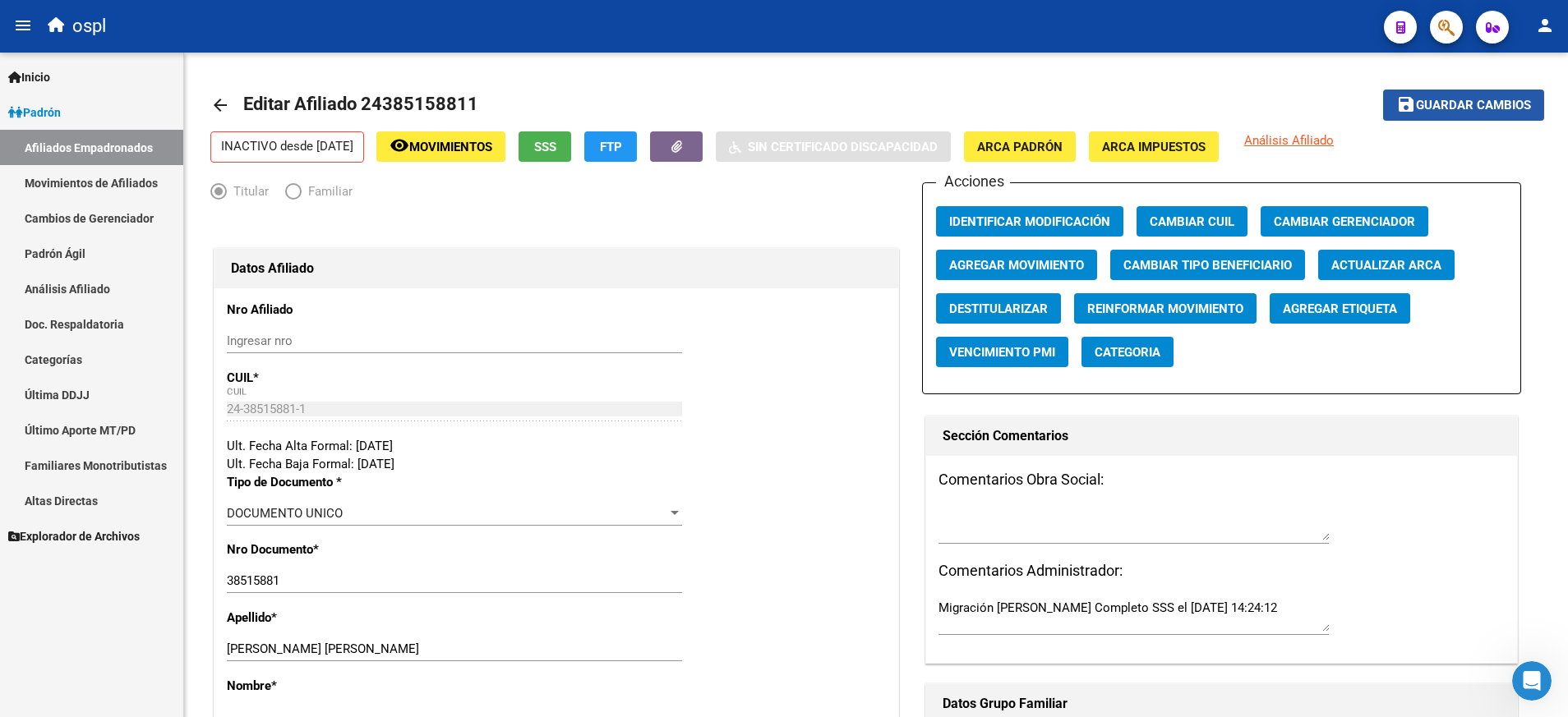
click at [1479, 105] on span "Guardar cambios" at bounding box center [1473, 105] width 115 height 15
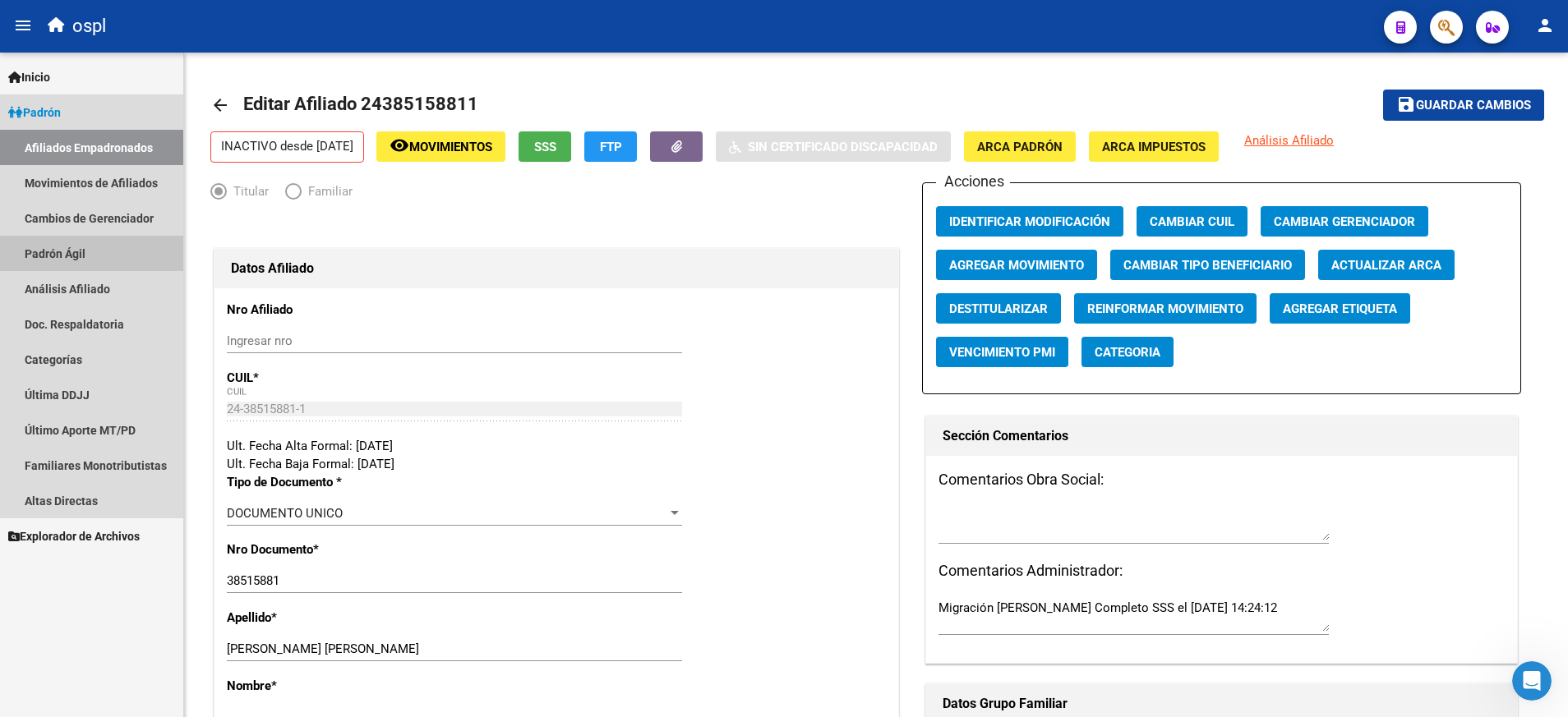
click at [100, 268] on link "Padrón Ágil" at bounding box center [92, 253] width 183 height 35
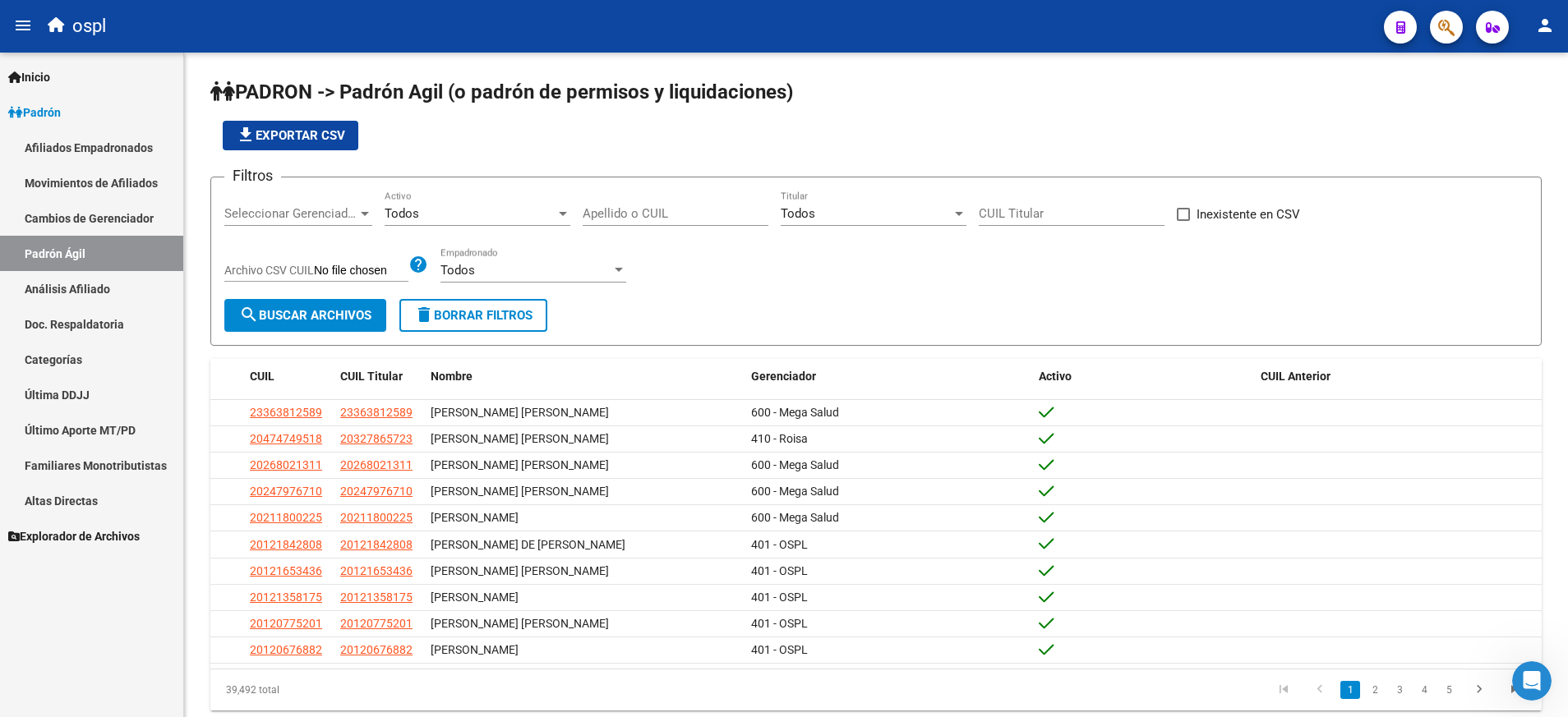
click at [1004, 203] on div "CUIL Titular" at bounding box center [1071, 208] width 186 height 35
paste input "27-30987336-5"
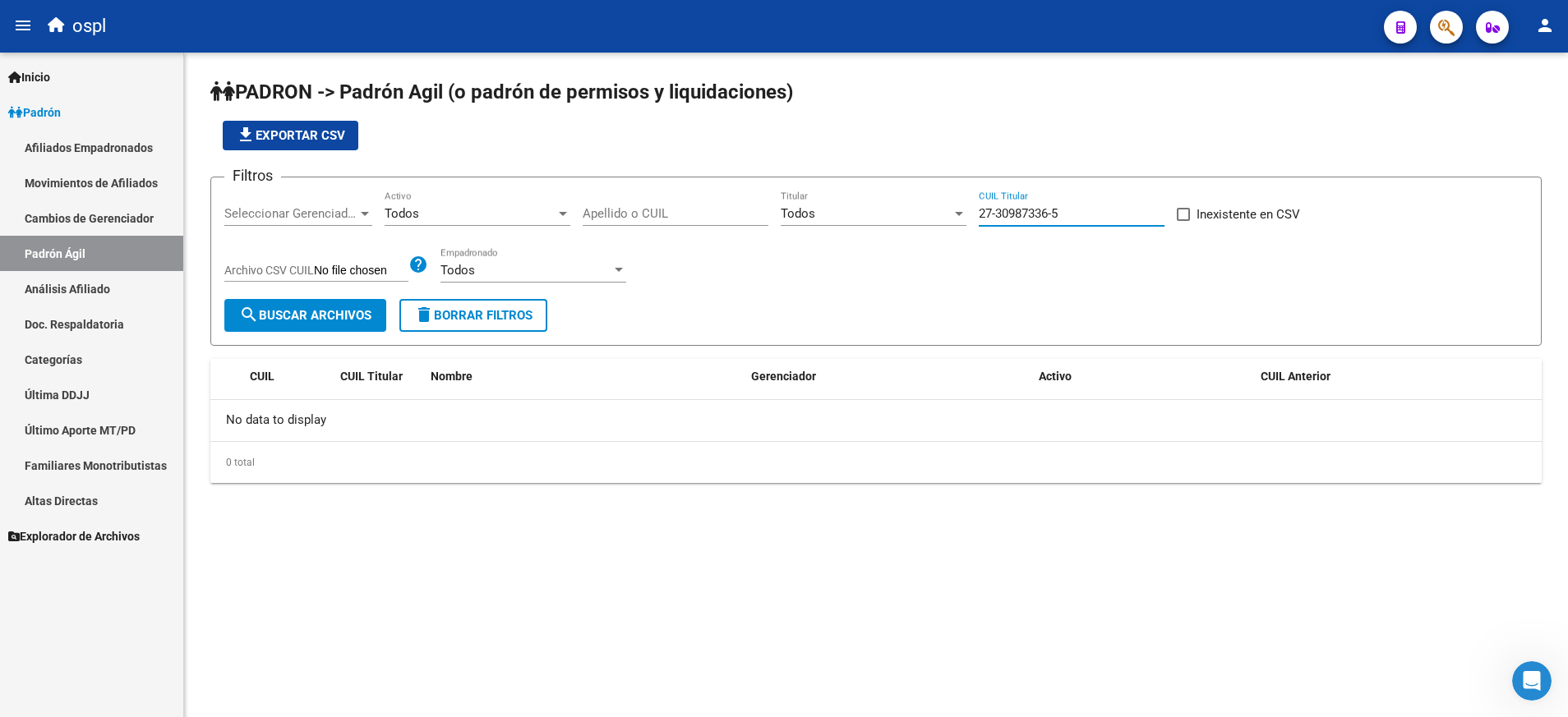
type input "27-30987336-5"
click at [369, 320] on span "search Buscar Archivos" at bounding box center [305, 315] width 132 height 15
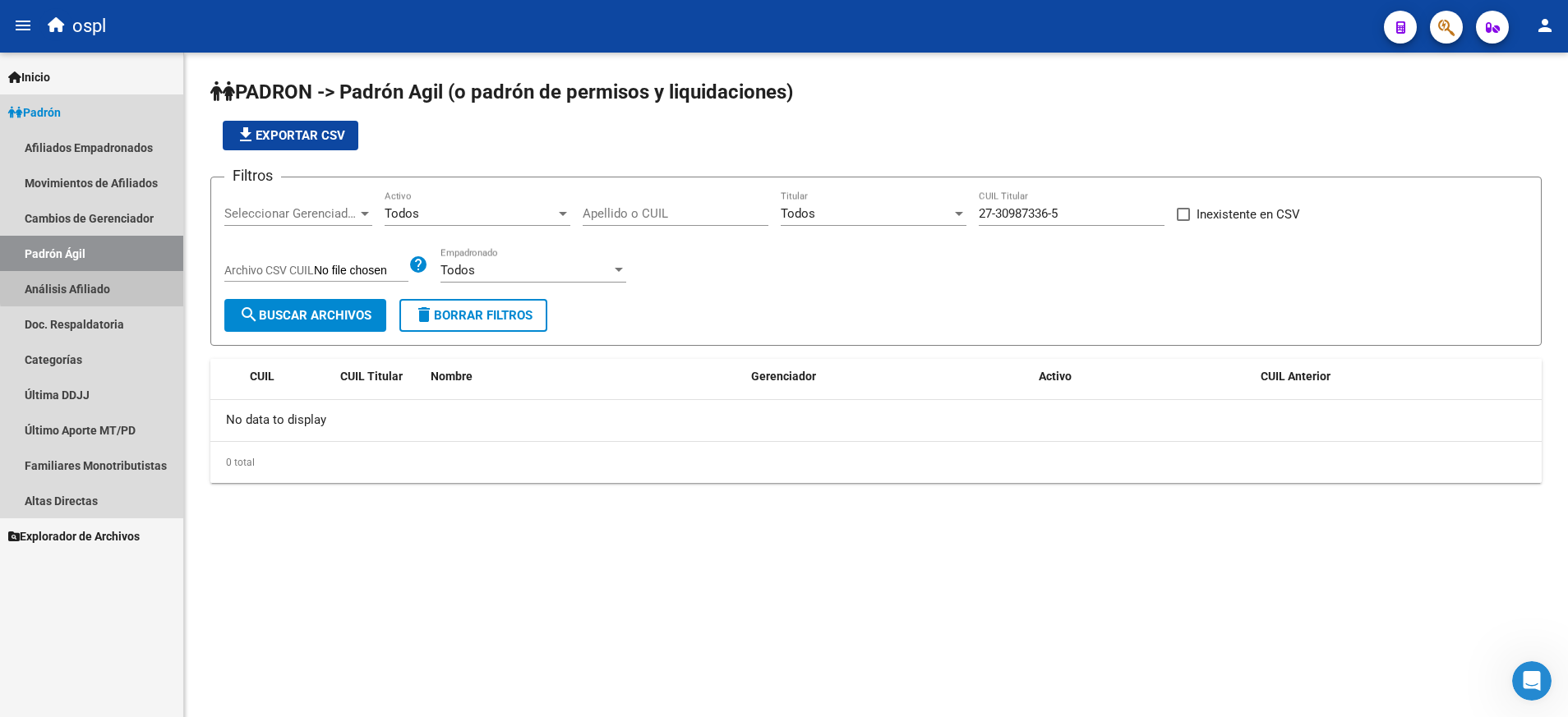
click at [128, 284] on link "Análisis Afiliado" at bounding box center [92, 289] width 183 height 35
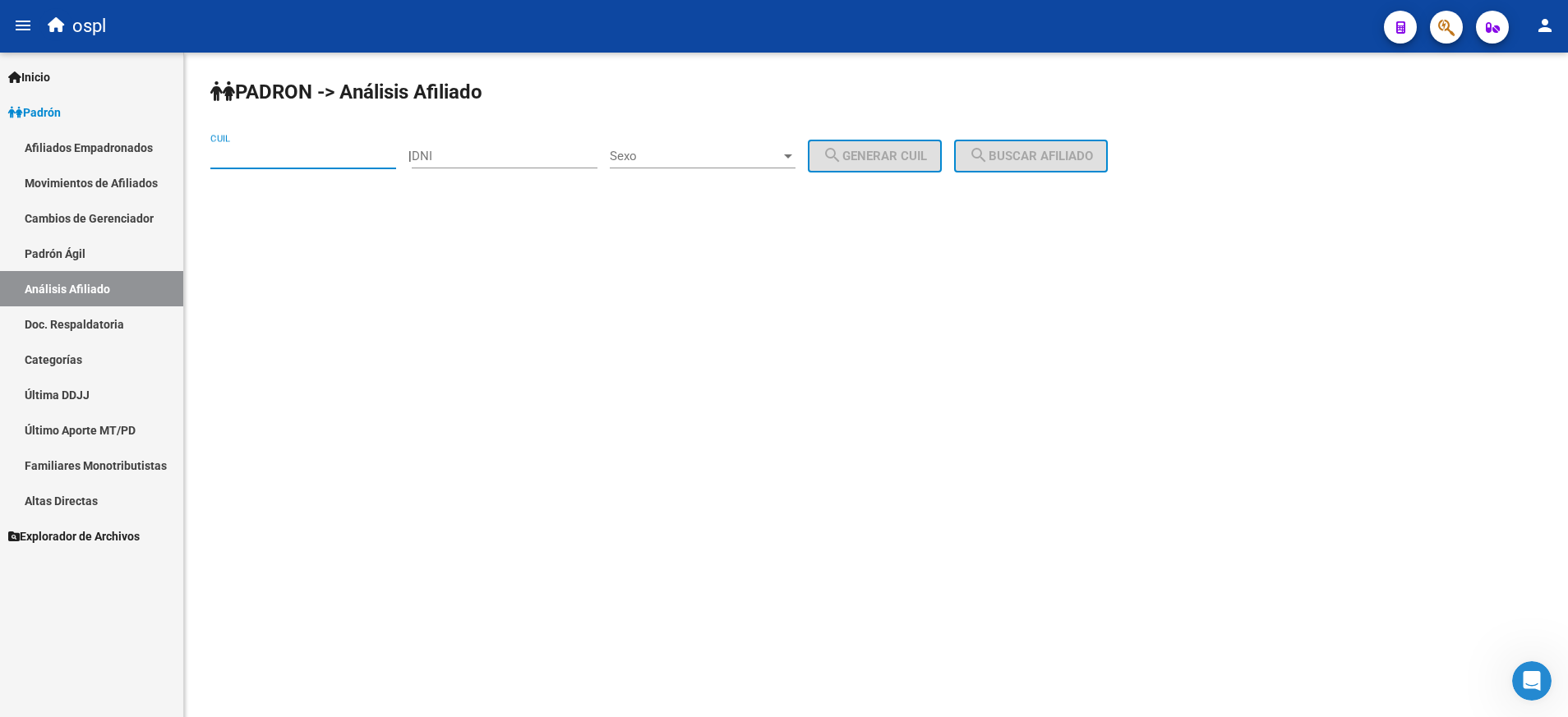
paste input "27-30987336-5"
click at [327, 154] on input "27-30987336-5" at bounding box center [302, 155] width 186 height 15
type input "27-30987336-5"
click at [1048, 157] on span "search Buscar afiliado" at bounding box center [1031, 155] width 124 height 15
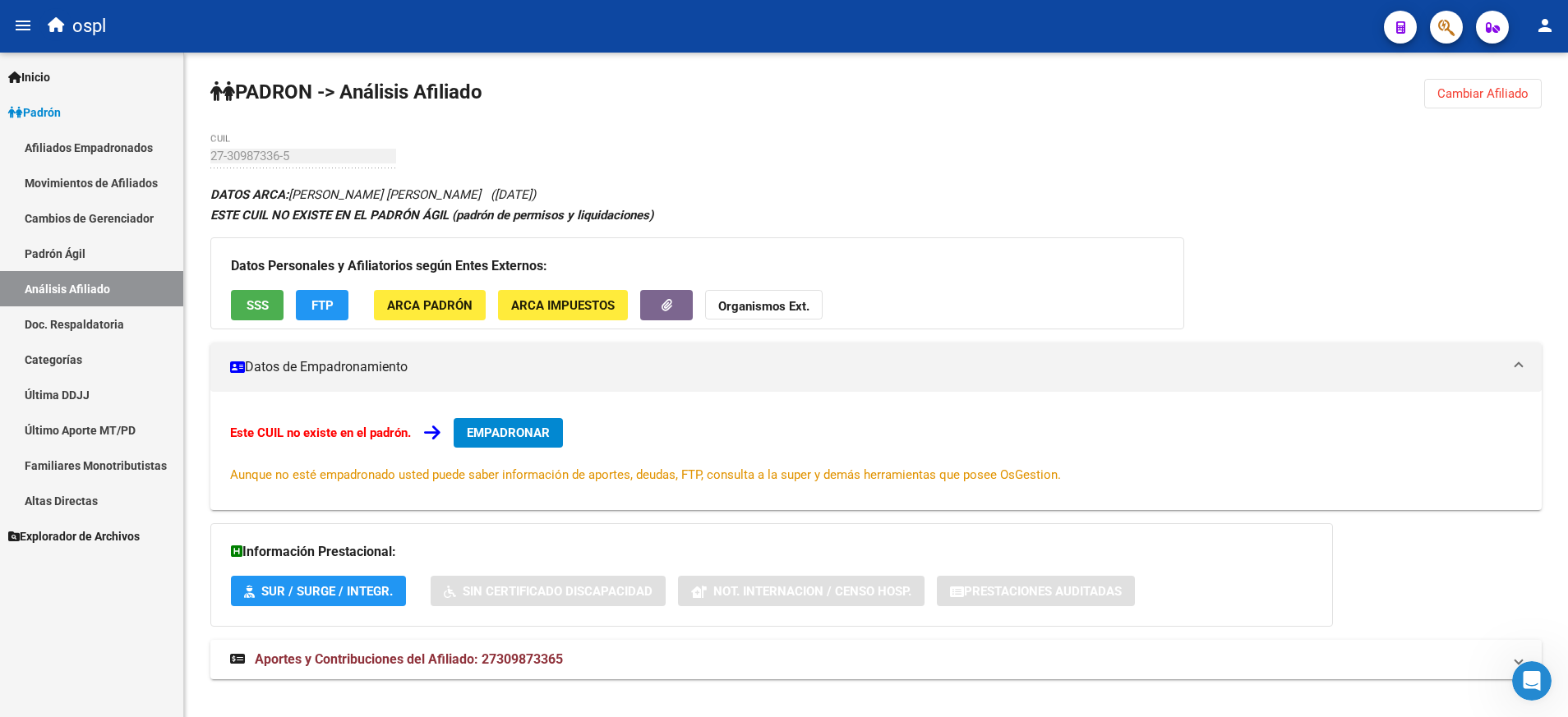
click at [538, 652] on span "Aportes y Contribuciones del Afiliado: 27309873365" at bounding box center [409, 659] width 308 height 16
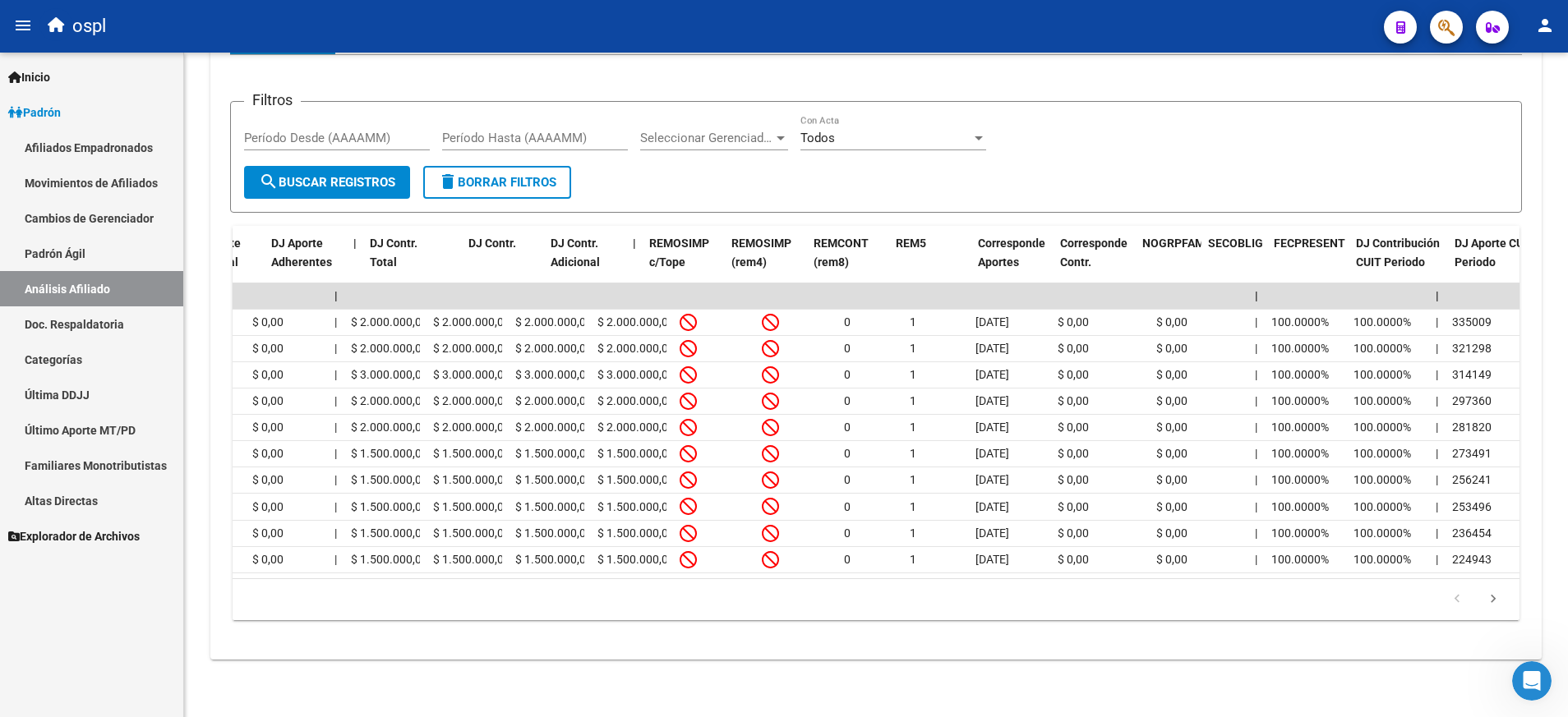
scroll to position [0, 1899]
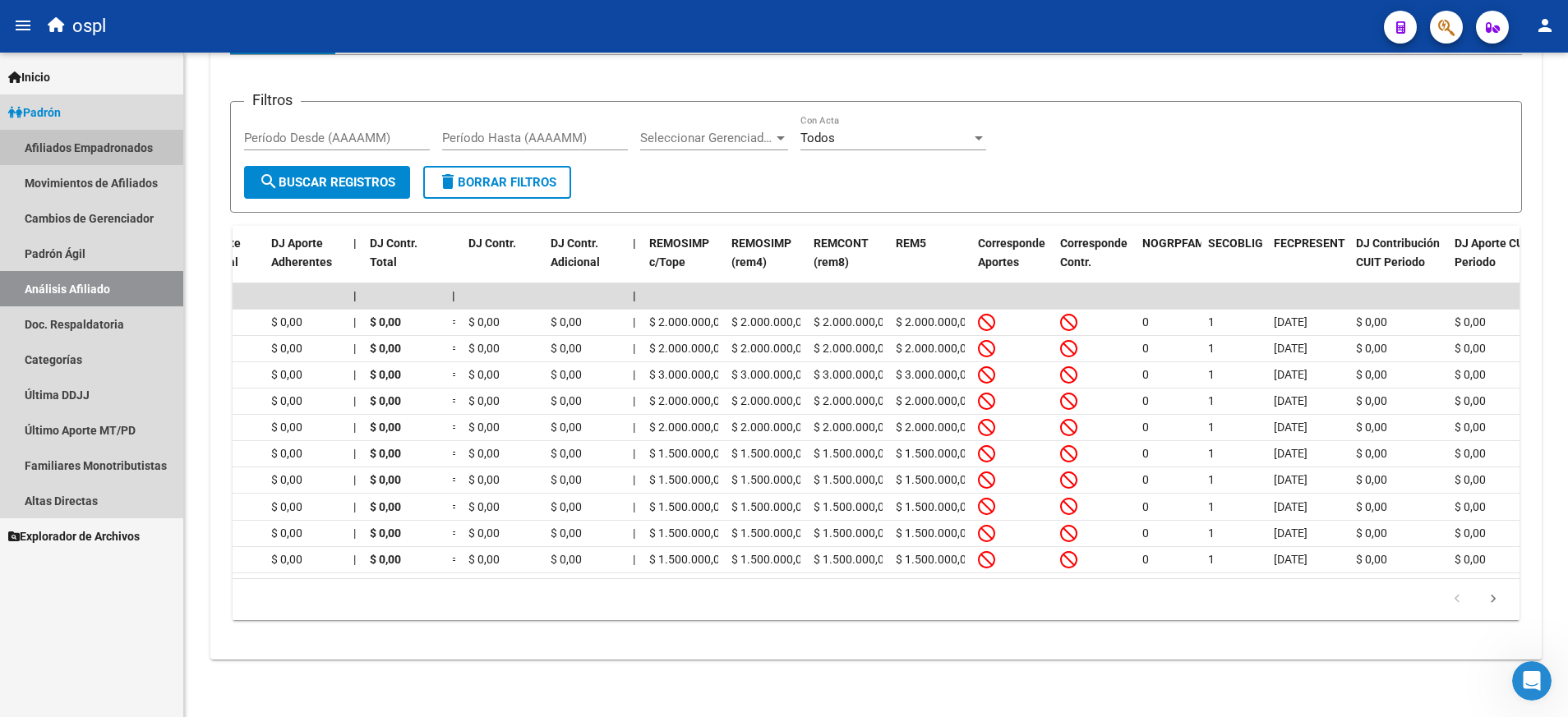
click at [135, 146] on link "Afiliados Empadronados" at bounding box center [92, 147] width 183 height 35
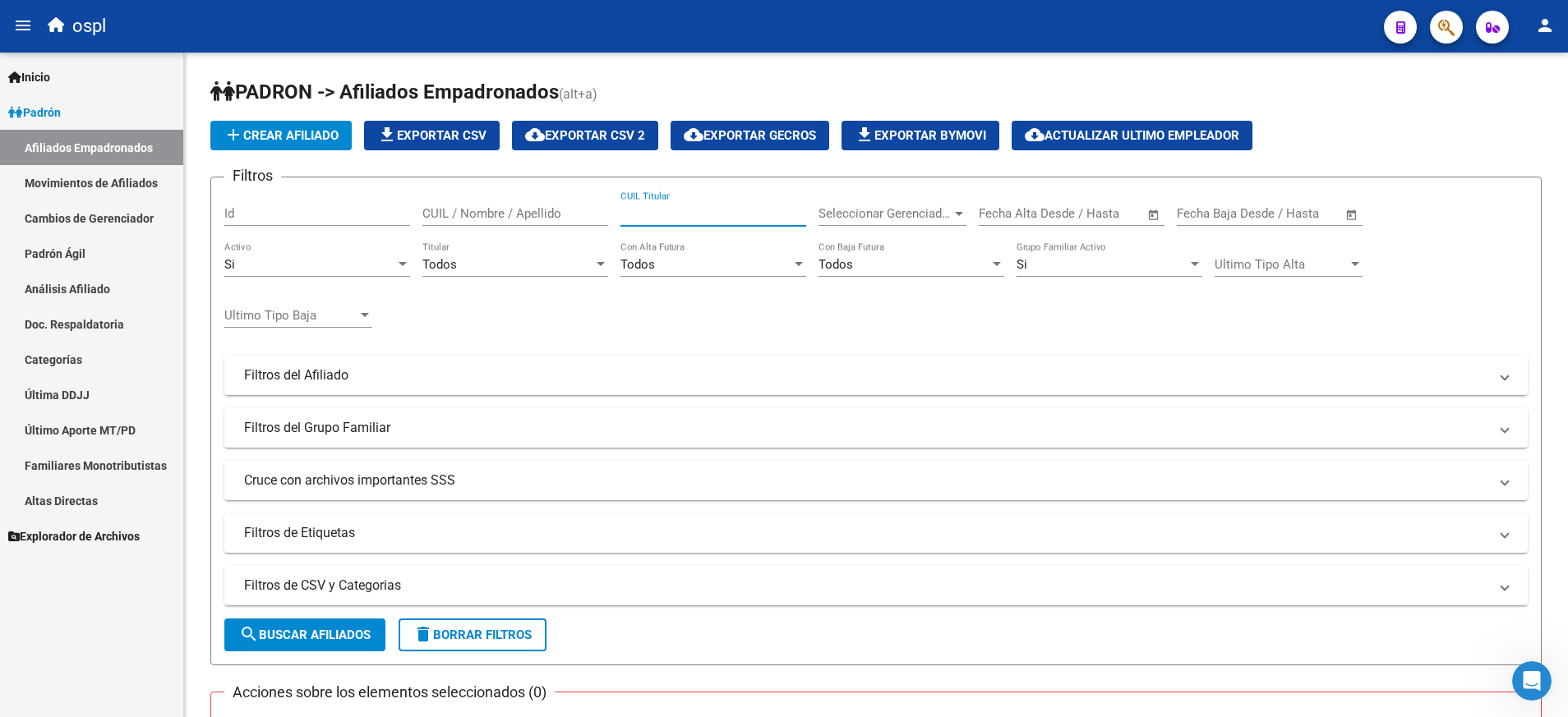
click at [672, 213] on input "CUIL Titular" at bounding box center [713, 213] width 186 height 15
paste input "27373618778"
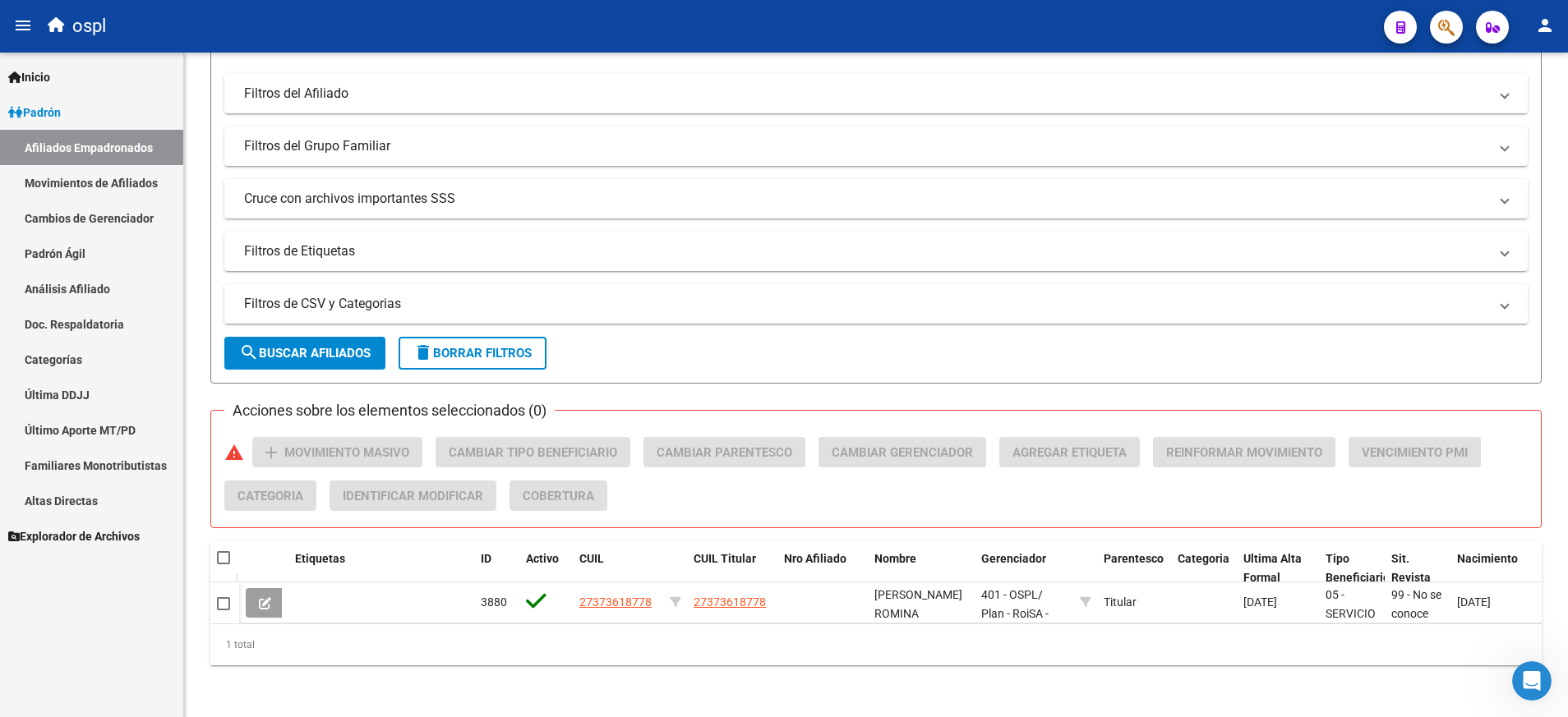
scroll to position [302, 0]
type input "27373618778"
click at [616, 595] on span "27373618778" at bounding box center [615, 601] width 73 height 13
type textarea "27373618778"
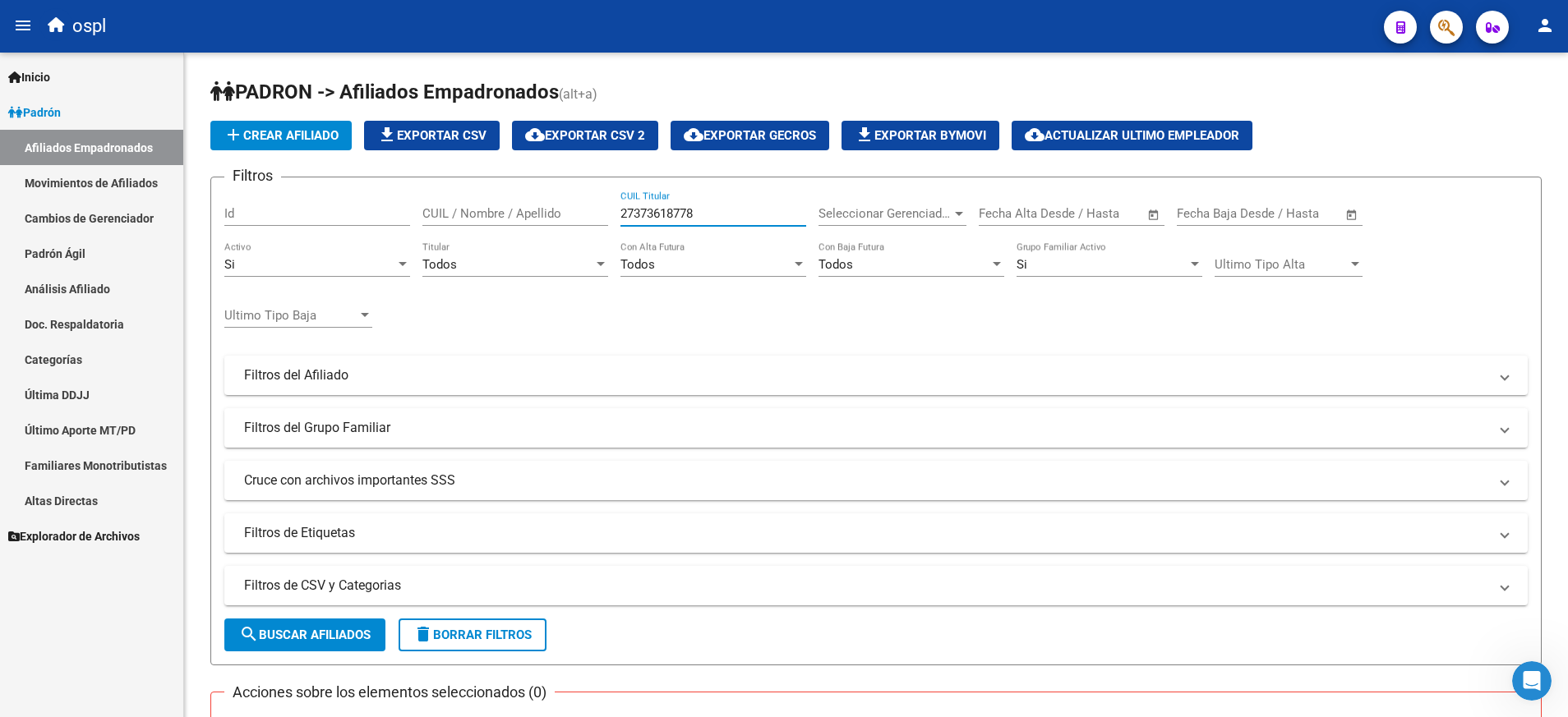
click at [653, 213] on input "27373618778" at bounding box center [713, 213] width 186 height 15
paste input "428013250"
type input "27428013250"
drag, startPoint x: 355, startPoint y: 626, endPoint x: 473, endPoint y: 359, distance: 291.9
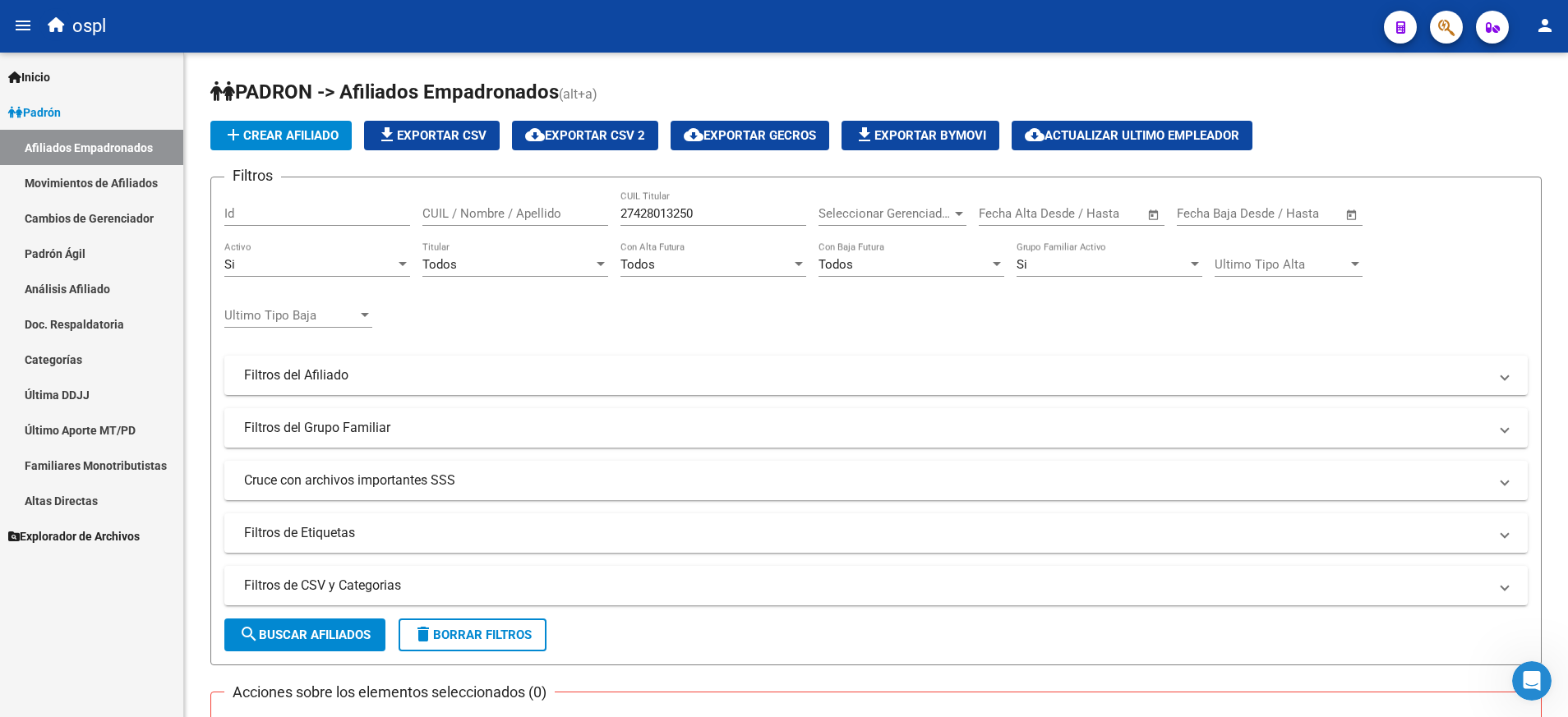
click at [473, 359] on form "Filtros Id CUIL / Nombre / Apellido 27428013250 CUIL Titular Seleccionar Gerenc…" at bounding box center [875, 421] width 1331 height 489
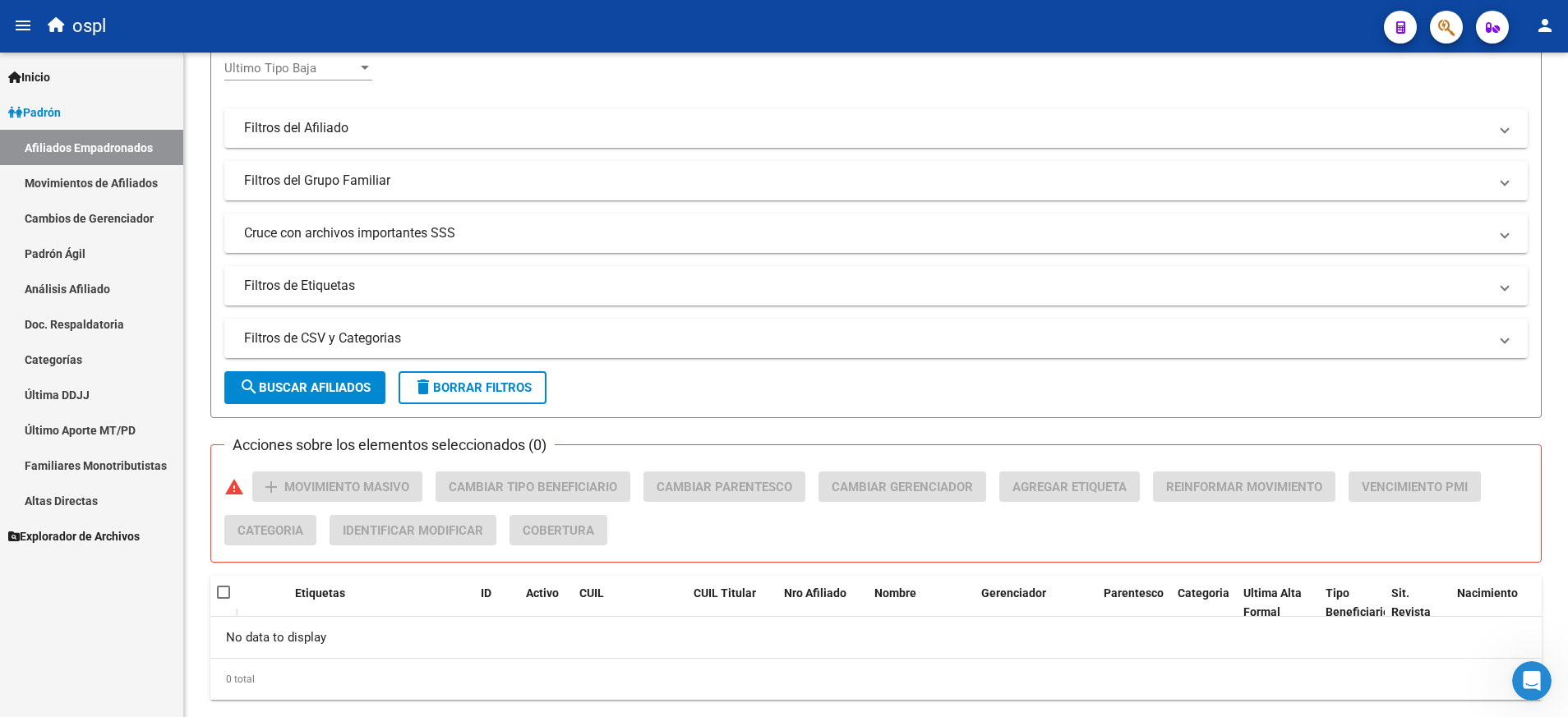
scroll to position [284, 0]
